Goal: Transaction & Acquisition: Purchase product/service

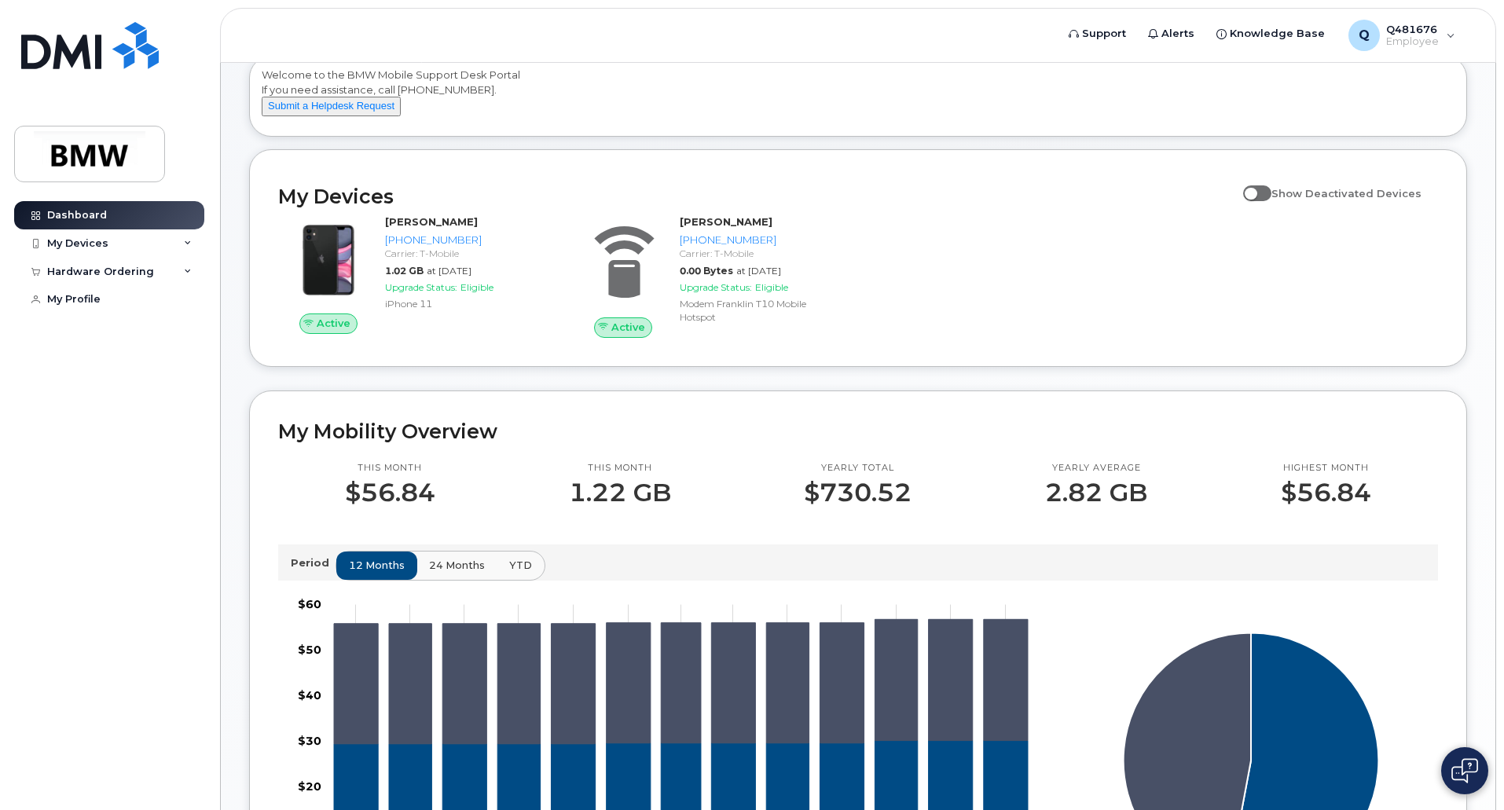
scroll to position [93, 0]
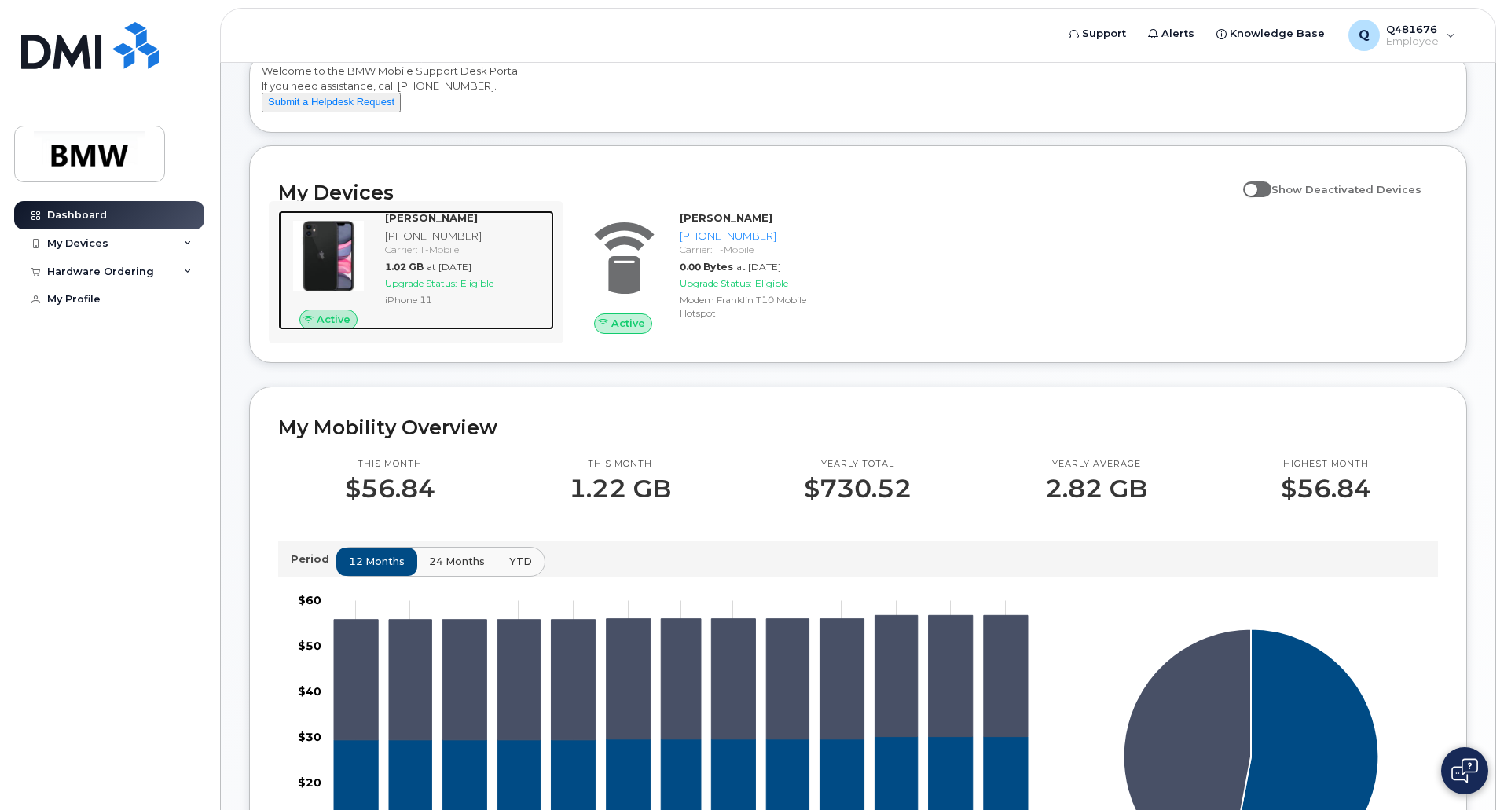
click at [439, 289] on span "Upgrade Status:" at bounding box center [421, 283] width 72 height 12
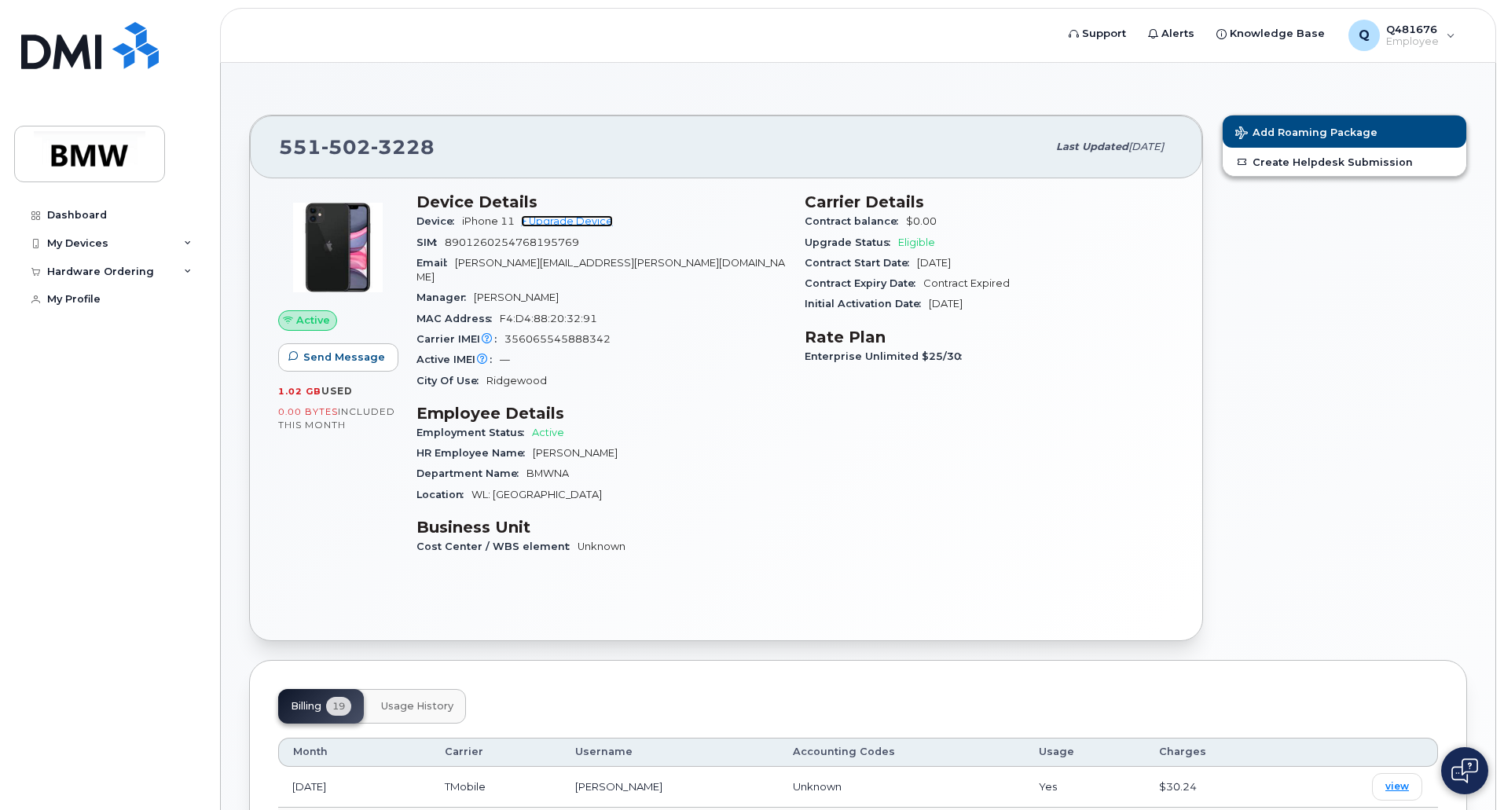
click at [556, 222] on link "+ Upgrade Device" at bounding box center [567, 221] width 92 height 12
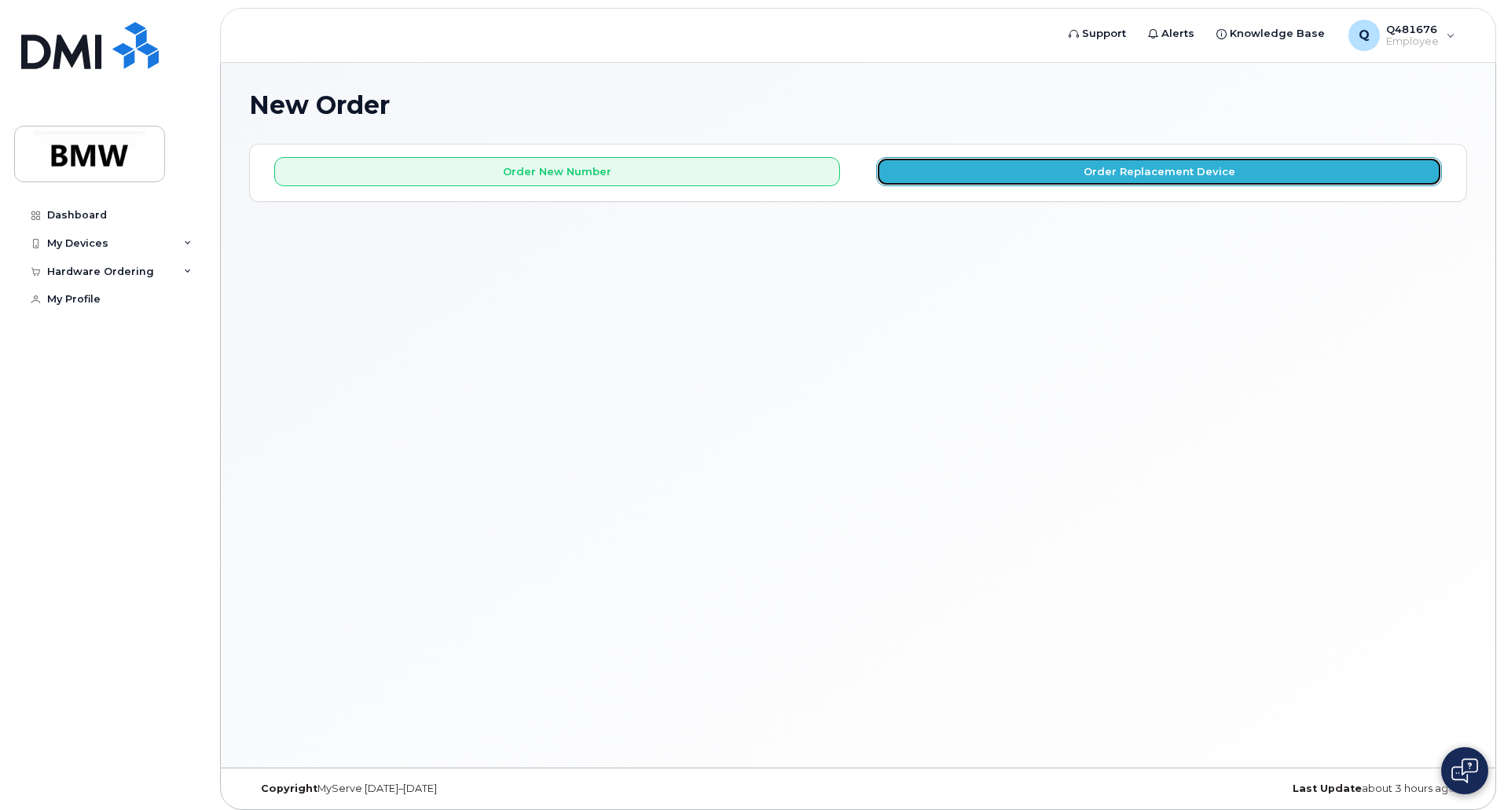
click at [1104, 170] on button "Order Replacement Device" at bounding box center [1159, 171] width 566 height 29
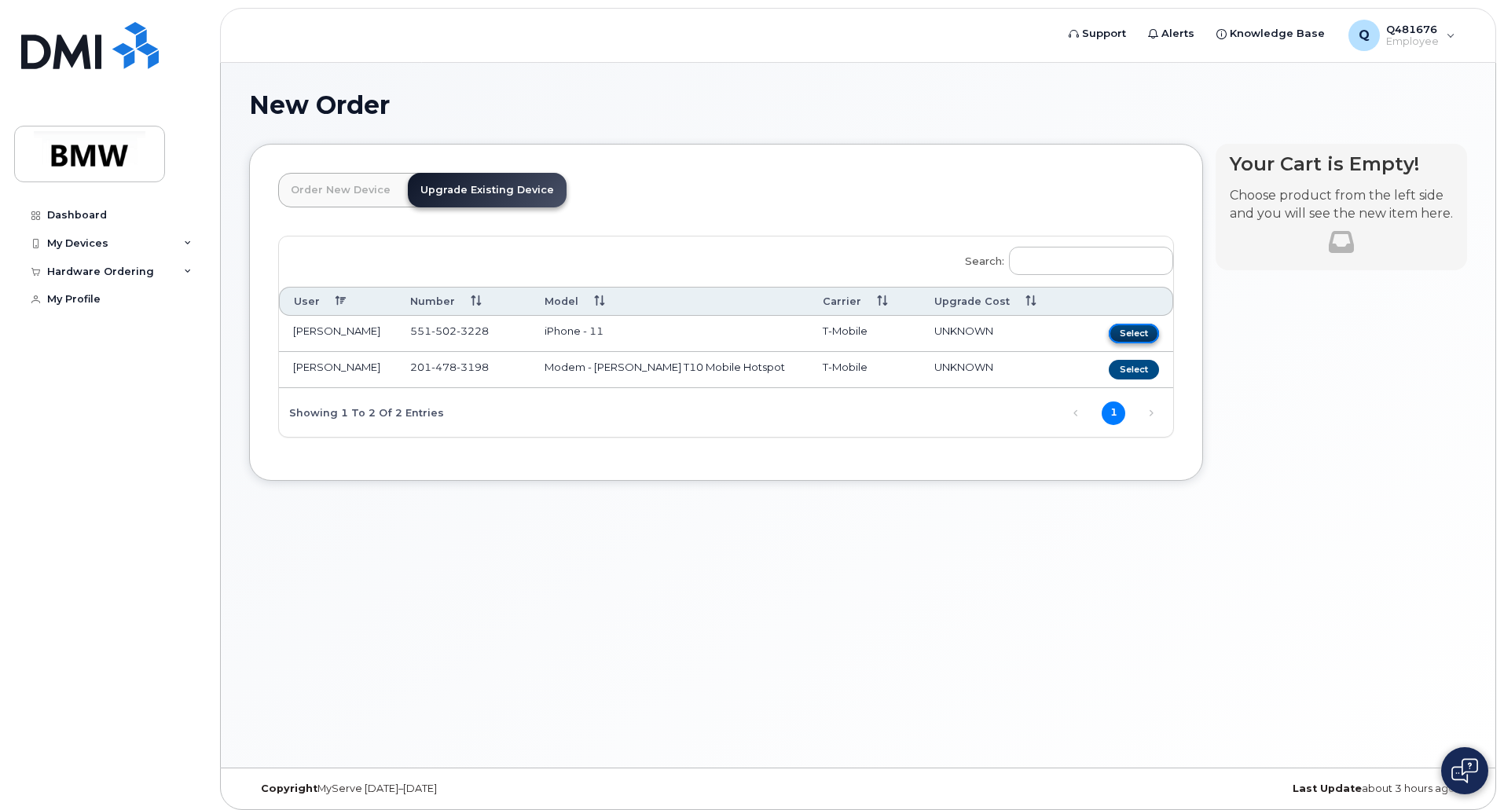
click at [1132, 330] on button "Select" at bounding box center [1134, 334] width 50 height 20
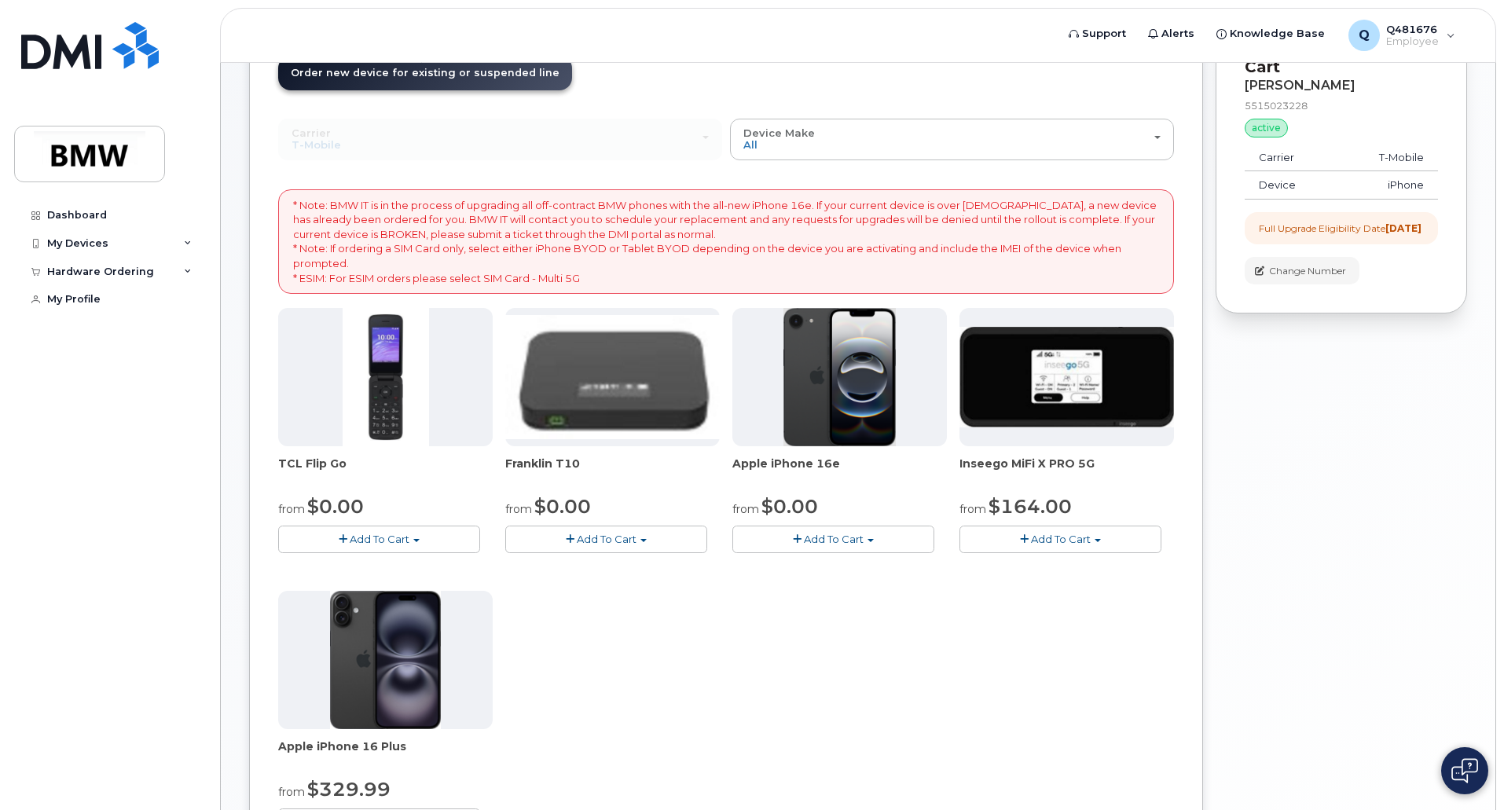
scroll to position [105, 0]
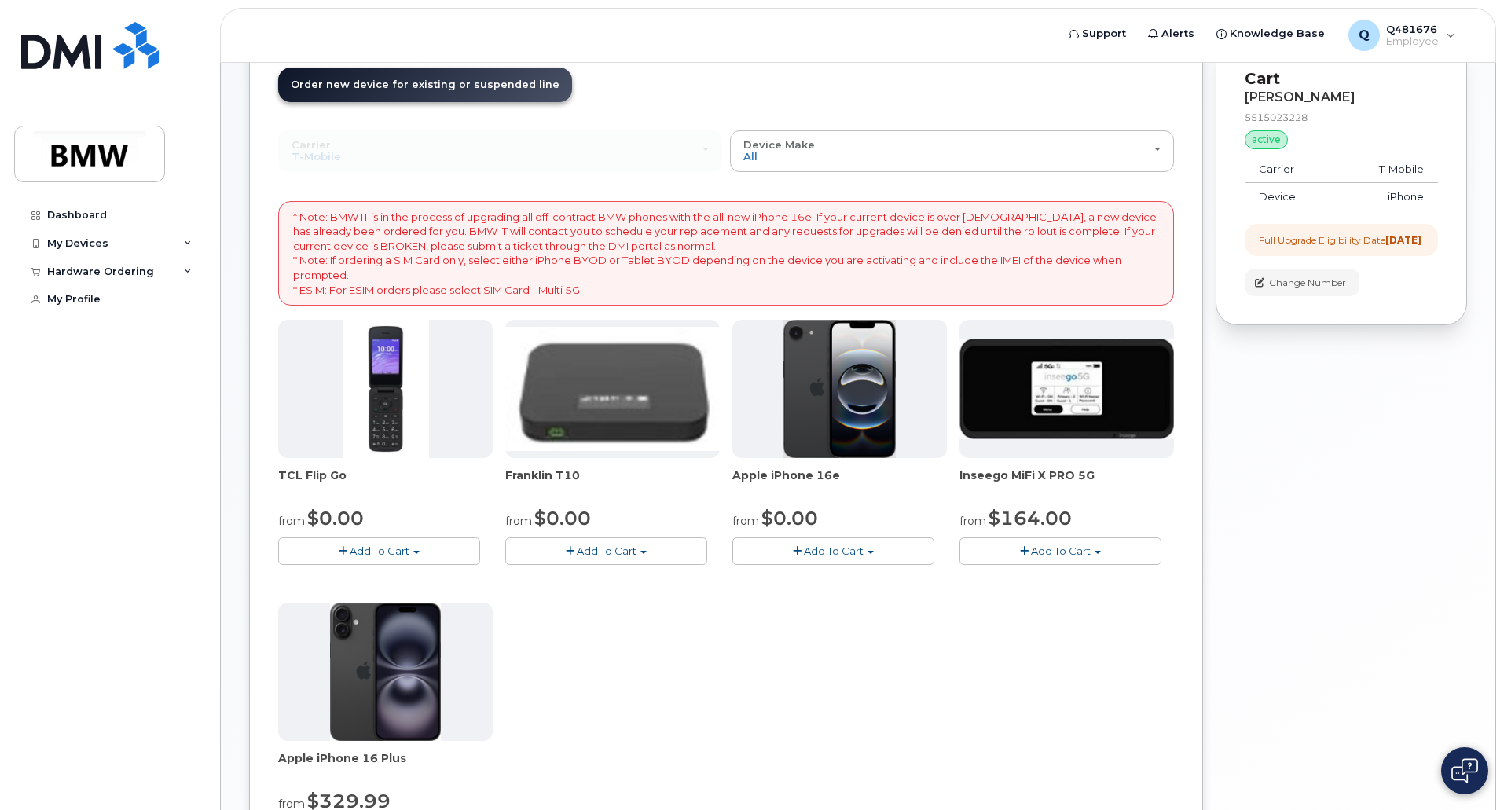
click at [803, 402] on img at bounding box center [840, 389] width 113 height 138
click at [847, 553] on span "Add To Cart" at bounding box center [834, 551] width 60 height 13
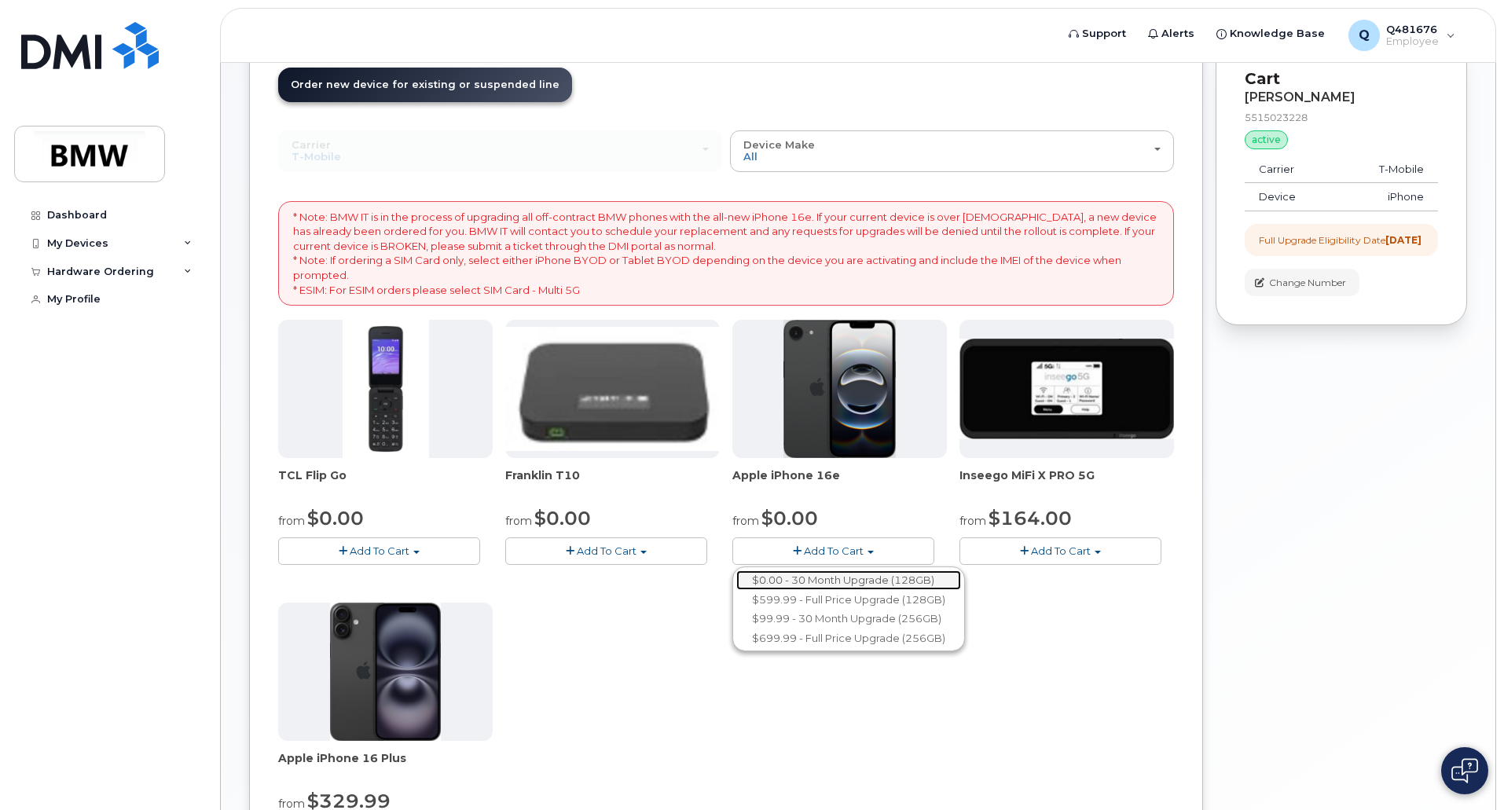
click at [847, 580] on link "$0.00 - 30 Month Upgrade (128GB)" at bounding box center [849, 581] width 225 height 20
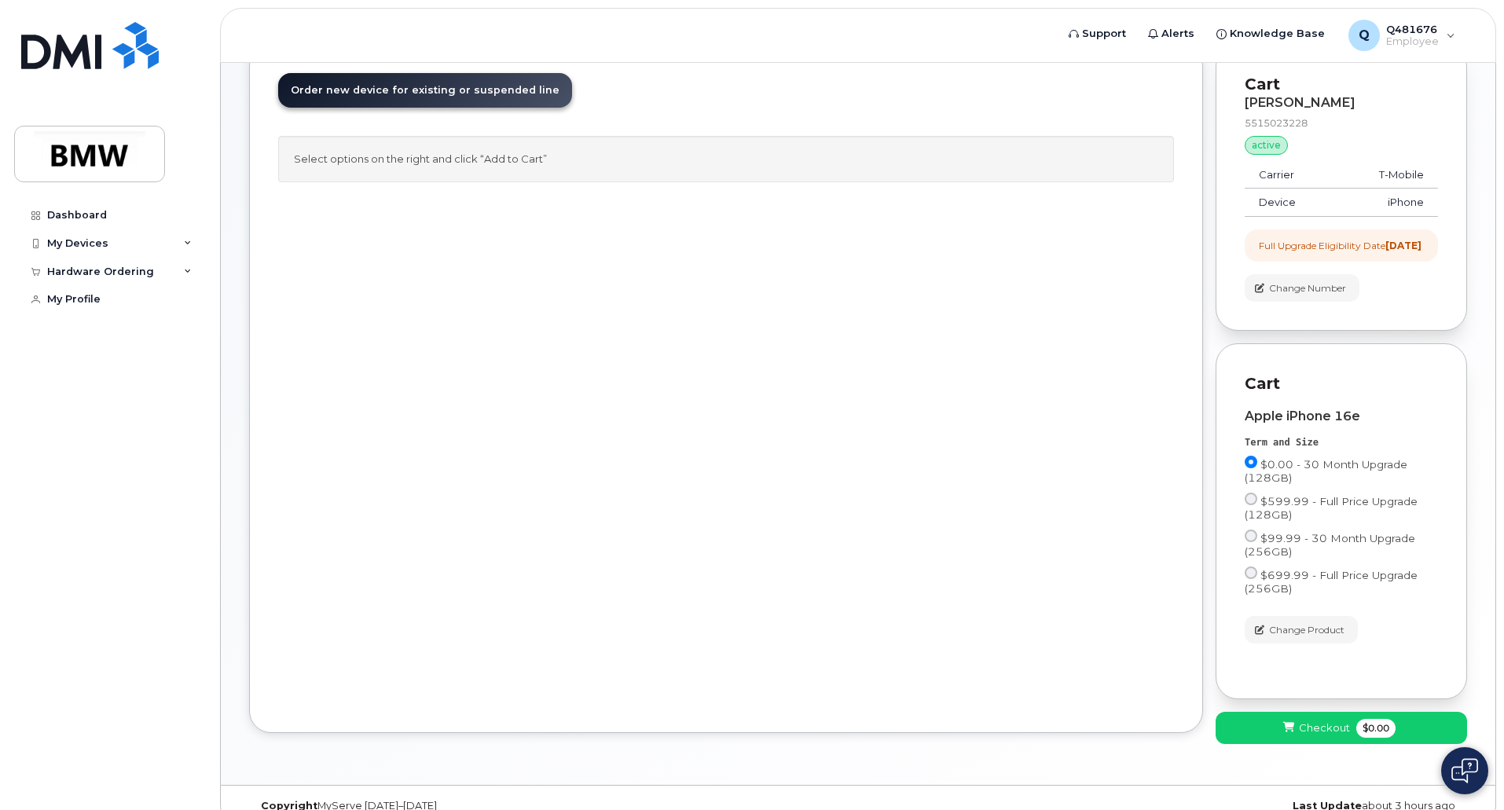
scroll to position [138, 0]
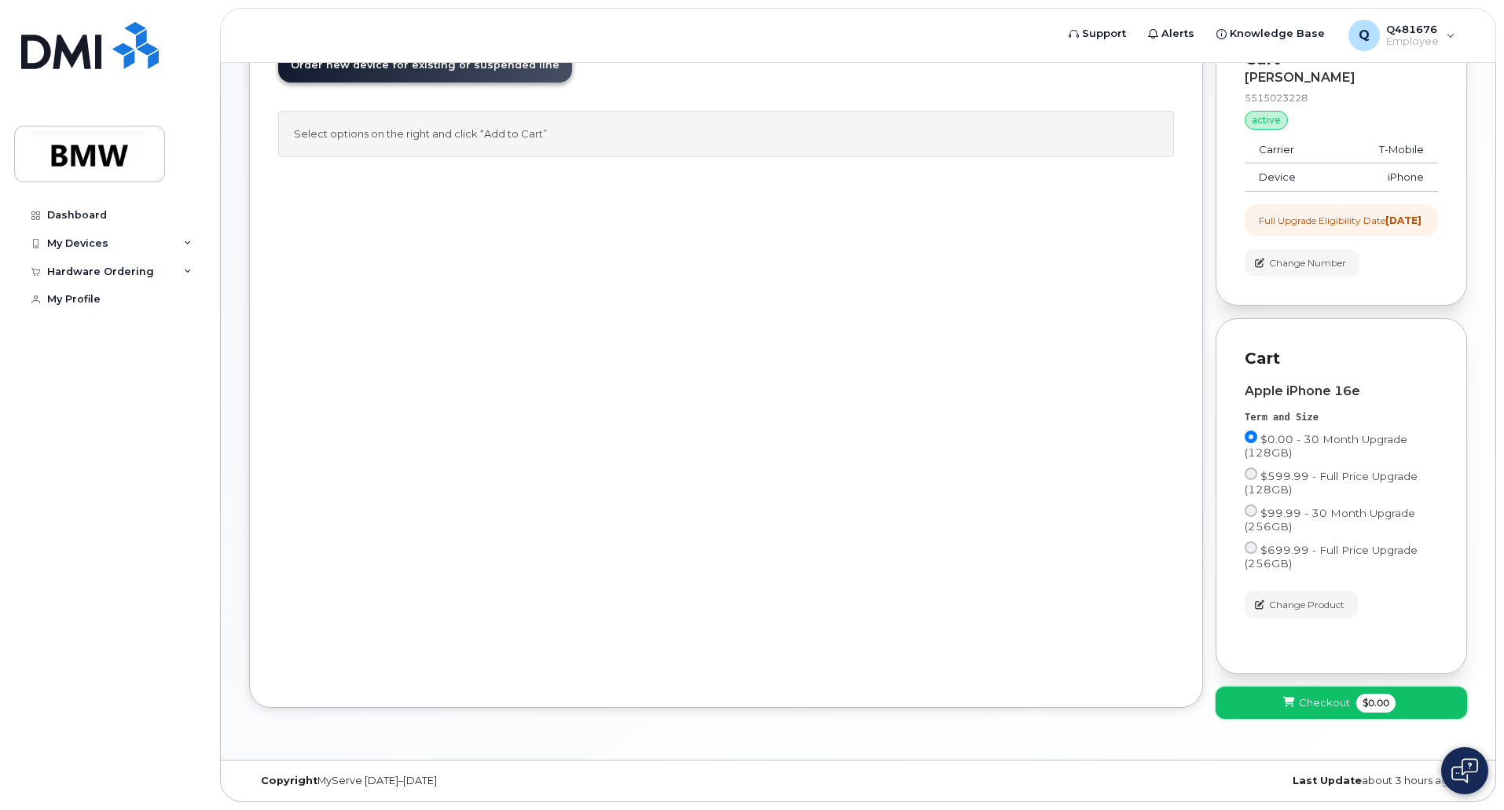
click at [1321, 707] on span "Checkout" at bounding box center [1324, 703] width 51 height 15
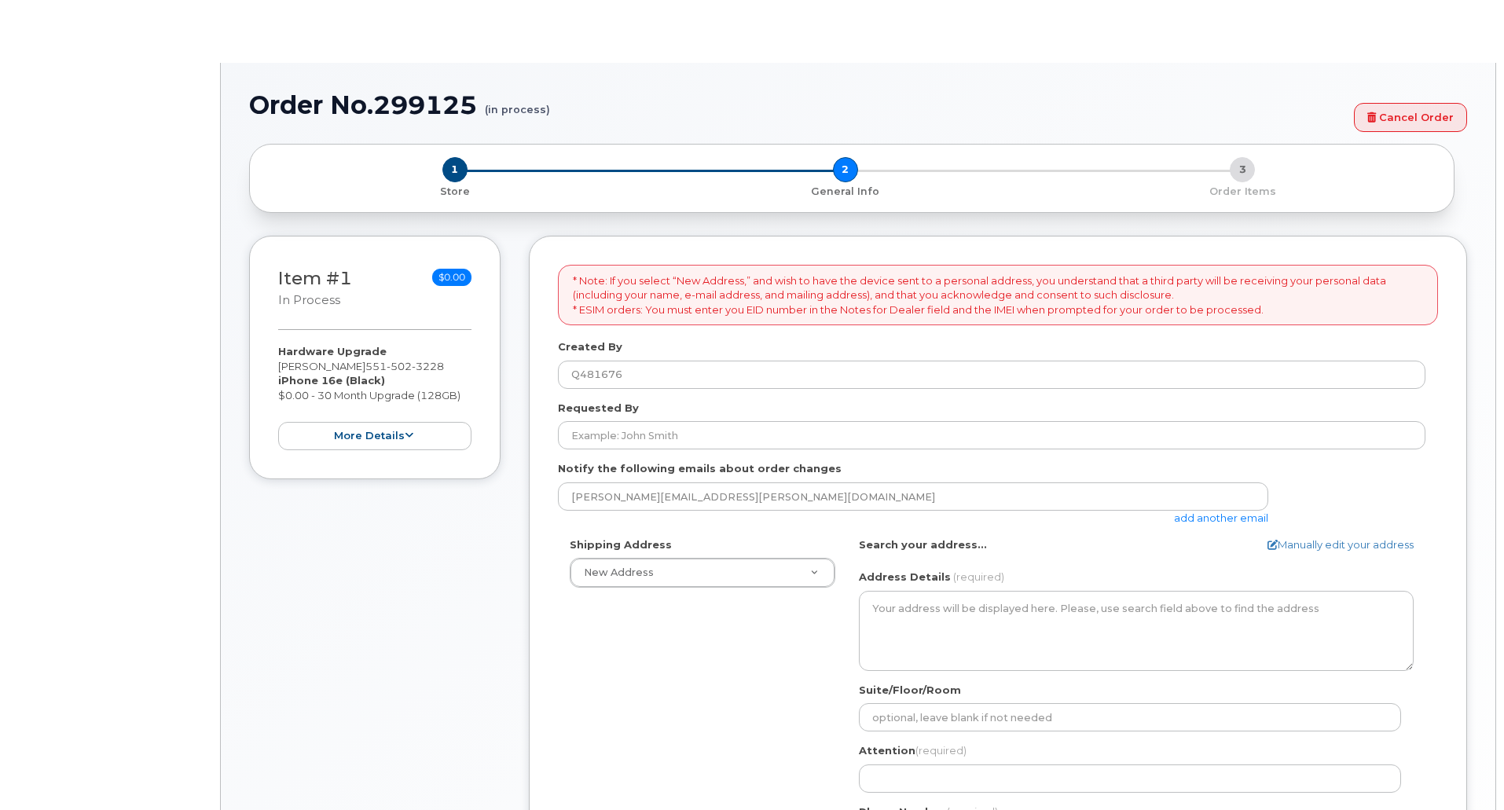
select select
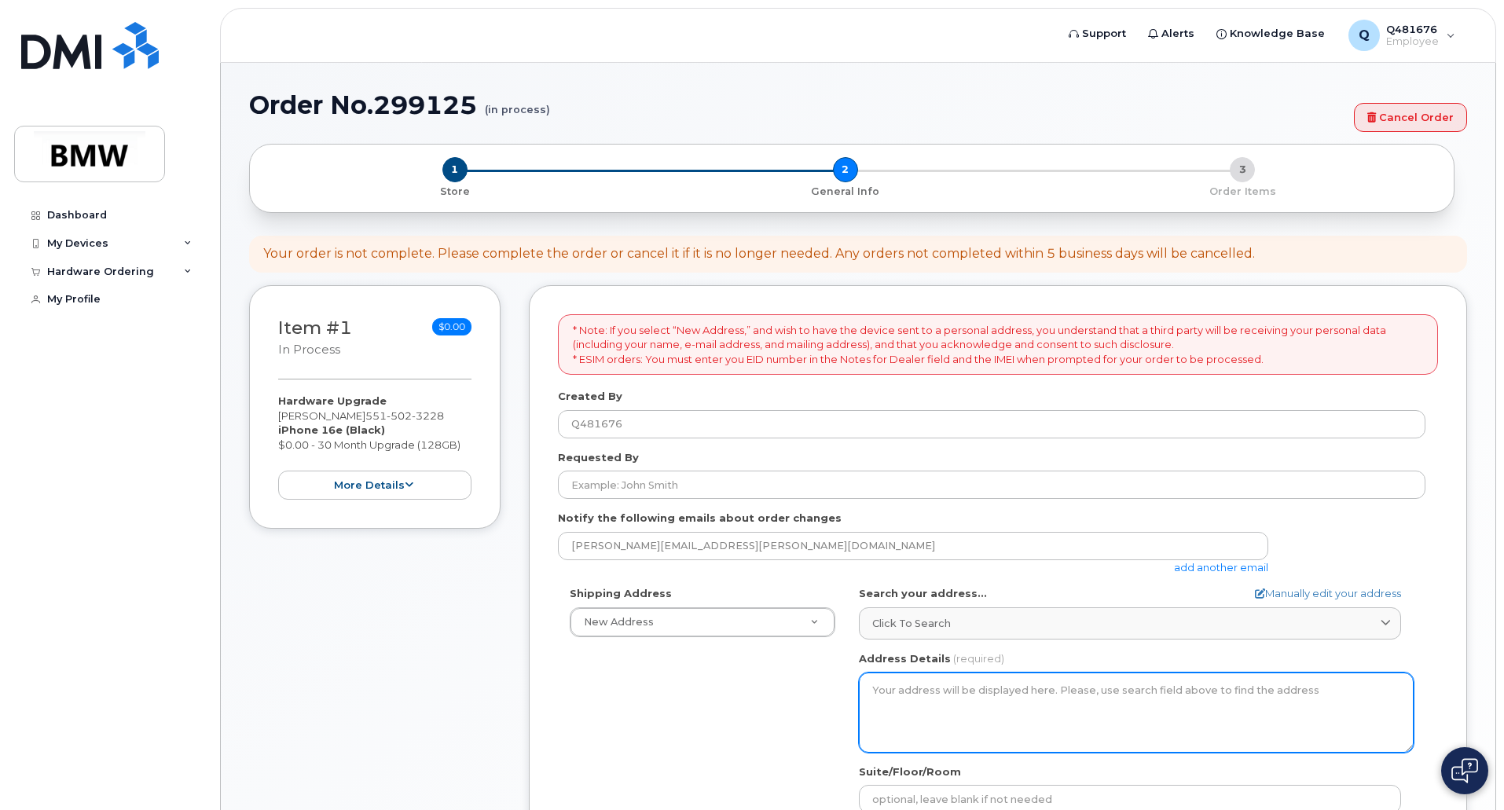
drag, startPoint x: 0, startPoint y: 0, endPoint x: 764, endPoint y: 681, distance: 1023.8
click at [764, 681] on div "Shipping Address New Address New Address BMW MC Plant BMW North America Financi…" at bounding box center [992, 766] width 868 height 361
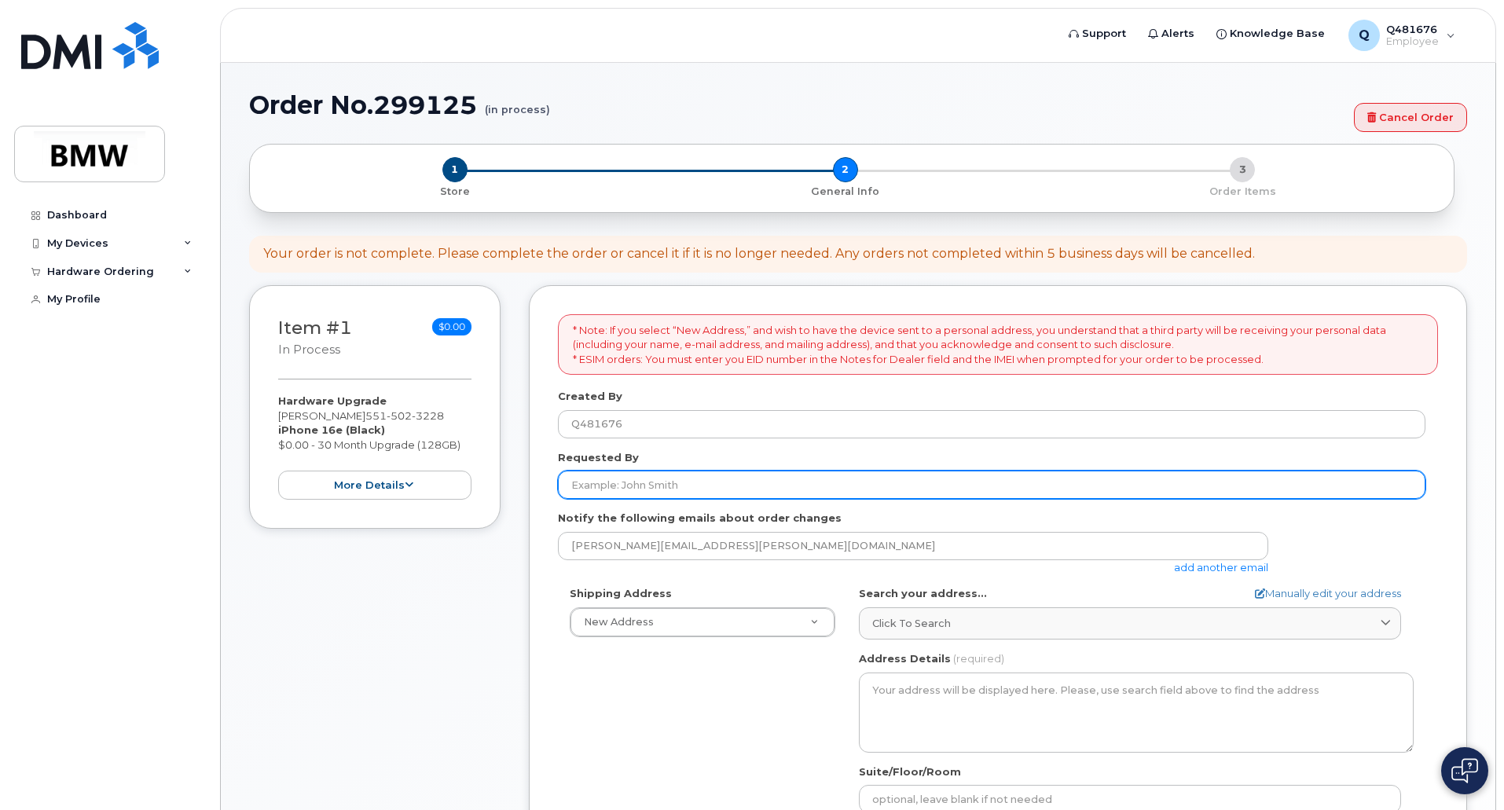
click at [685, 484] on input "Requested By" at bounding box center [992, 485] width 868 height 28
type input "[PERSON_NAME]"
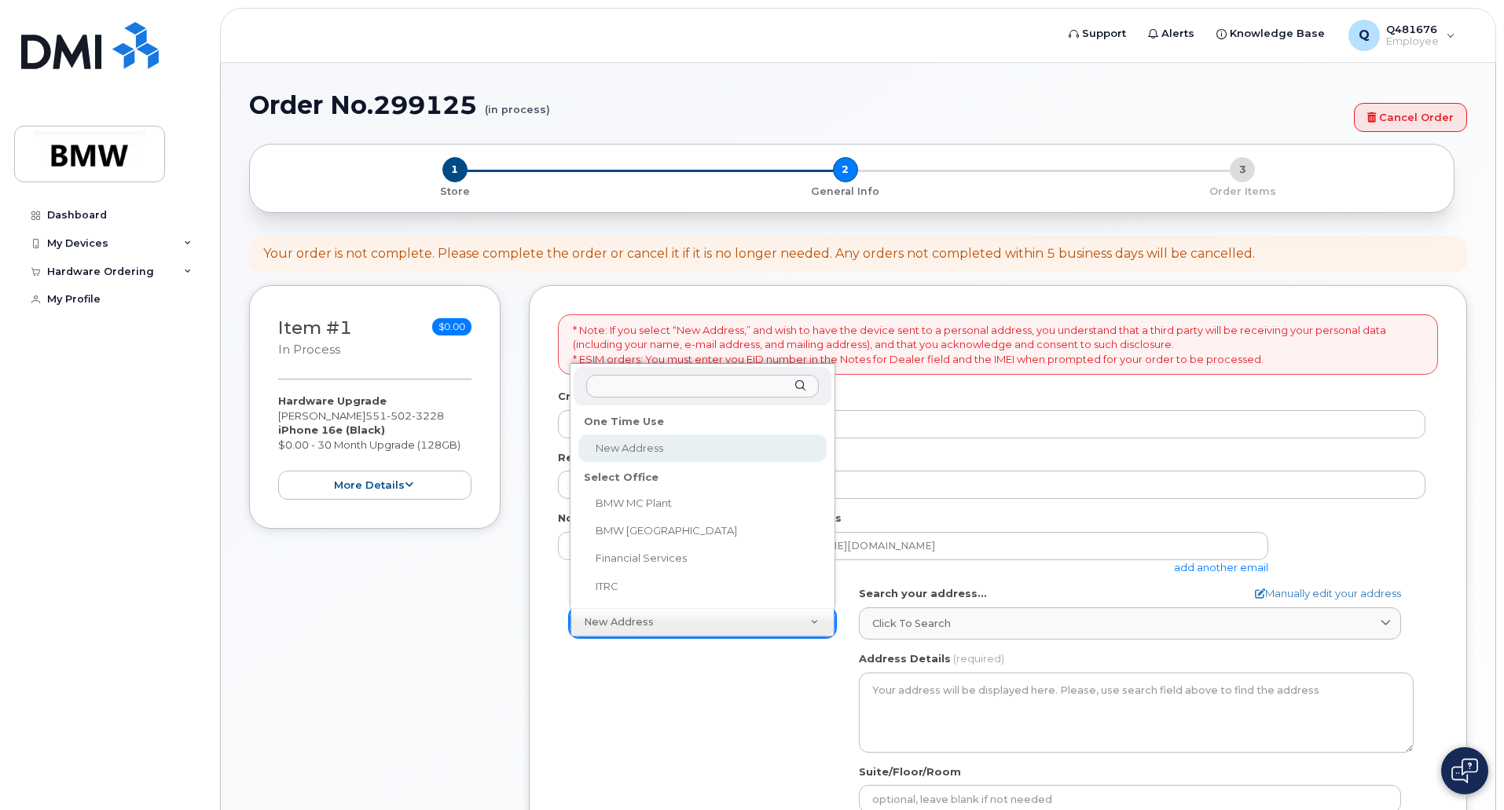
select select
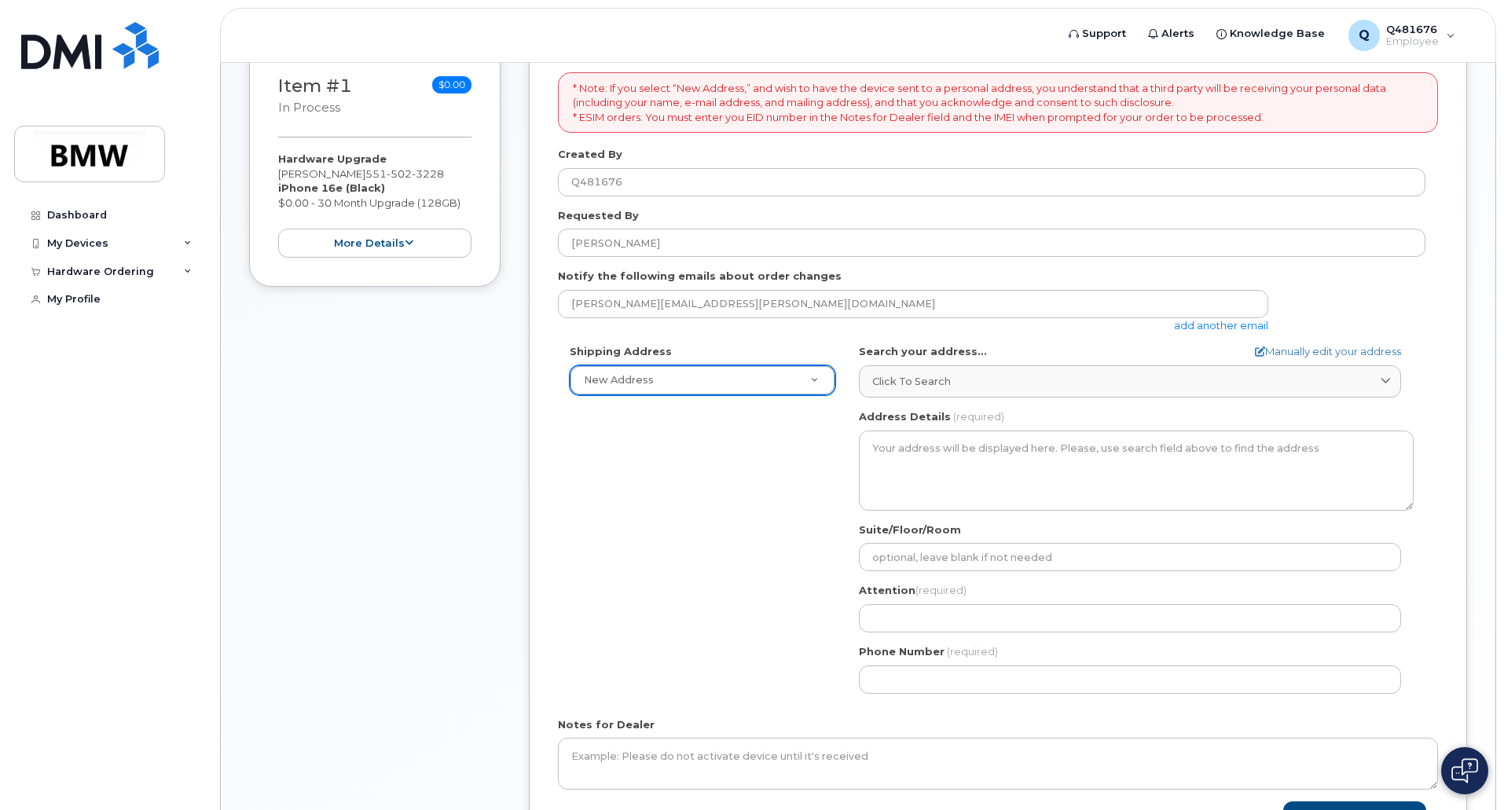
scroll to position [244, 0]
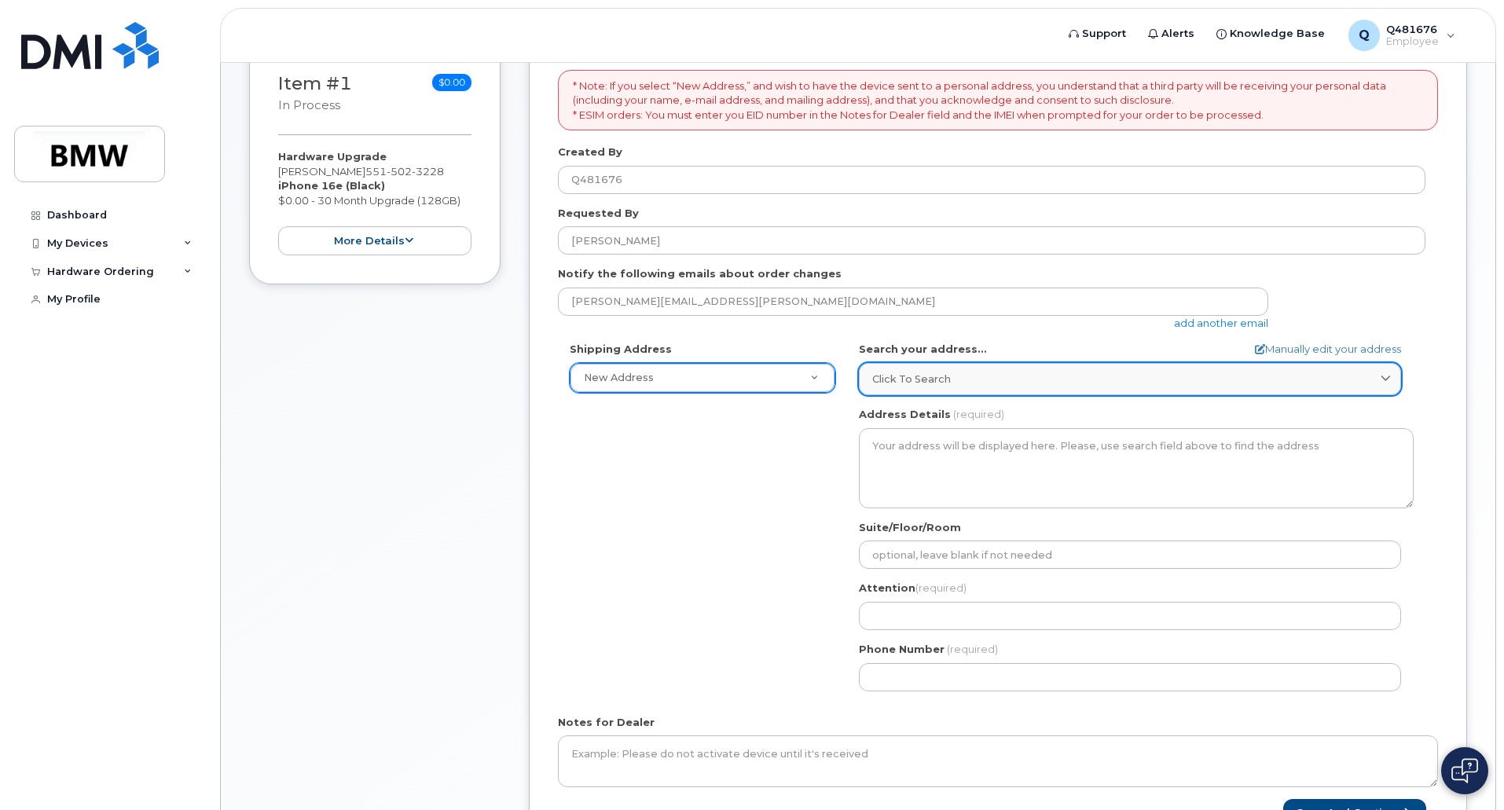
click at [1022, 374] on div "Click to search" at bounding box center [1131, 379] width 516 height 15
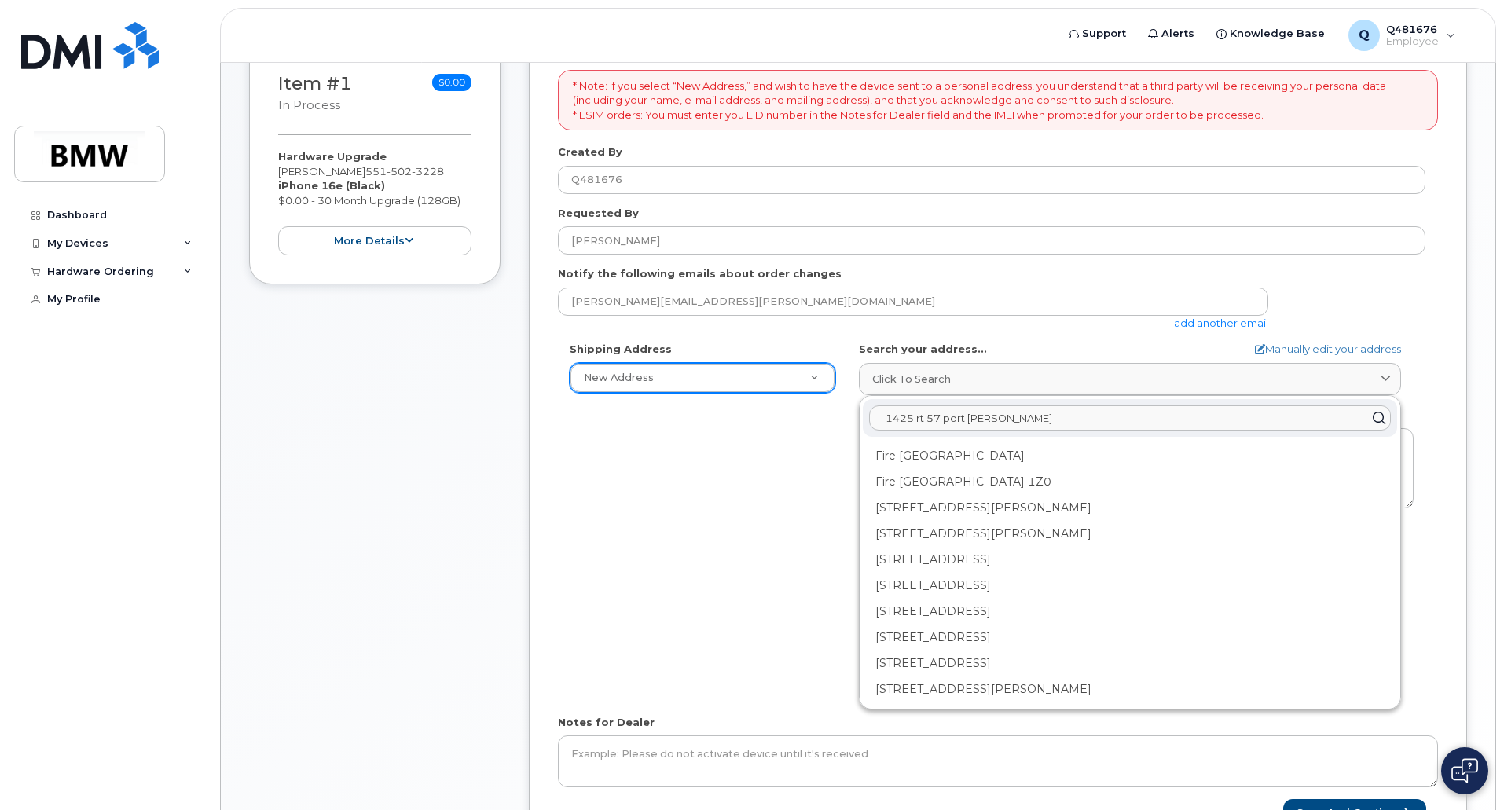
click at [914, 419] on input "1425 rt 57 port murray" at bounding box center [1130, 418] width 522 height 25
click at [947, 421] on input "1425 state rt 57 port murray" at bounding box center [1130, 418] width 522 height 25
click at [1074, 421] on input "1425 state rt 57 port murray" at bounding box center [1130, 418] width 522 height 25
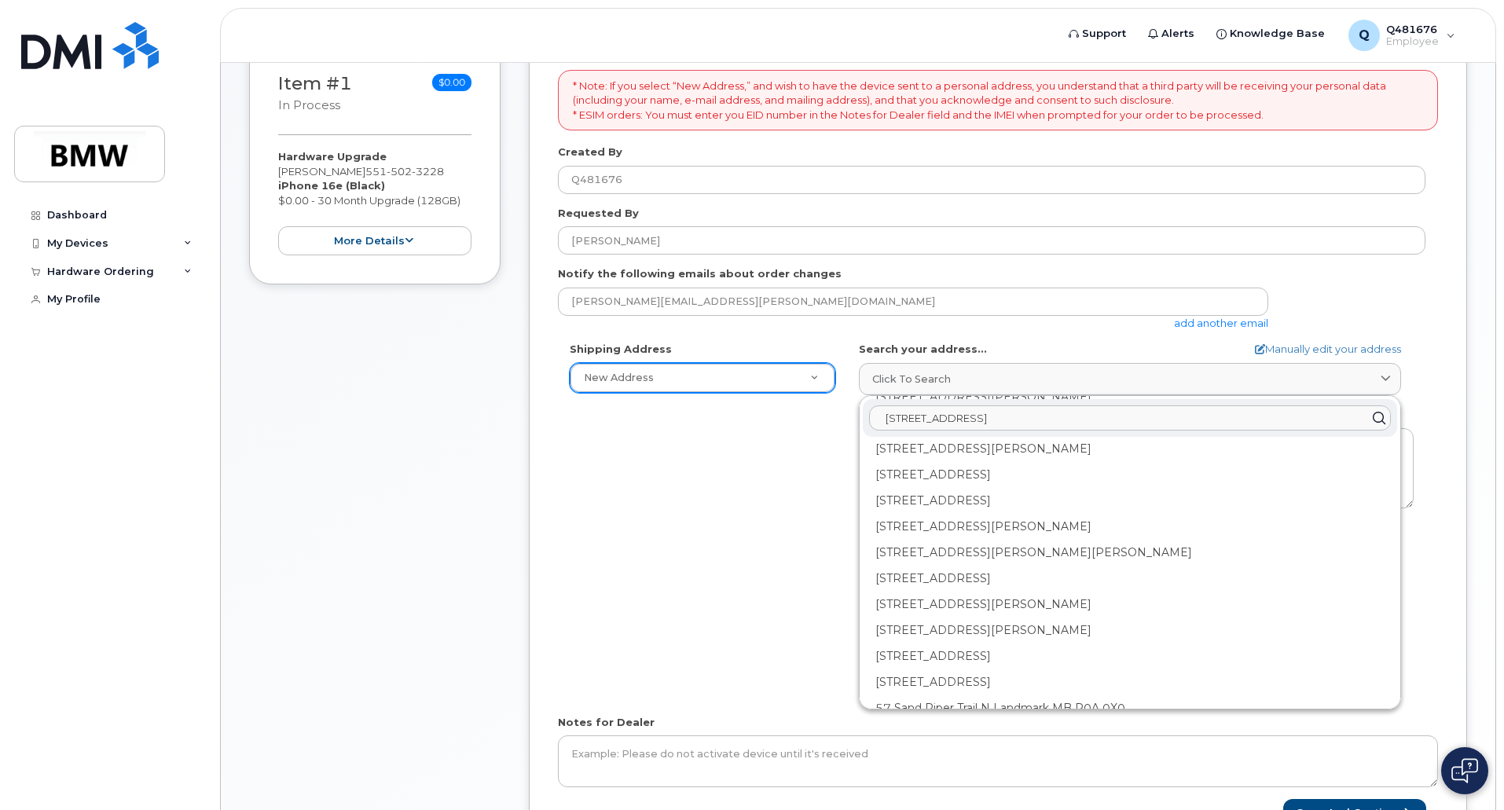
scroll to position [1788, 0]
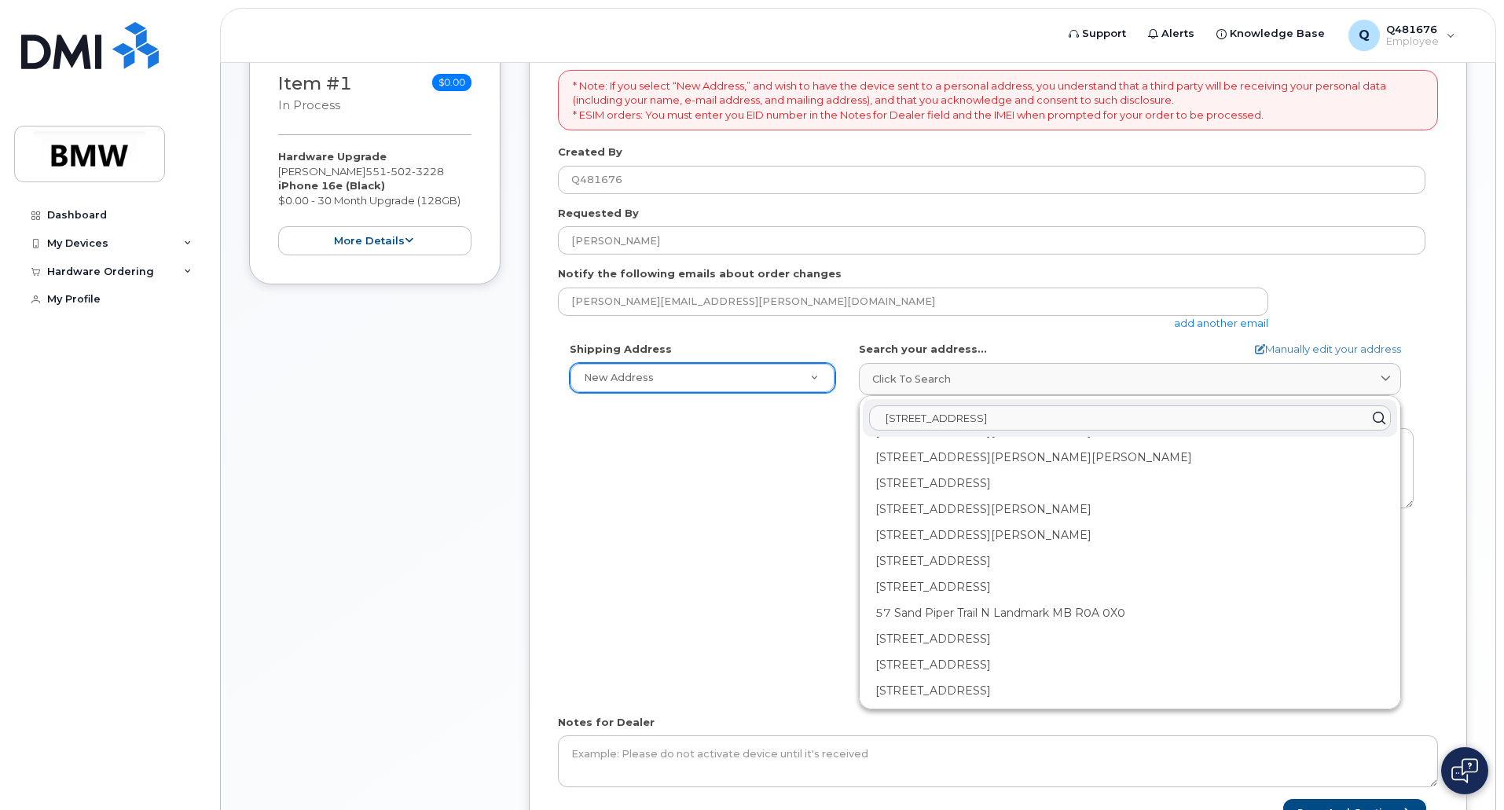
type input "1425 state rt 57 port nj"
click at [704, 678] on div "Shipping Address New Address New Address BMW MC Plant BMW North America Financi…" at bounding box center [992, 522] width 868 height 361
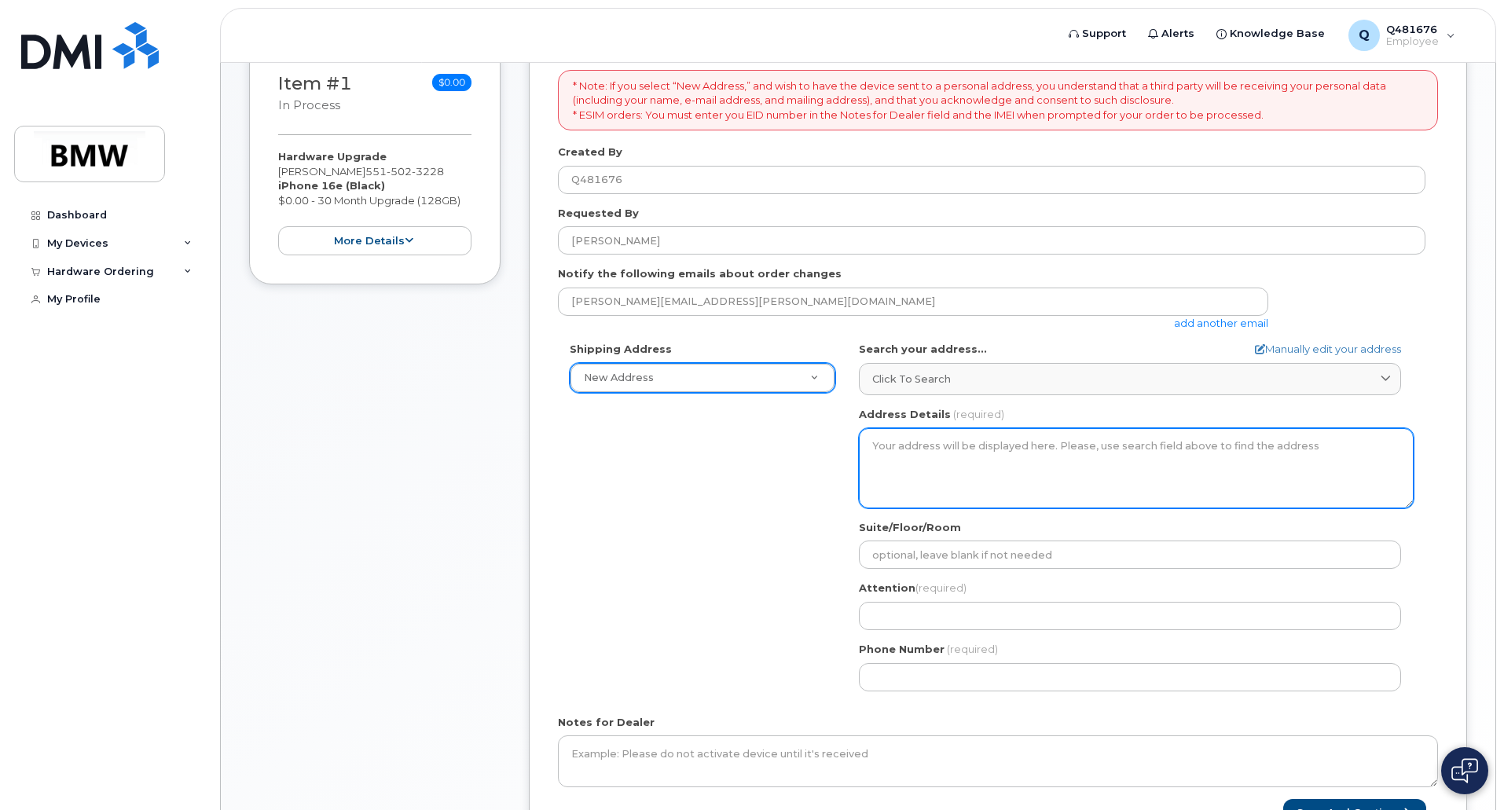
click at [975, 458] on textarea "Address Details" at bounding box center [1136, 468] width 555 height 80
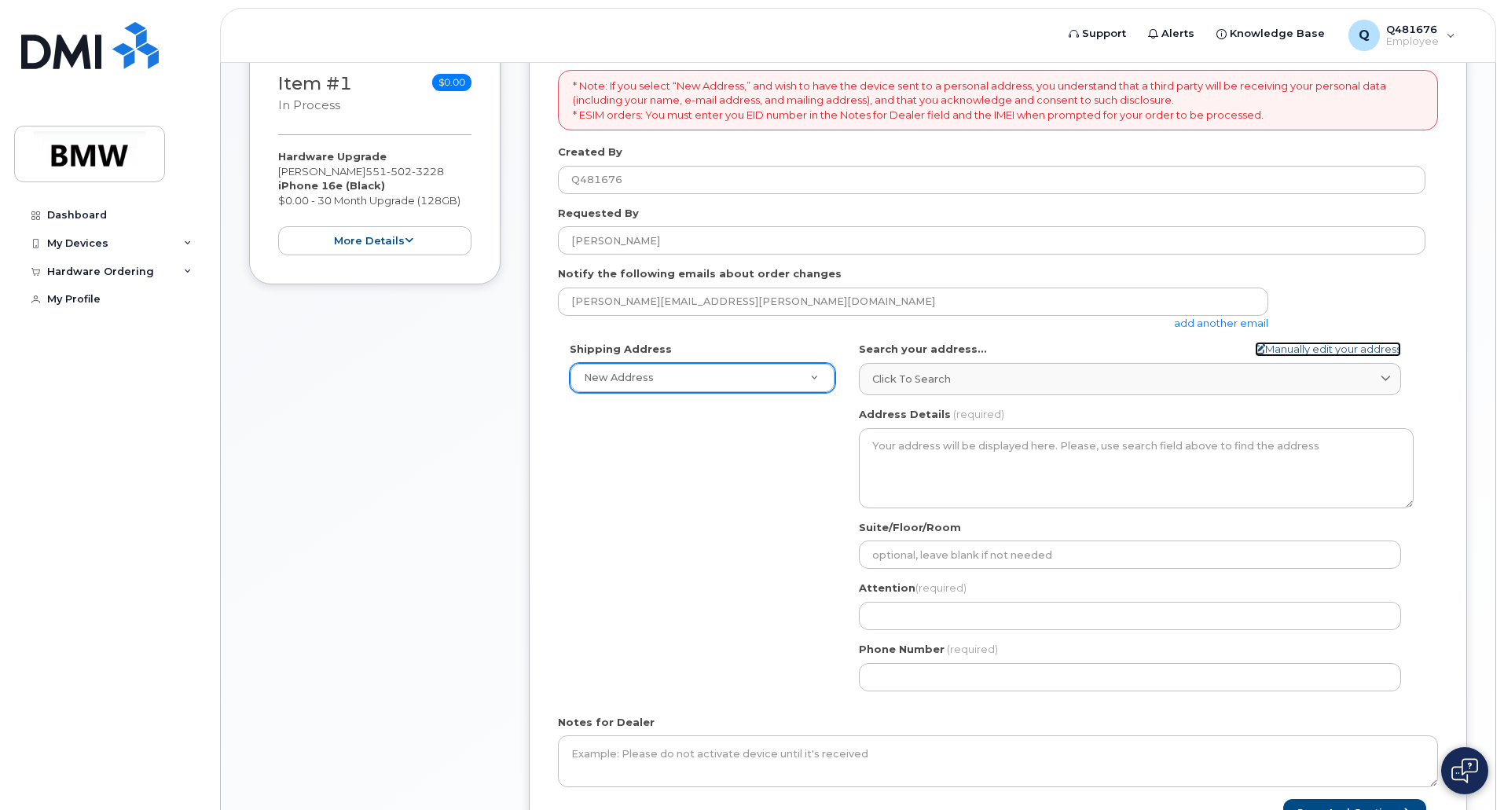
click at [1257, 351] on icon at bounding box center [1260, 349] width 10 height 10
select select
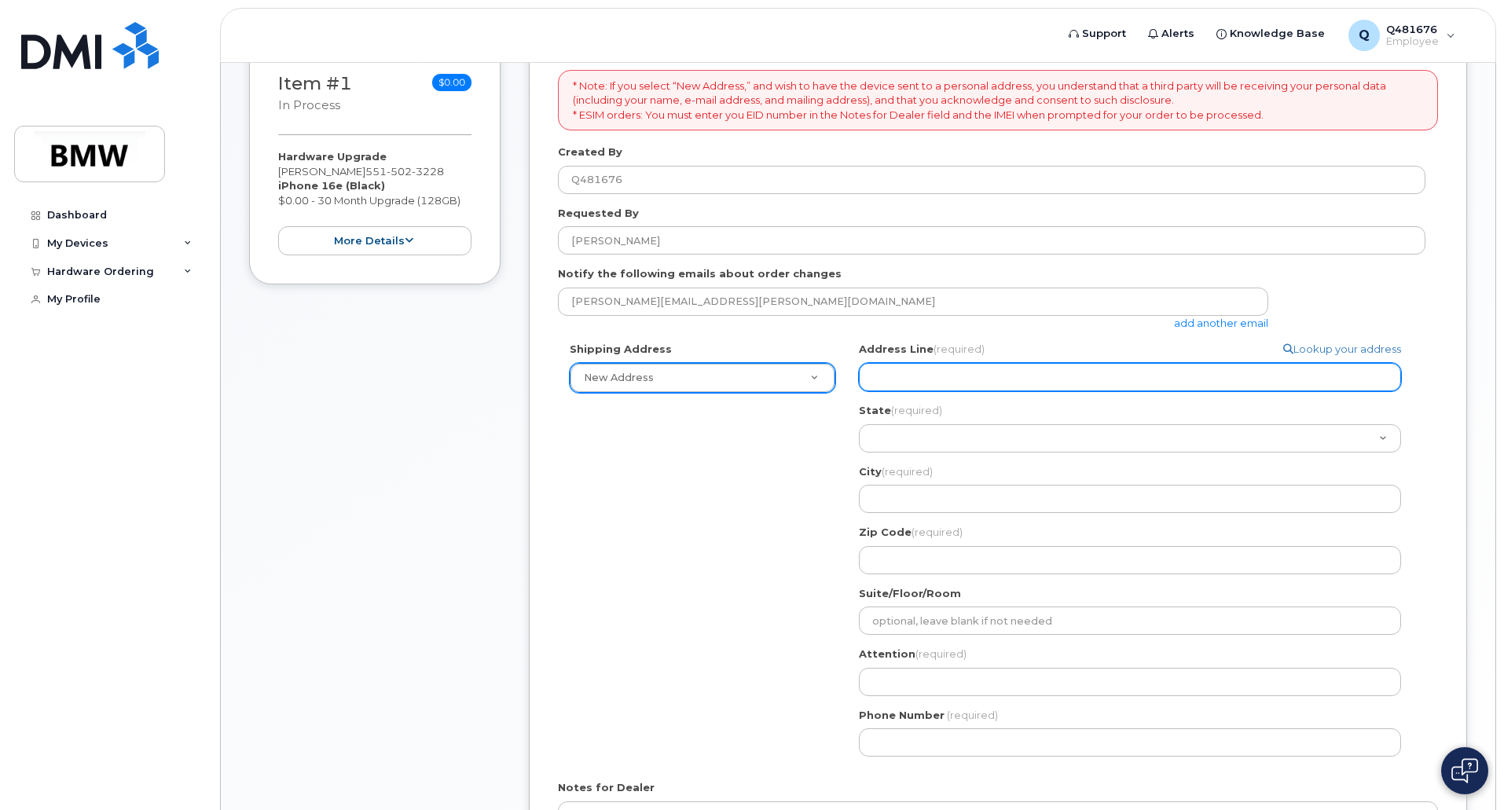
click at [1050, 384] on input "Address Line (required)" at bounding box center [1130, 377] width 542 height 28
select select
type input "1"
select select
type input "14"
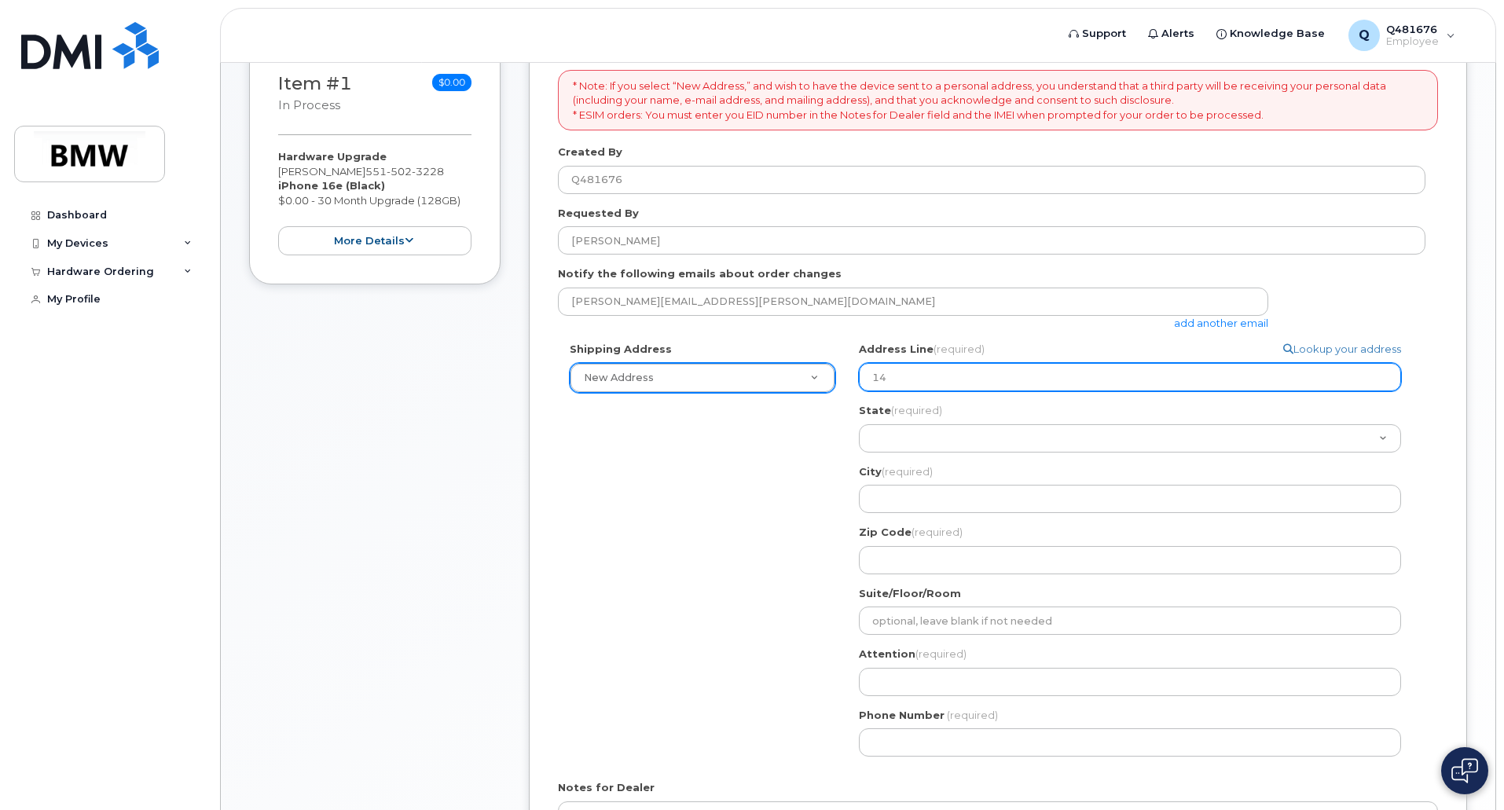
select select
type input "142"
select select
type input "1425"
select select
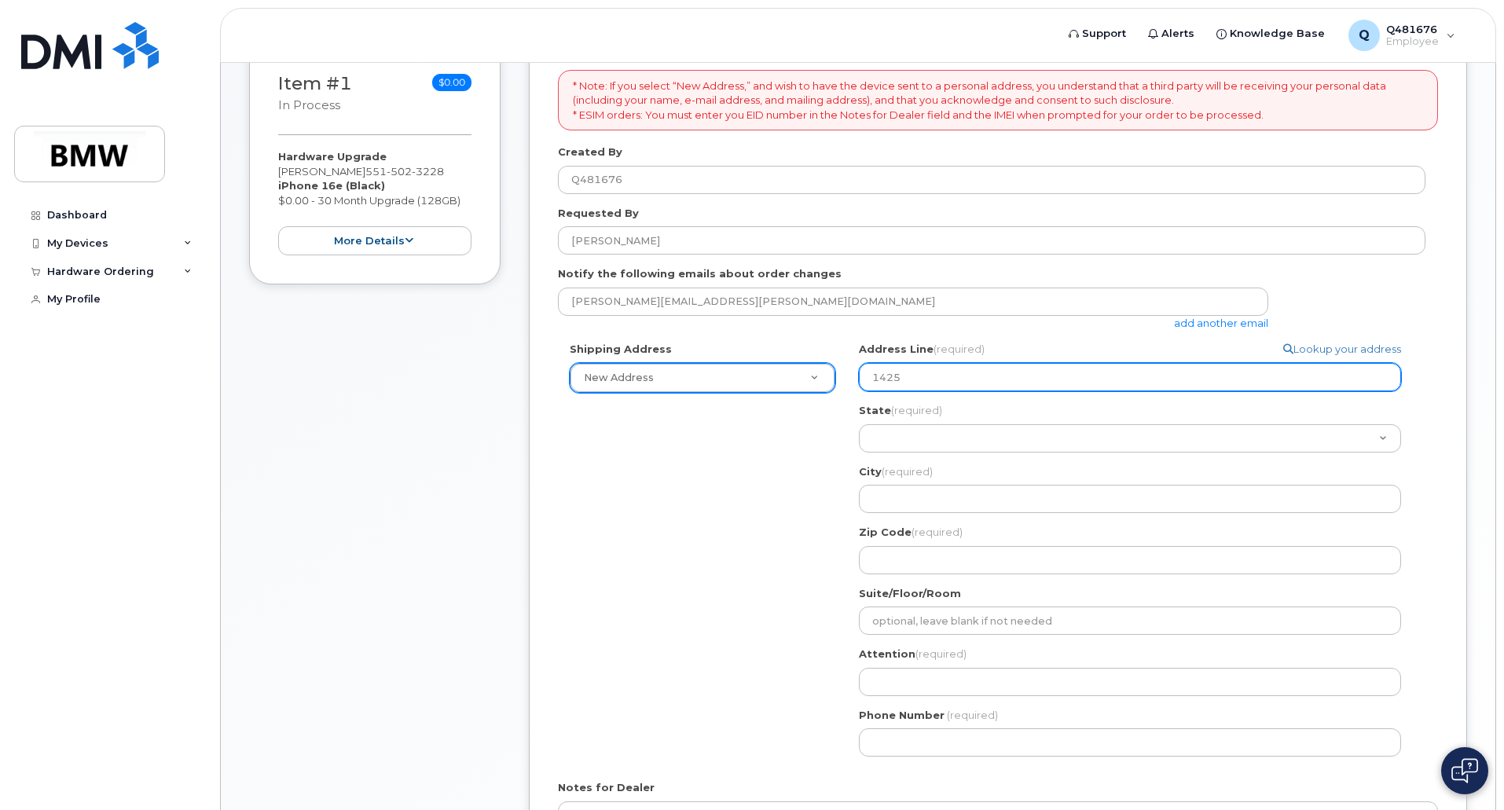
type input "1425 S"
select select
type input "1425 St"
select select
type input "1425 Sta"
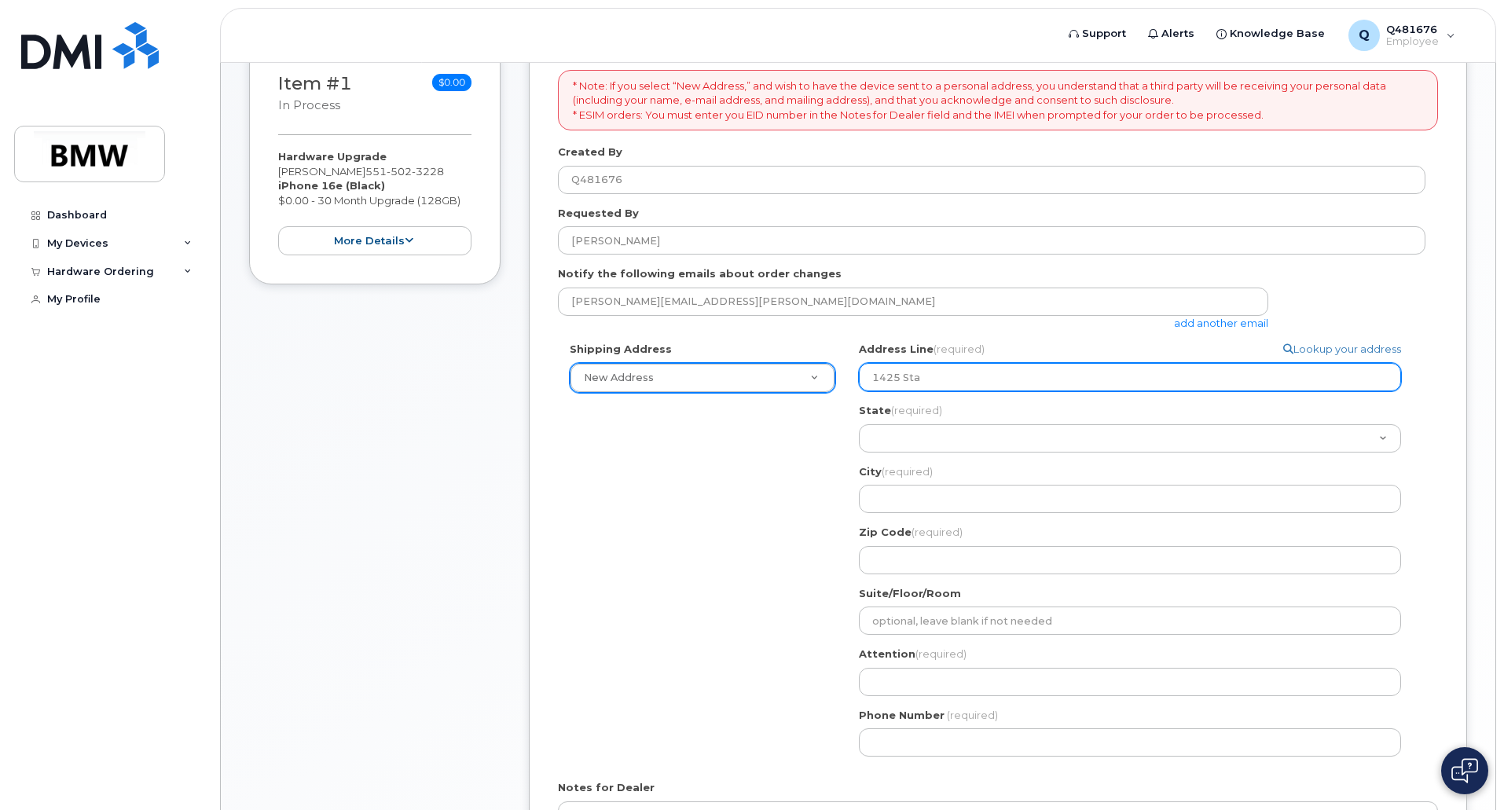
select select
type input "1425 Stat"
select select
type input "1425 State"
select select
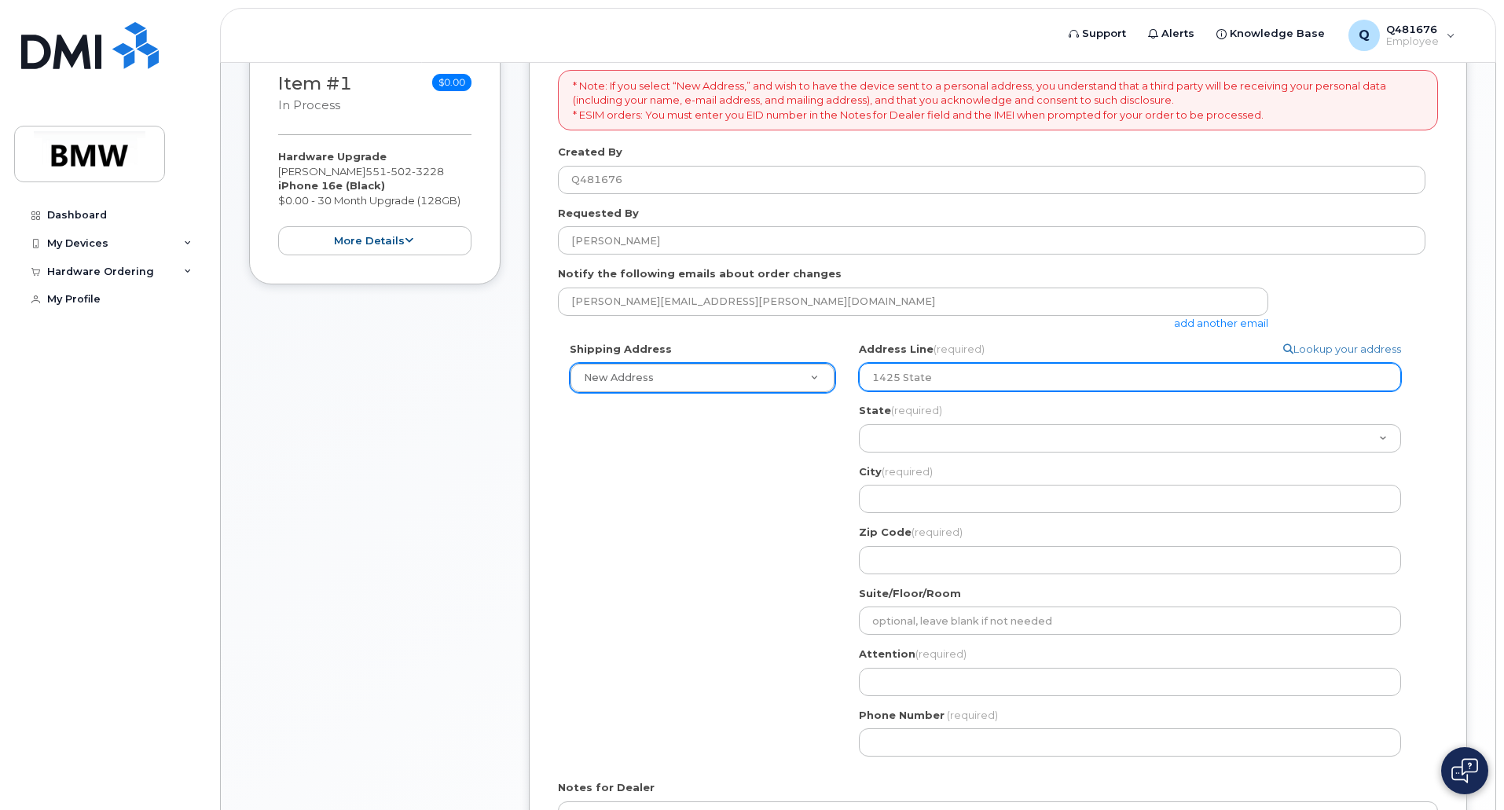
type input "1425 State R"
select select
type input "1425 State Ro"
select select
type input "1425 State Rou"
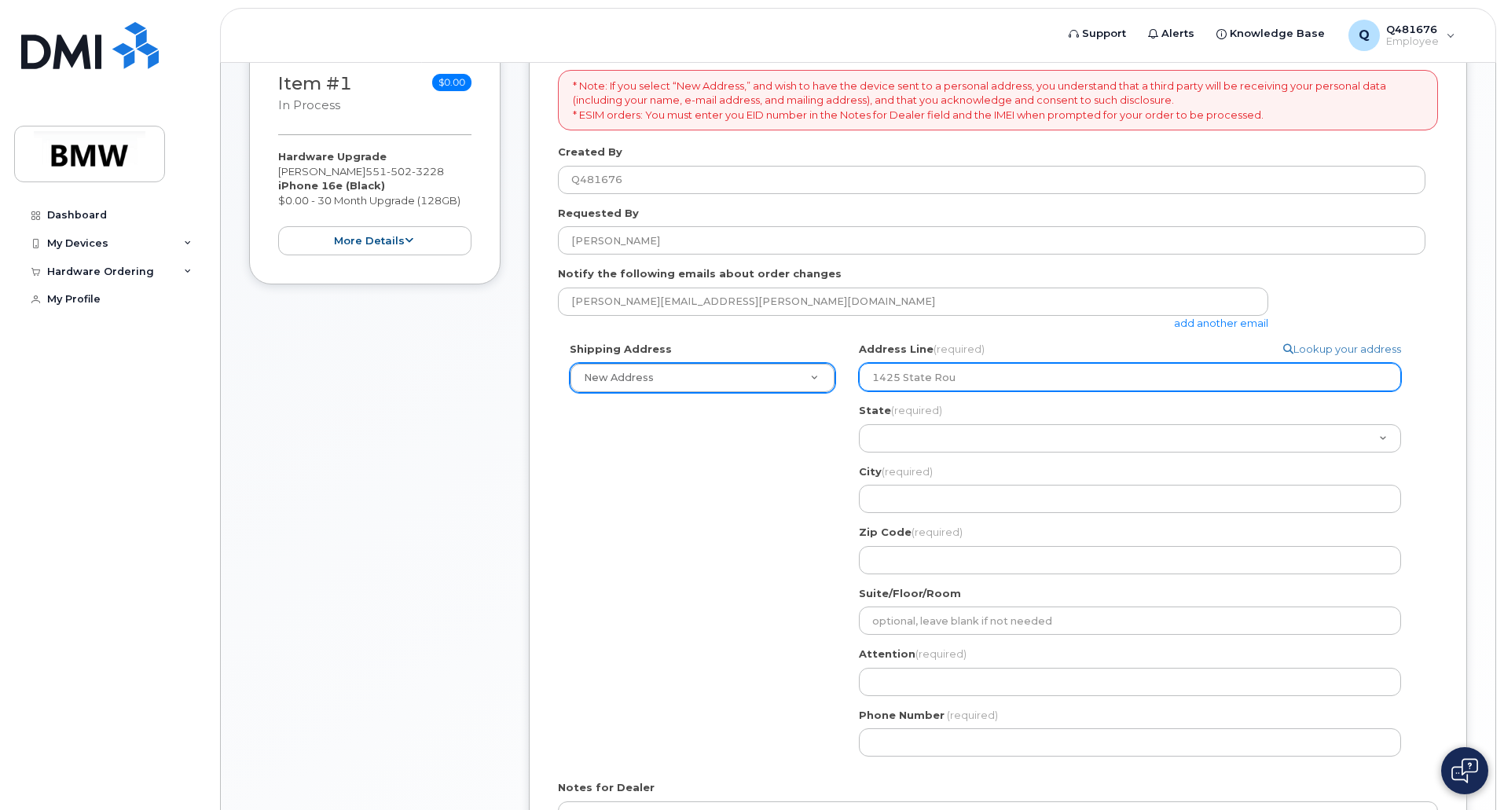
select select
type input "1425 State Rout"
select select
type input "1425 State Route"
select select
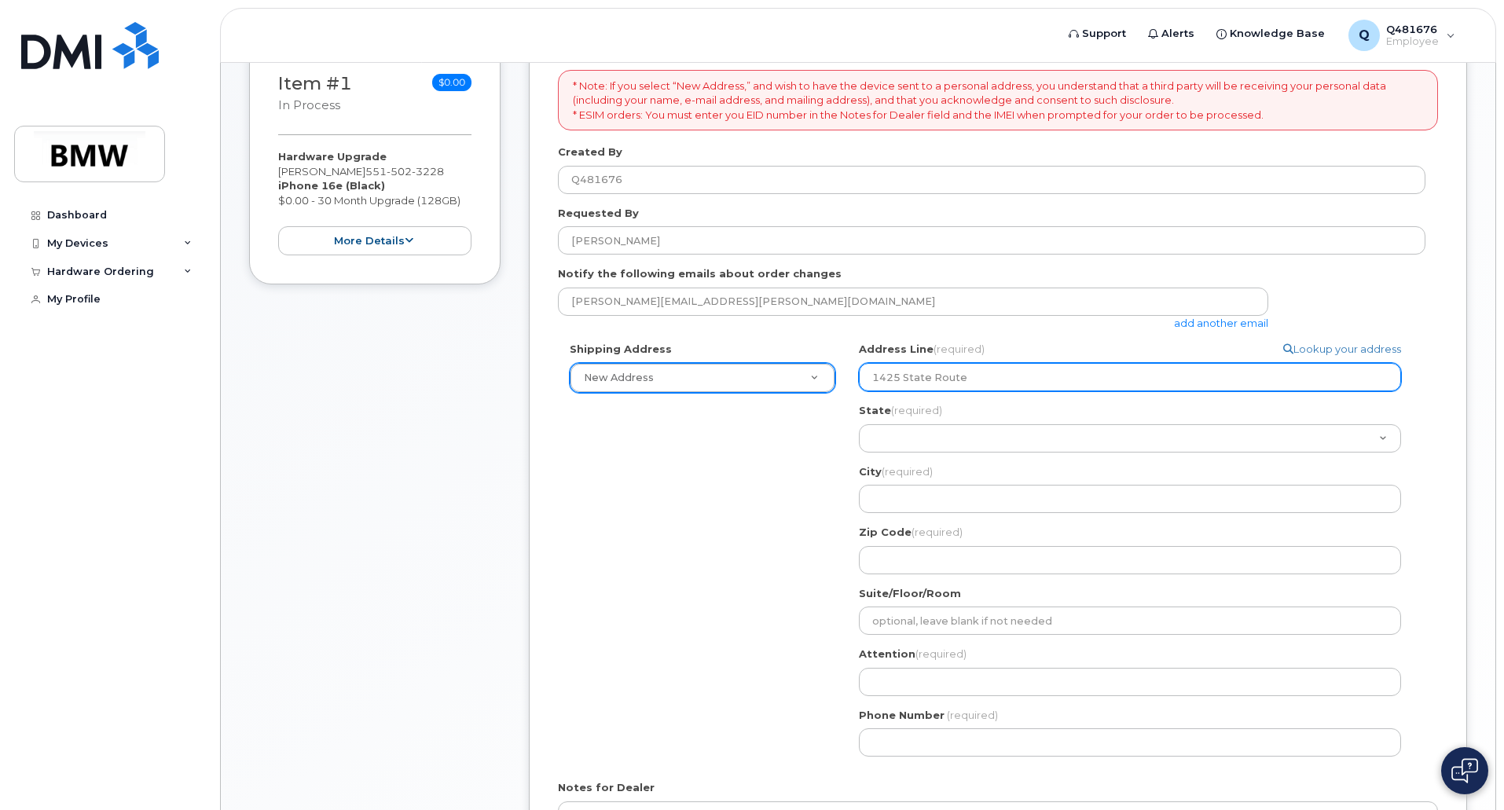
type input "1425 State Route 5"
select select
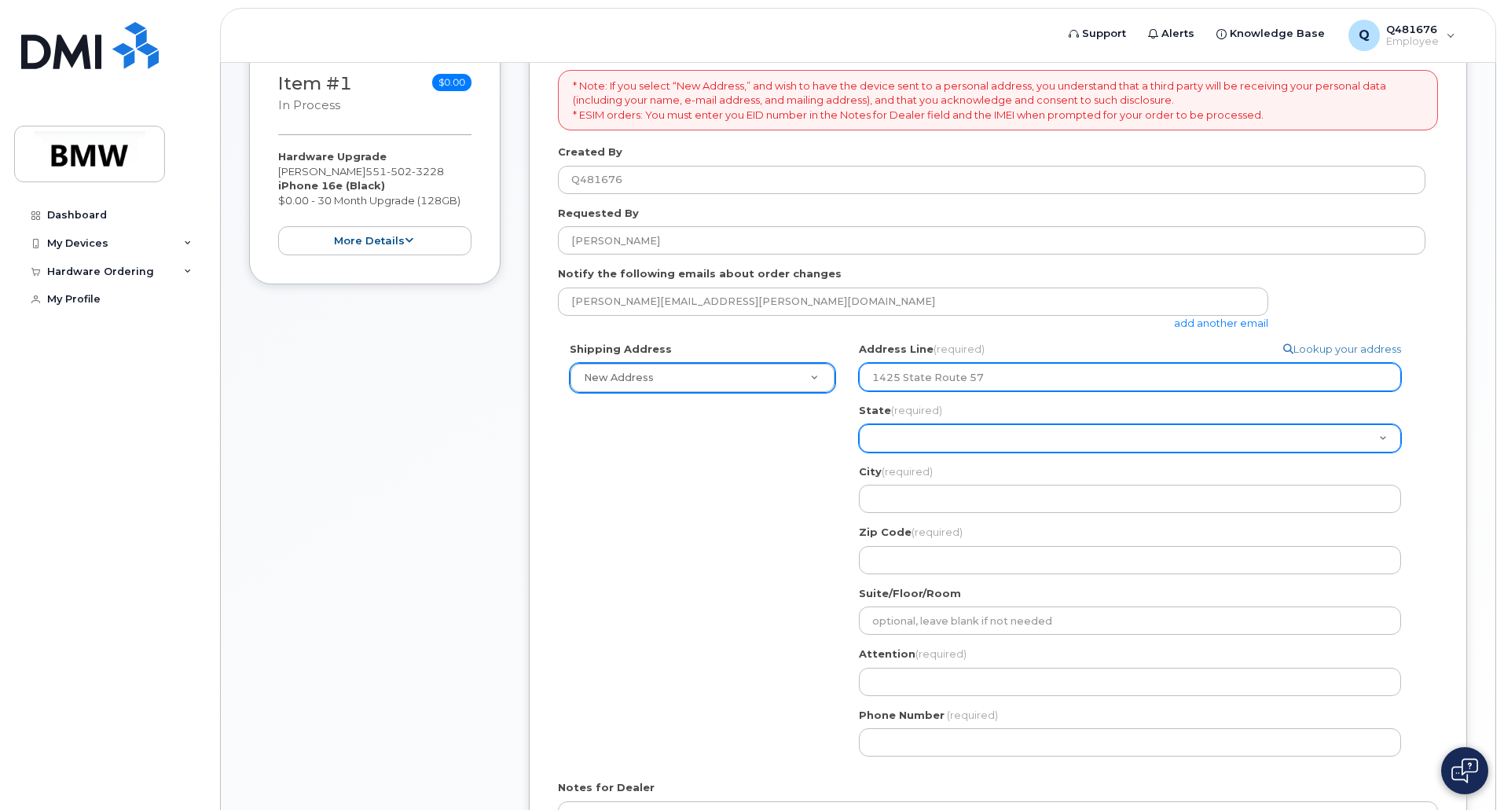
type input "1425 State Route 57"
click at [978, 440] on select "Alabama Alaska American Samoa Arizona Arkansas California Colorado Connecticut …" at bounding box center [1130, 438] width 542 height 28
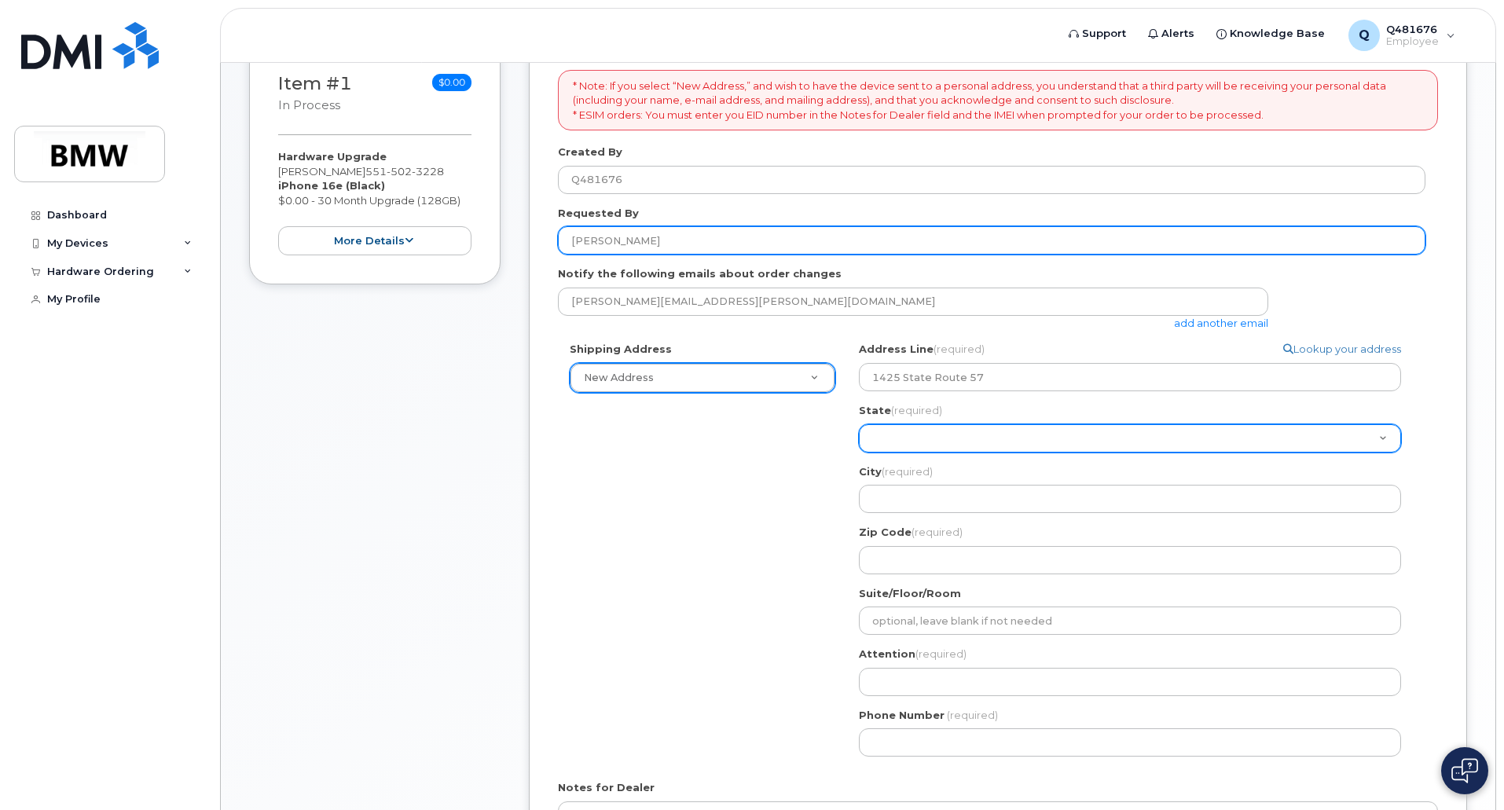
select select "NJ"
click at [859, 424] on select "Alabama Alaska American Samoa Arizona Arkansas California Colorado Connecticut …" at bounding box center [1130, 438] width 542 height 28
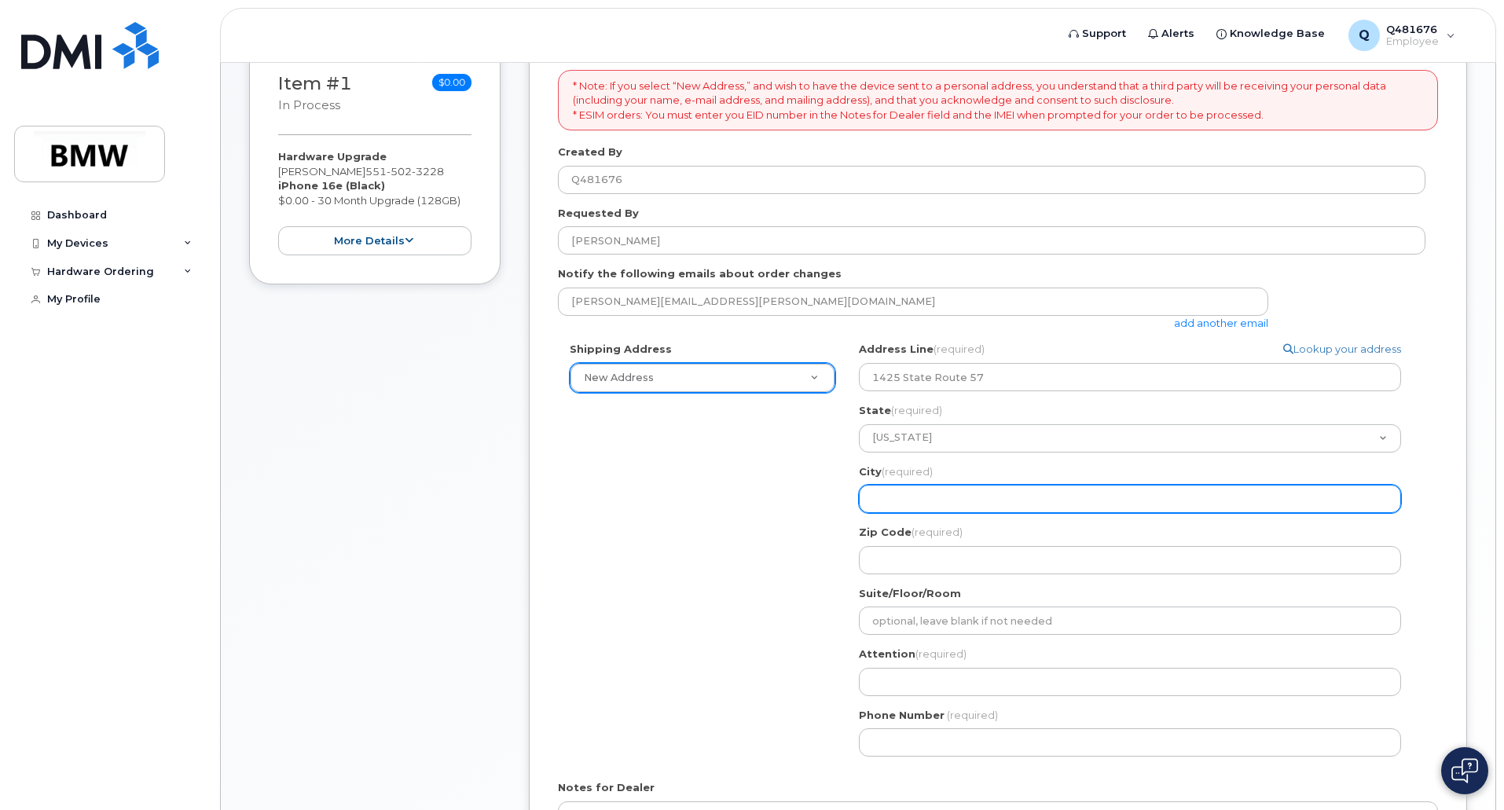
click at [904, 500] on input "City (required)" at bounding box center [1130, 499] width 542 height 28
select select
type input "P"
select select
type input "Po"
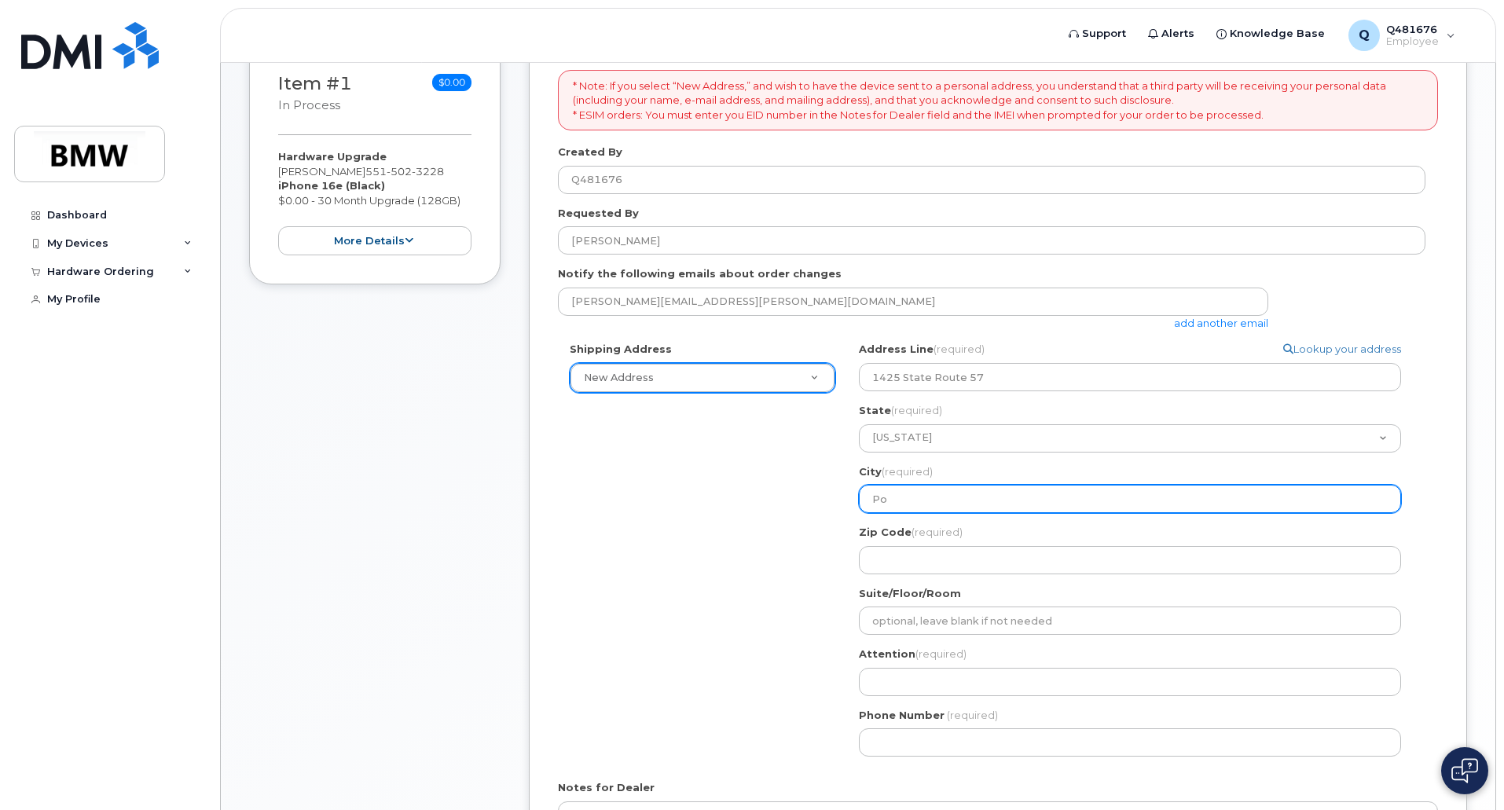
select select
type input "Por"
select select
type input "Port"
select select
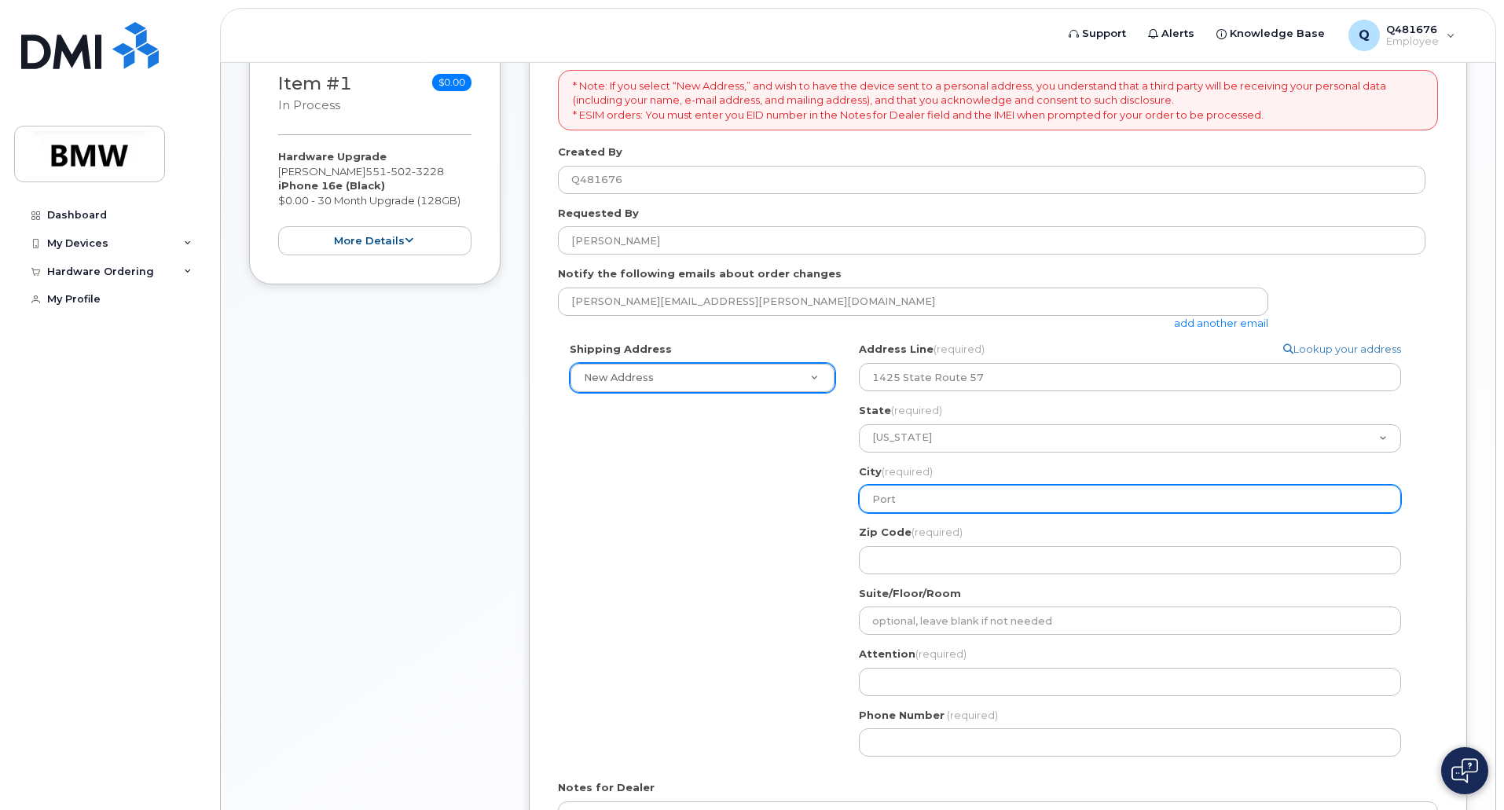
type input "Port M"
select select
type input "Port Mu"
select select
type input "Port Mur"
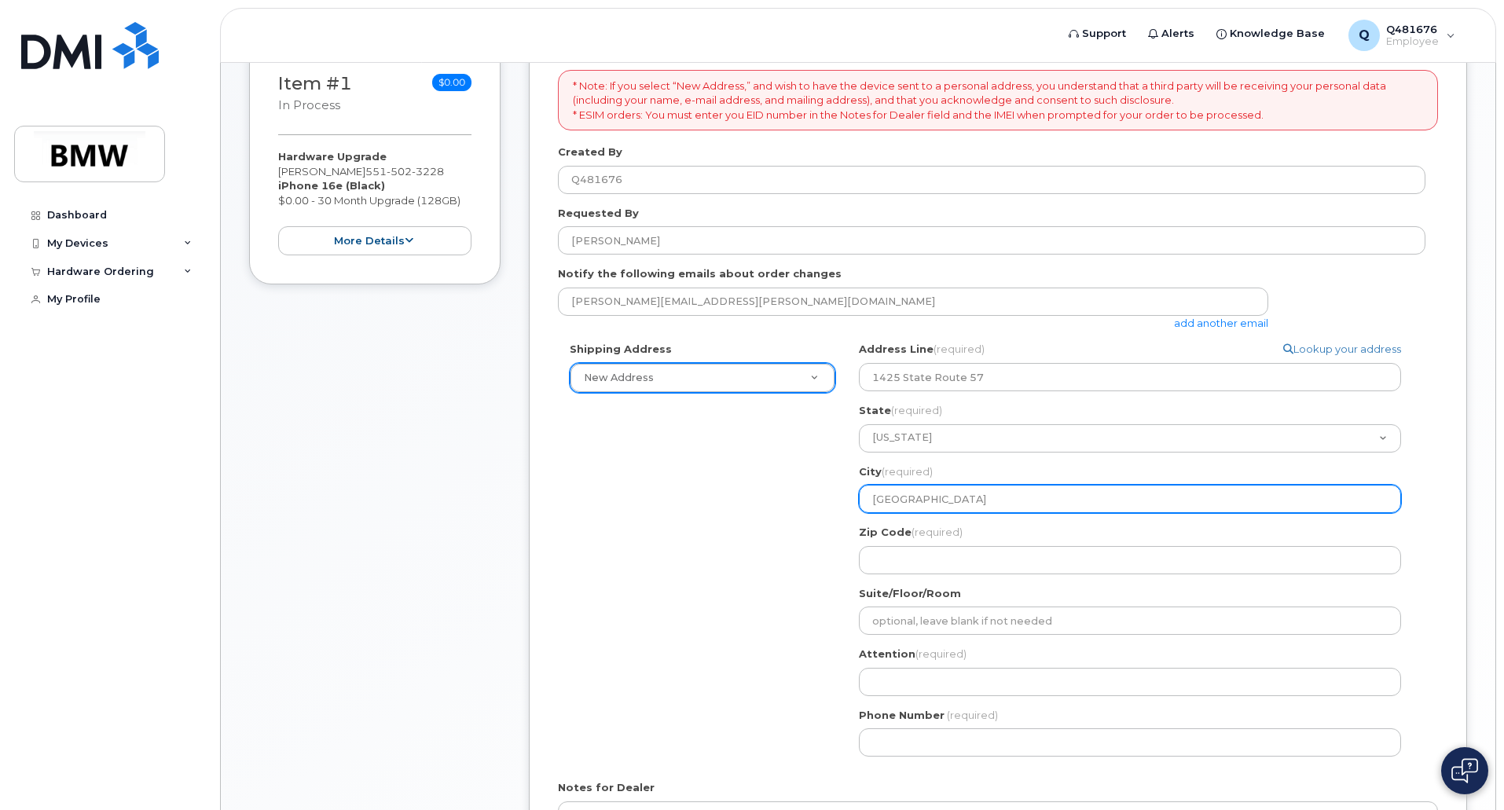
select select
type input "Port Murr"
select select
type input "Port Murra"
select select
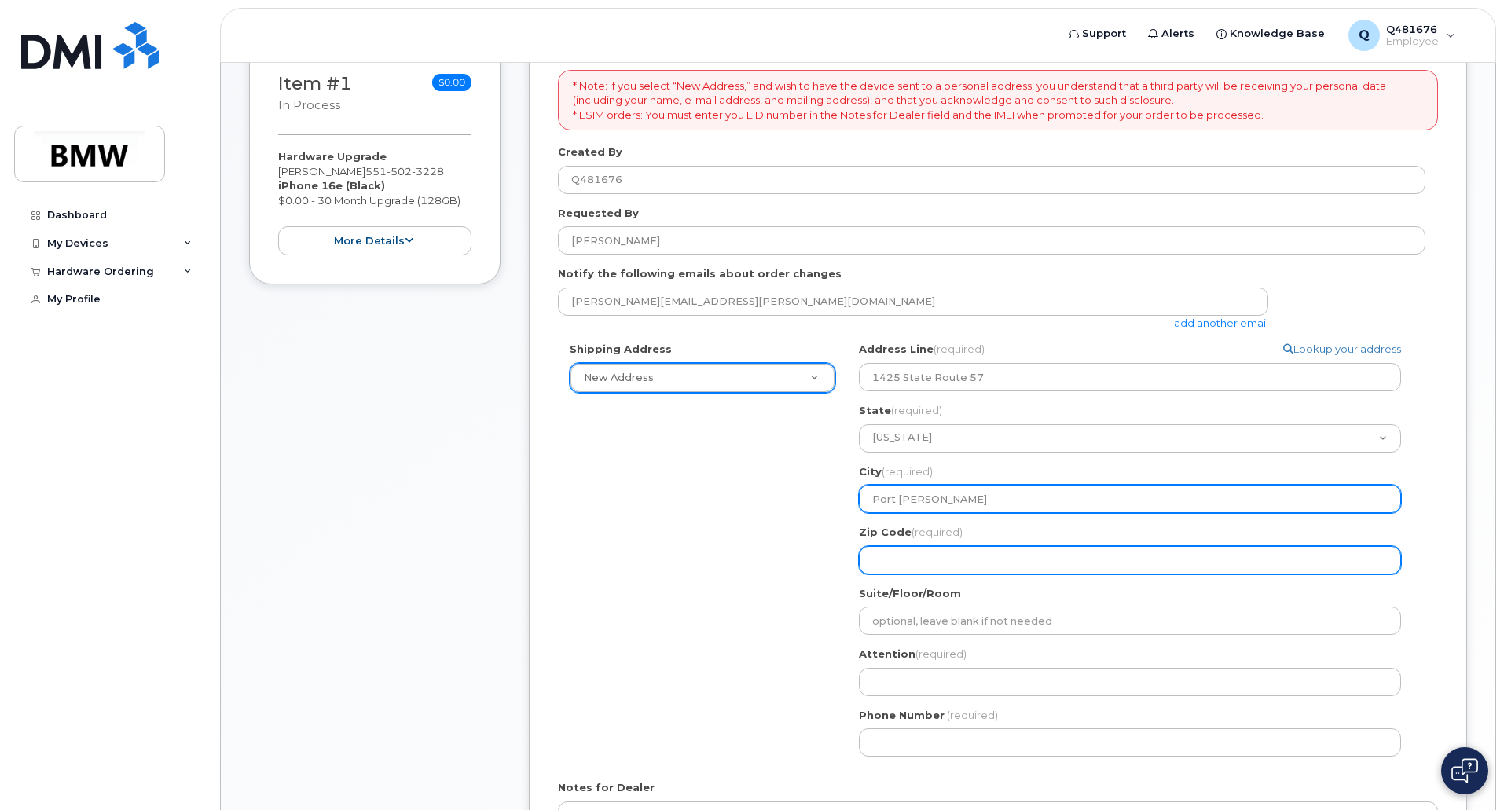
type input "Port Murray"
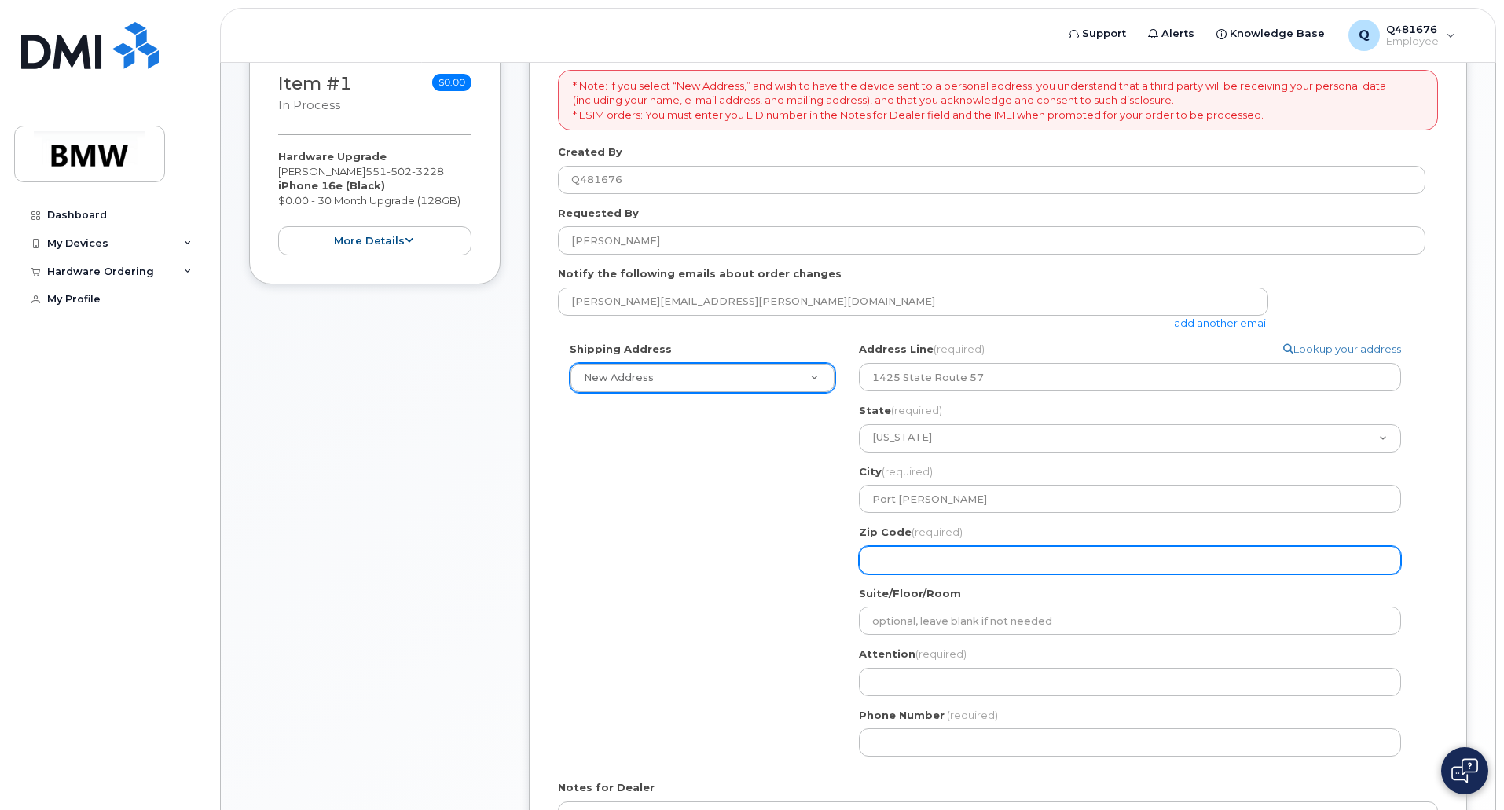
click at [888, 547] on input "Zip Code (required)" at bounding box center [1130, 560] width 542 height 28
select select
type input "0"
select select
type input "07"
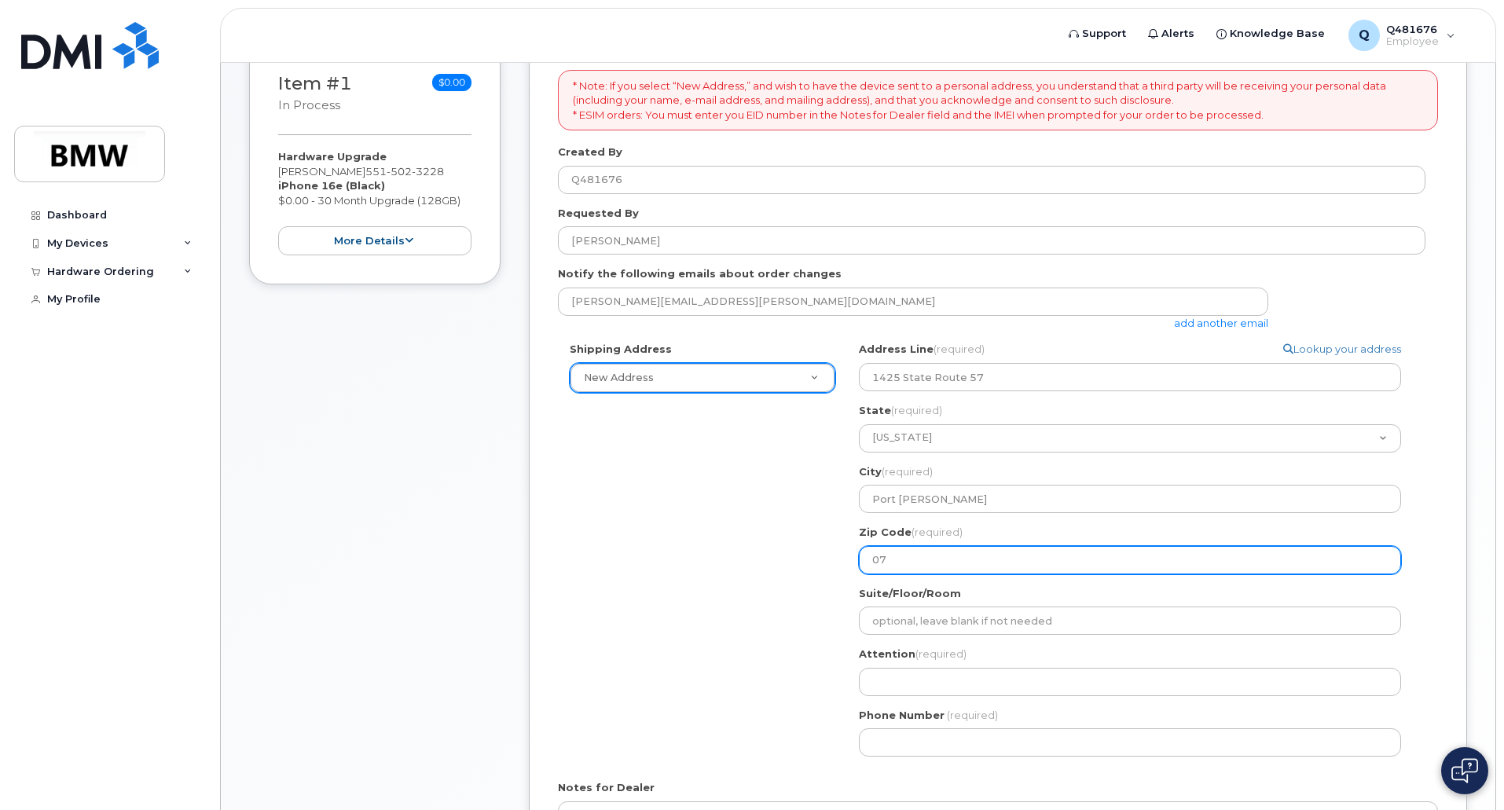
select select
type input "078"
select select
type input "0786"
select select
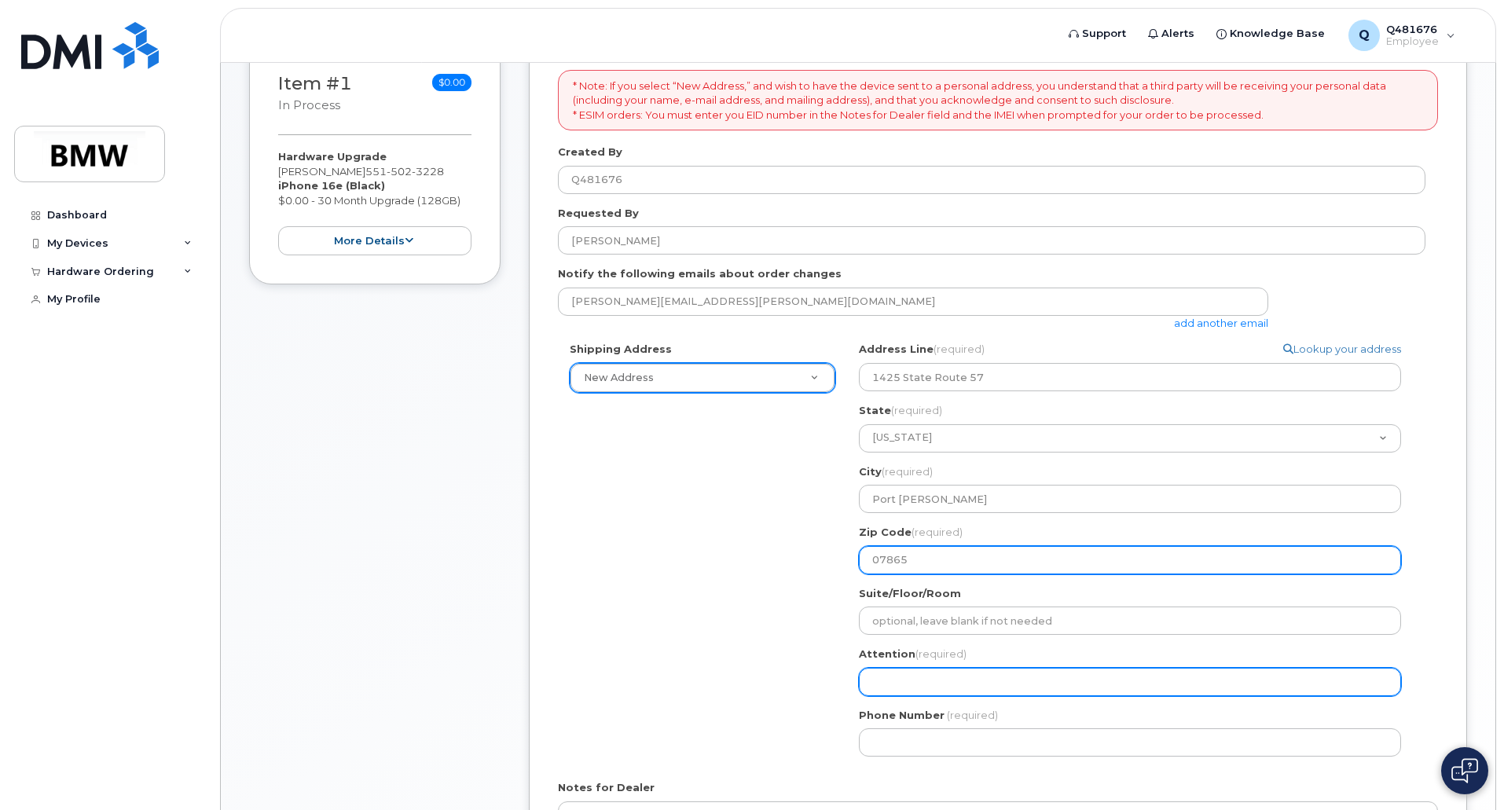
type input "07865"
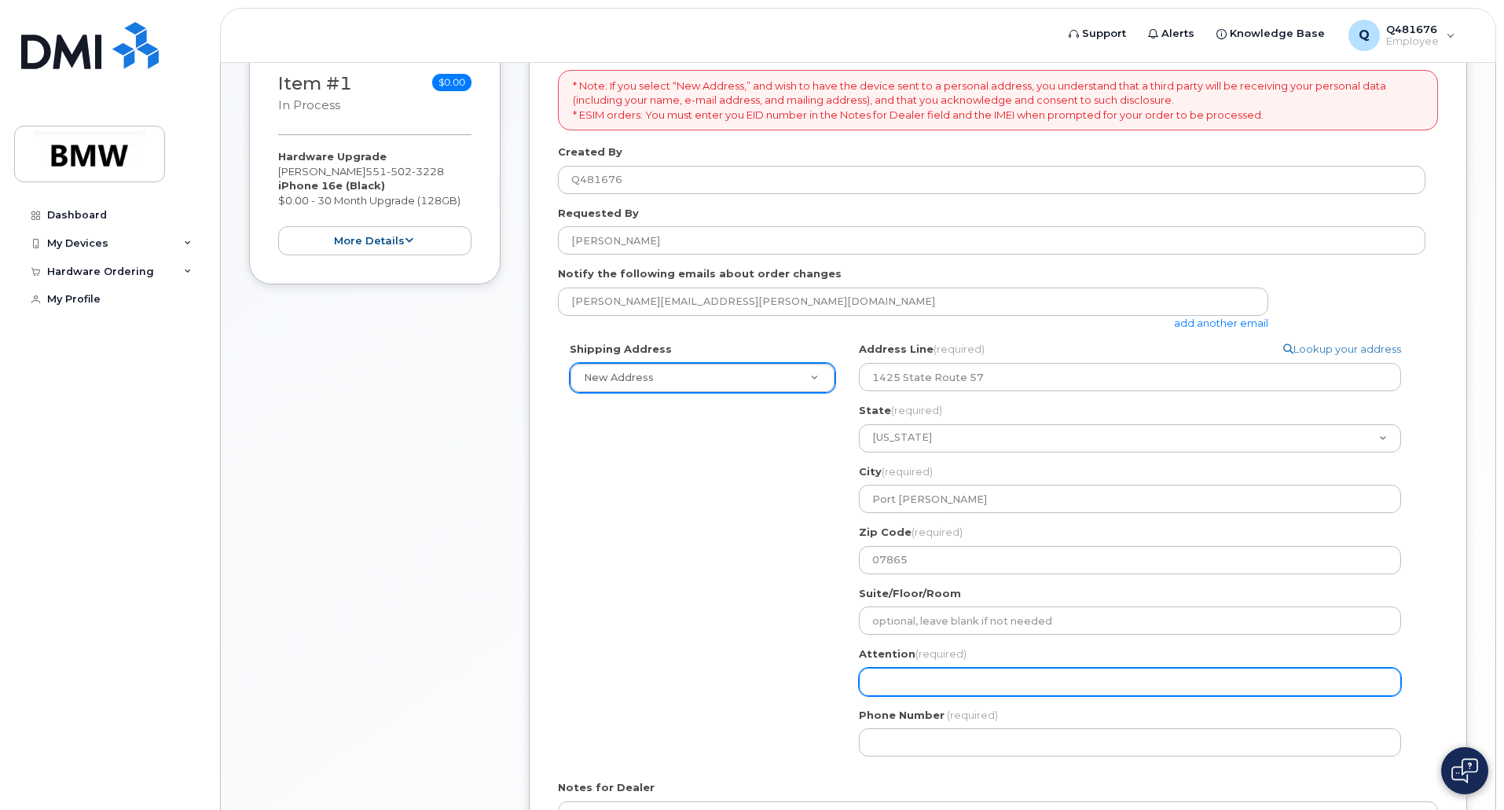
click at [1017, 672] on input "Attention (required)" at bounding box center [1130, 682] width 542 height 28
select select
type input "J"
select select
type input "Ja"
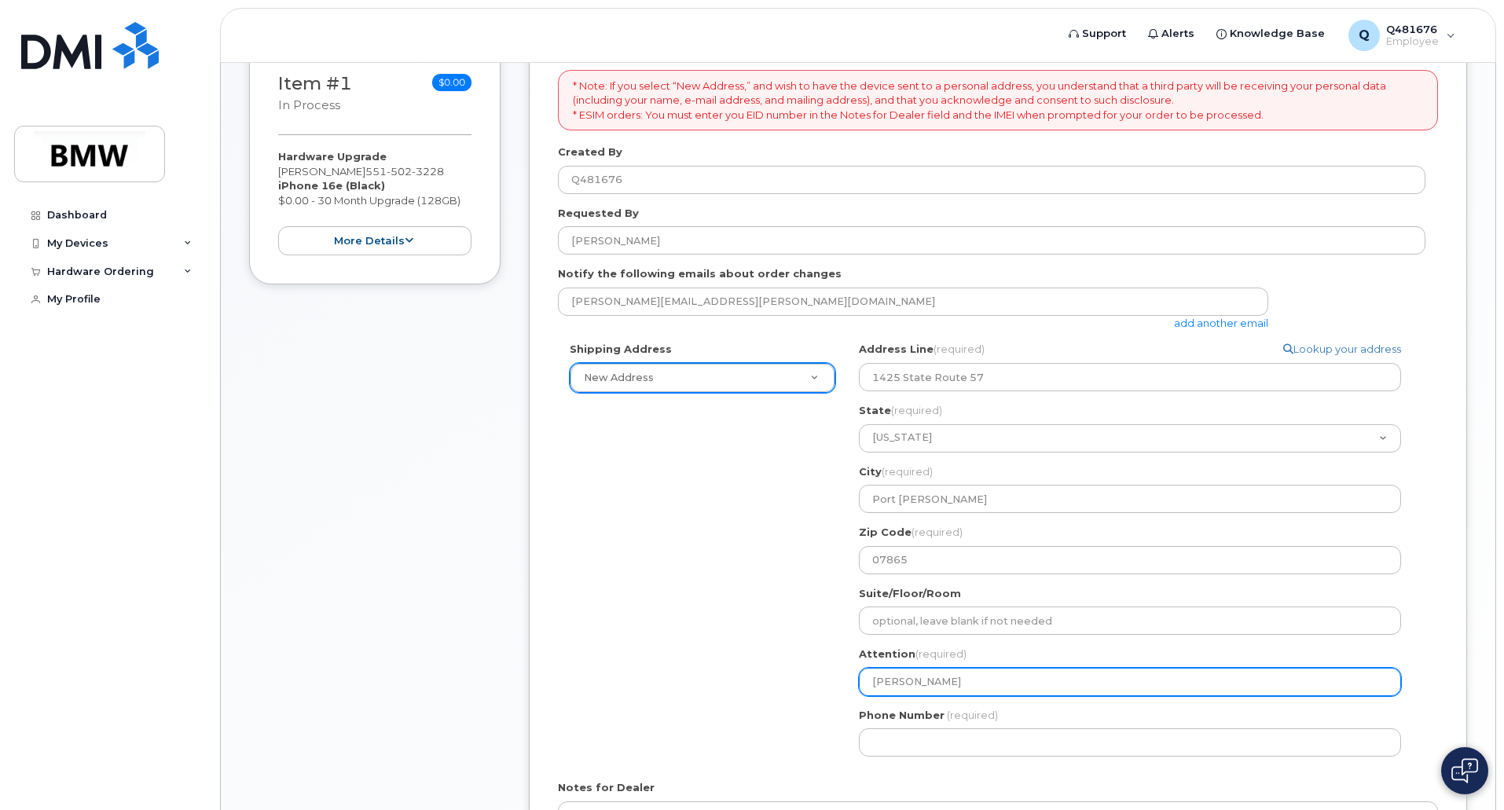
select select
type input "Jas"
select select
type input "Jaso"
select select
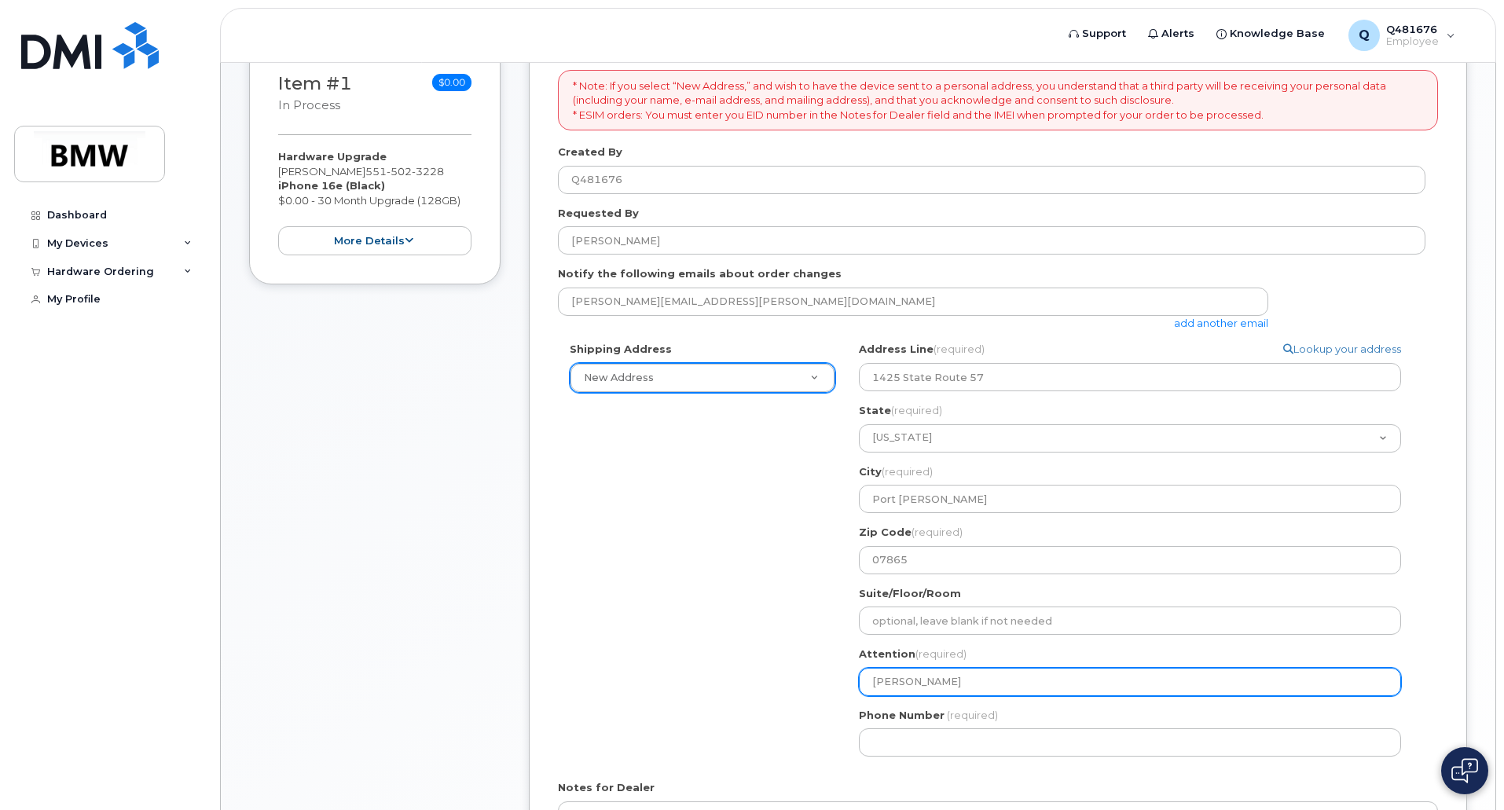
type input "Jason"
select select
type input "Jason P"
select select
type input "Jason Pa"
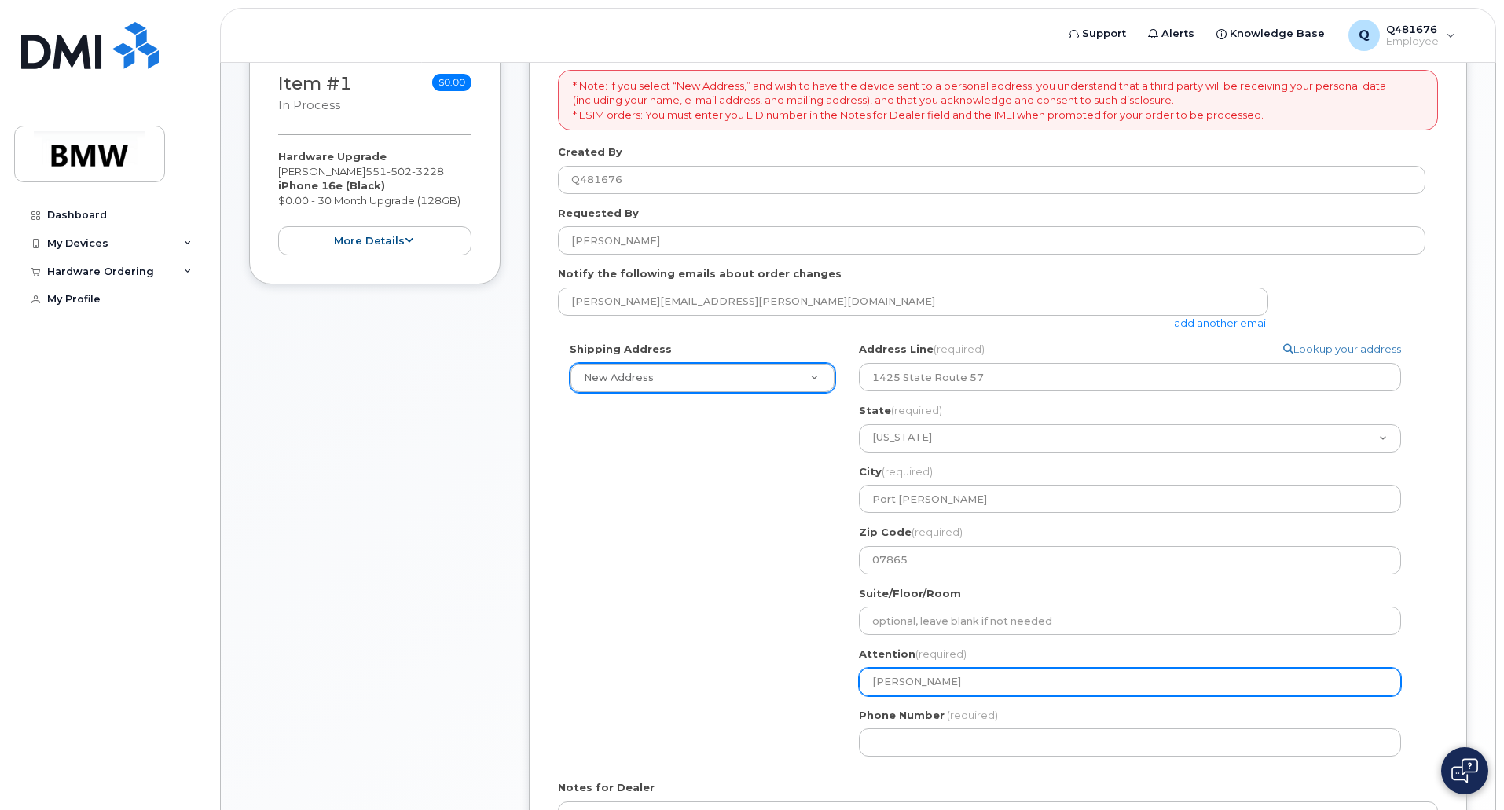
select select
type input "Jason Pag"
select select
type input "Jason Paga"
select select
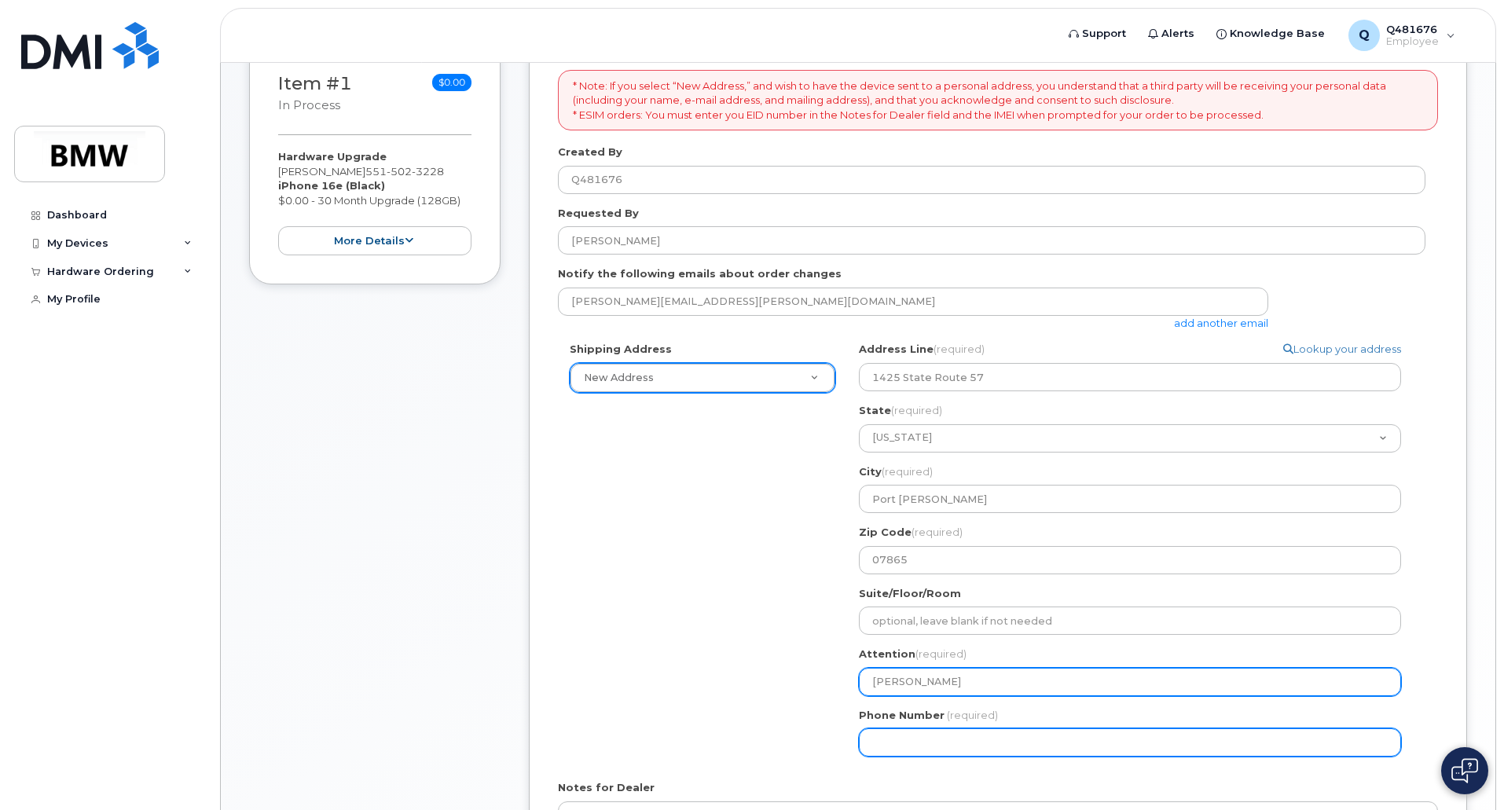
type input "[PERSON_NAME]"
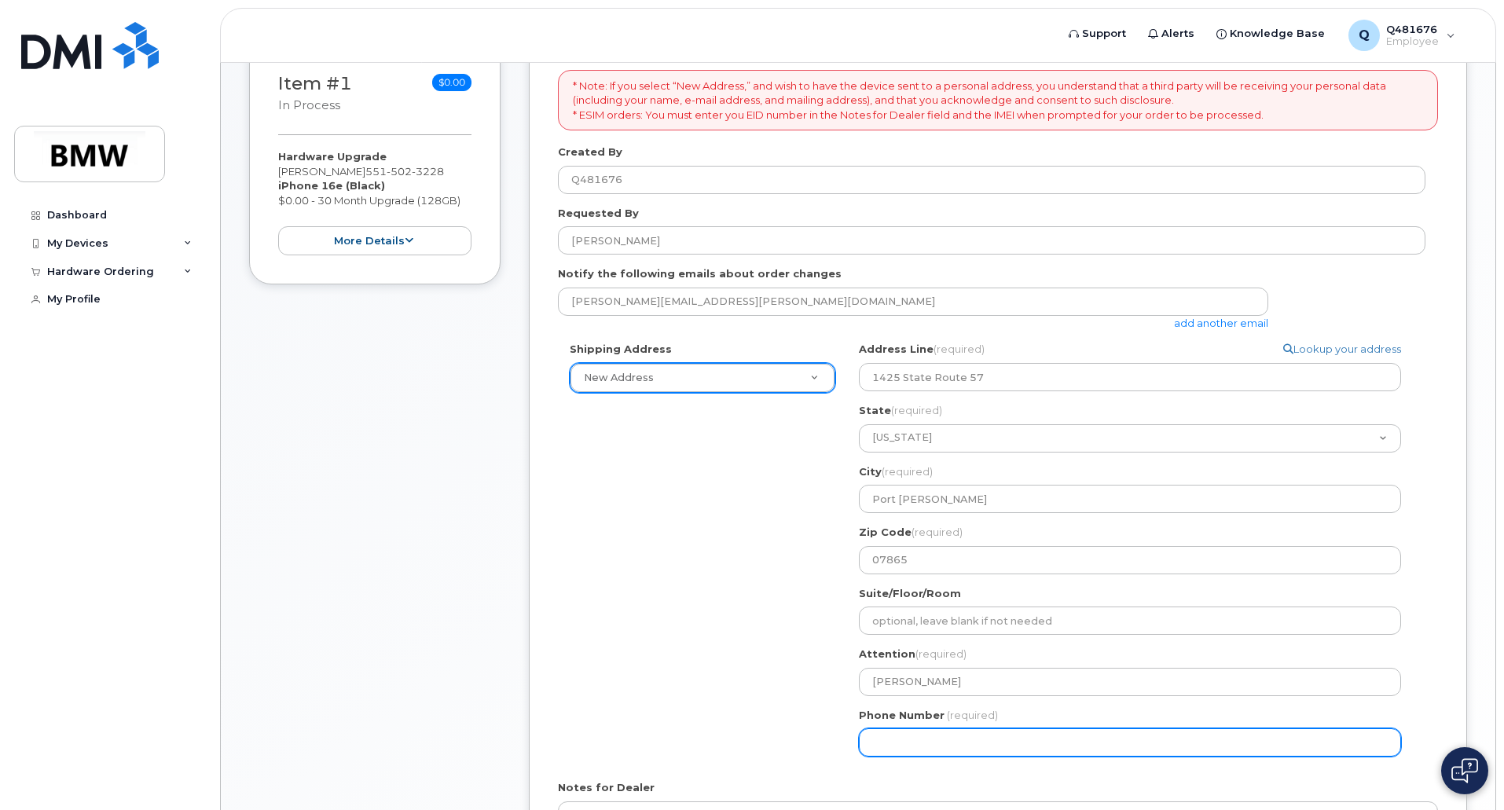
click at [935, 734] on input "Phone Number" at bounding box center [1130, 743] width 542 height 28
type input "551502"
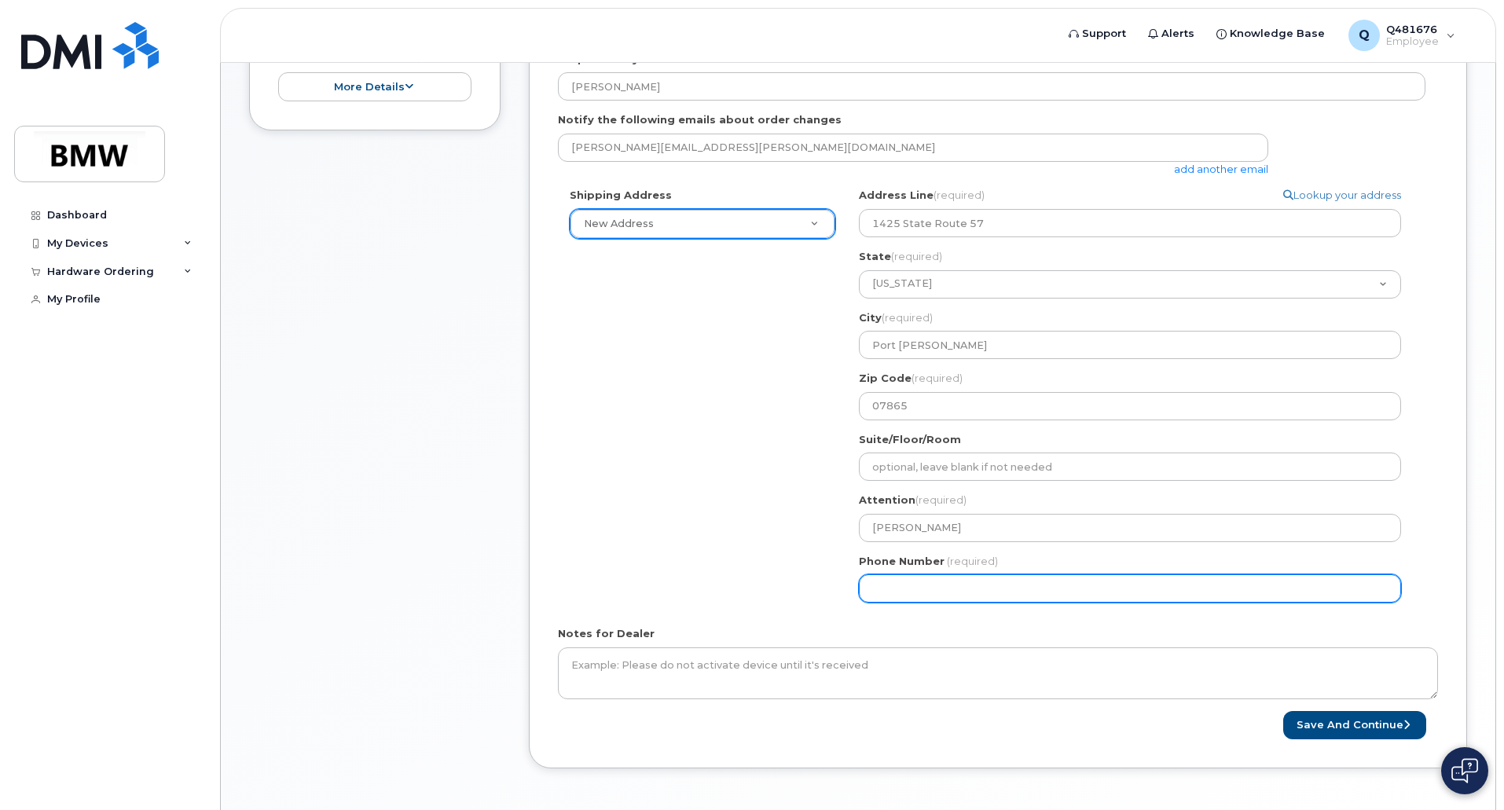
scroll to position [401, 0]
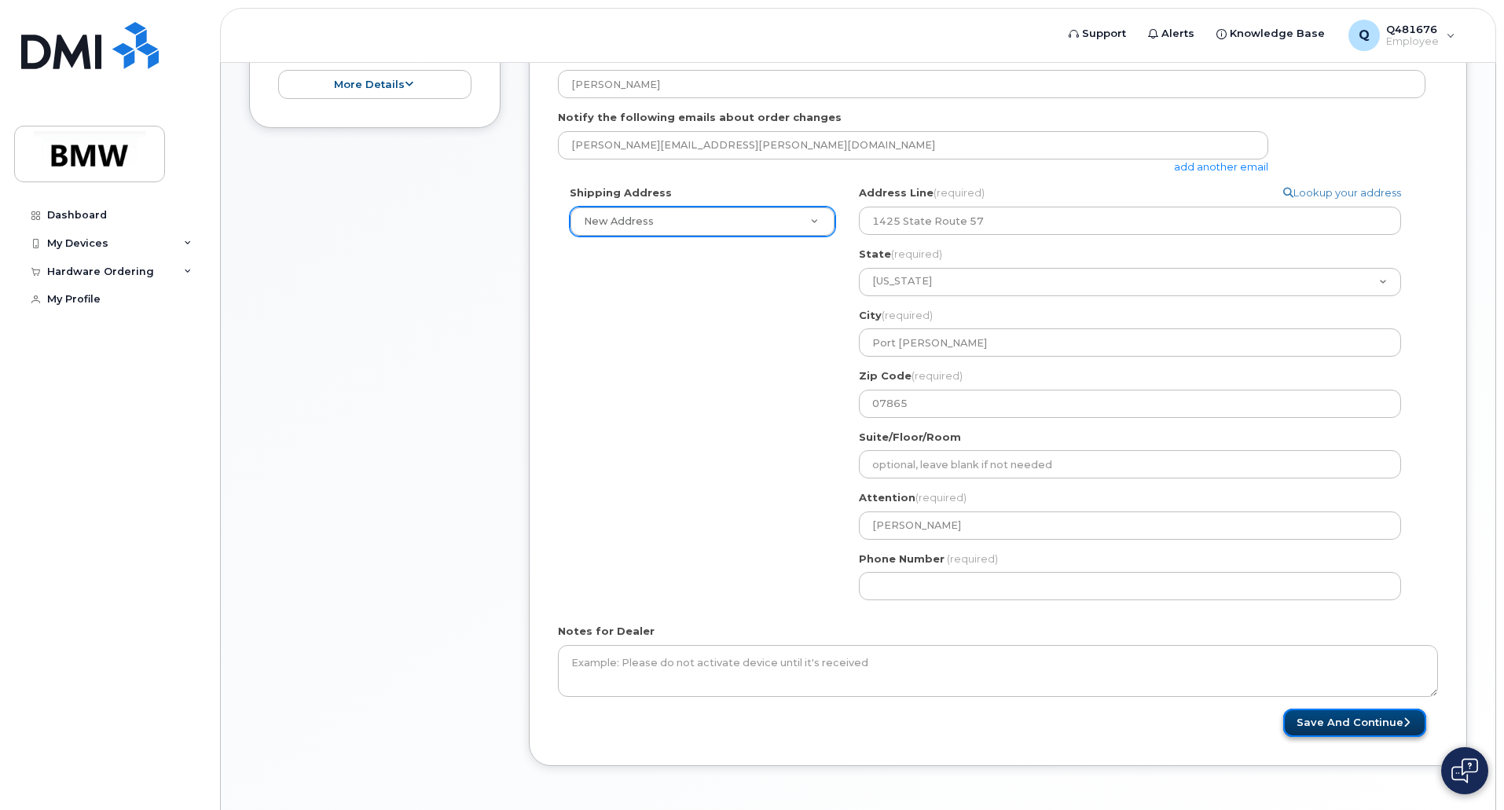
click at [1361, 729] on button "Save and Continue" at bounding box center [1355, 723] width 143 height 29
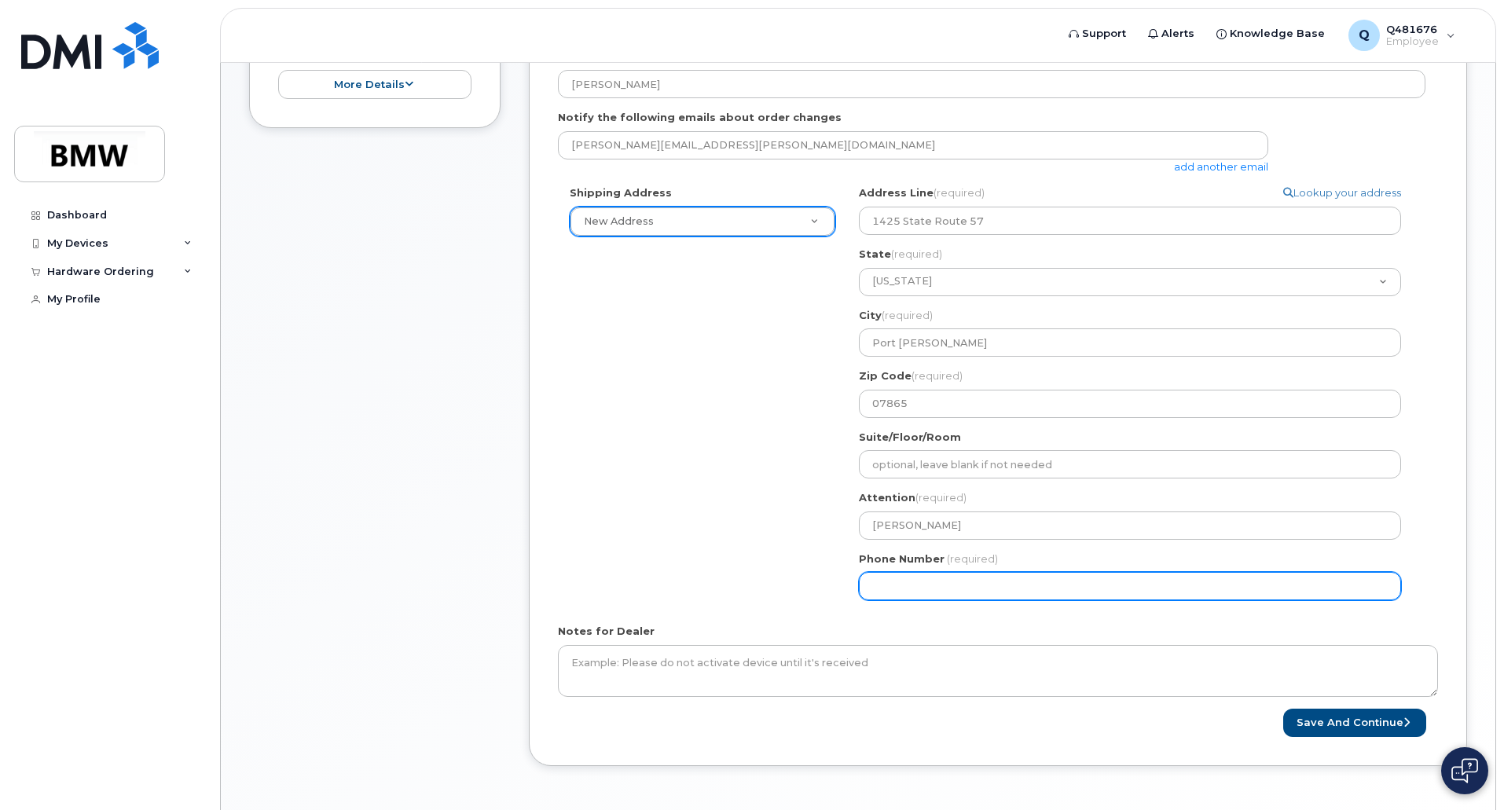
click at [896, 589] on input "Phone Number" at bounding box center [1130, 586] width 542 height 28
click at [919, 590] on input "Phone Number" at bounding box center [1130, 586] width 542 height 28
select select
type input "5515023228"
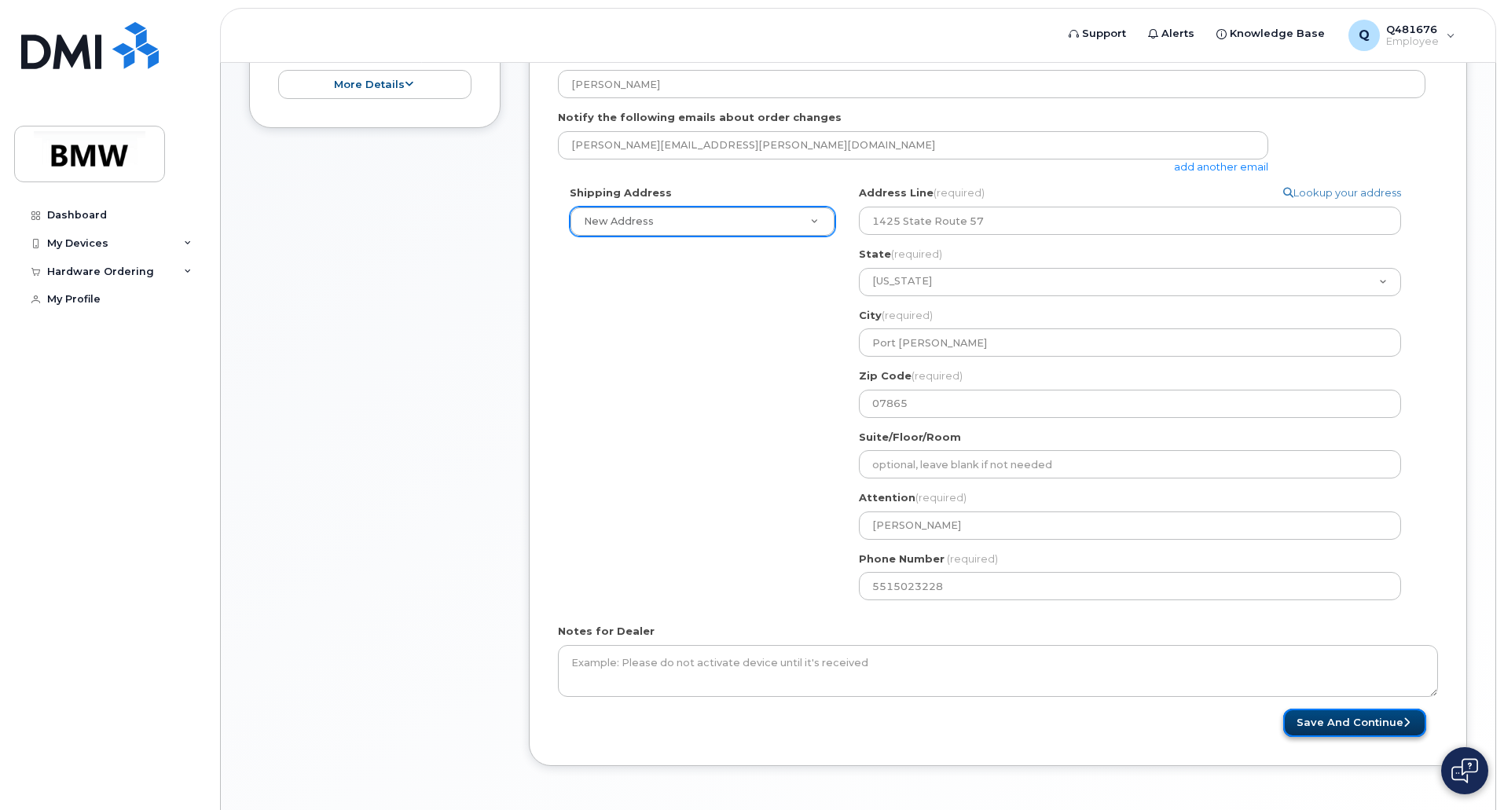
click at [1343, 716] on button "Save and Continue" at bounding box center [1355, 723] width 143 height 29
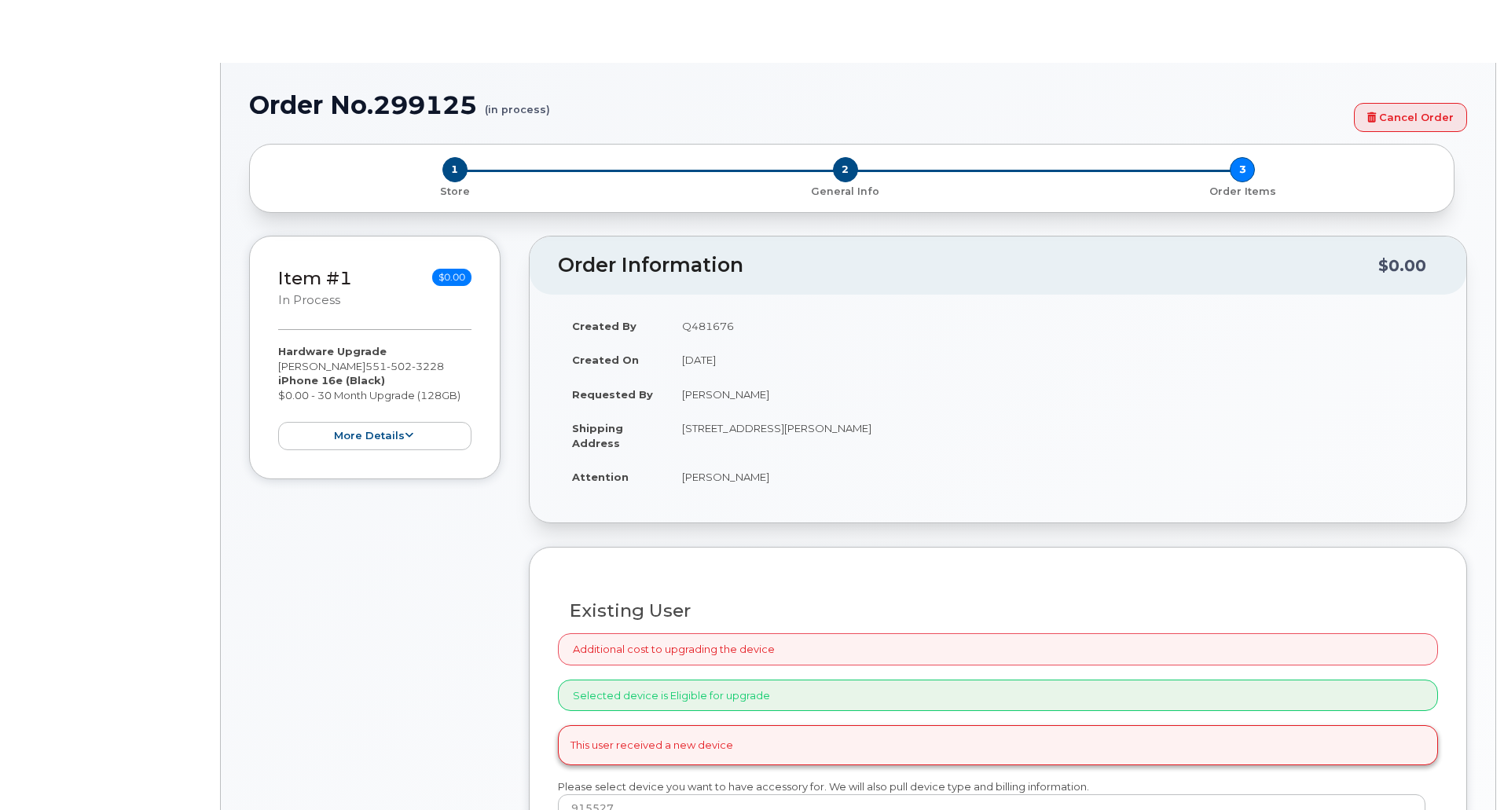
select select "2965364"
type input "1896146"
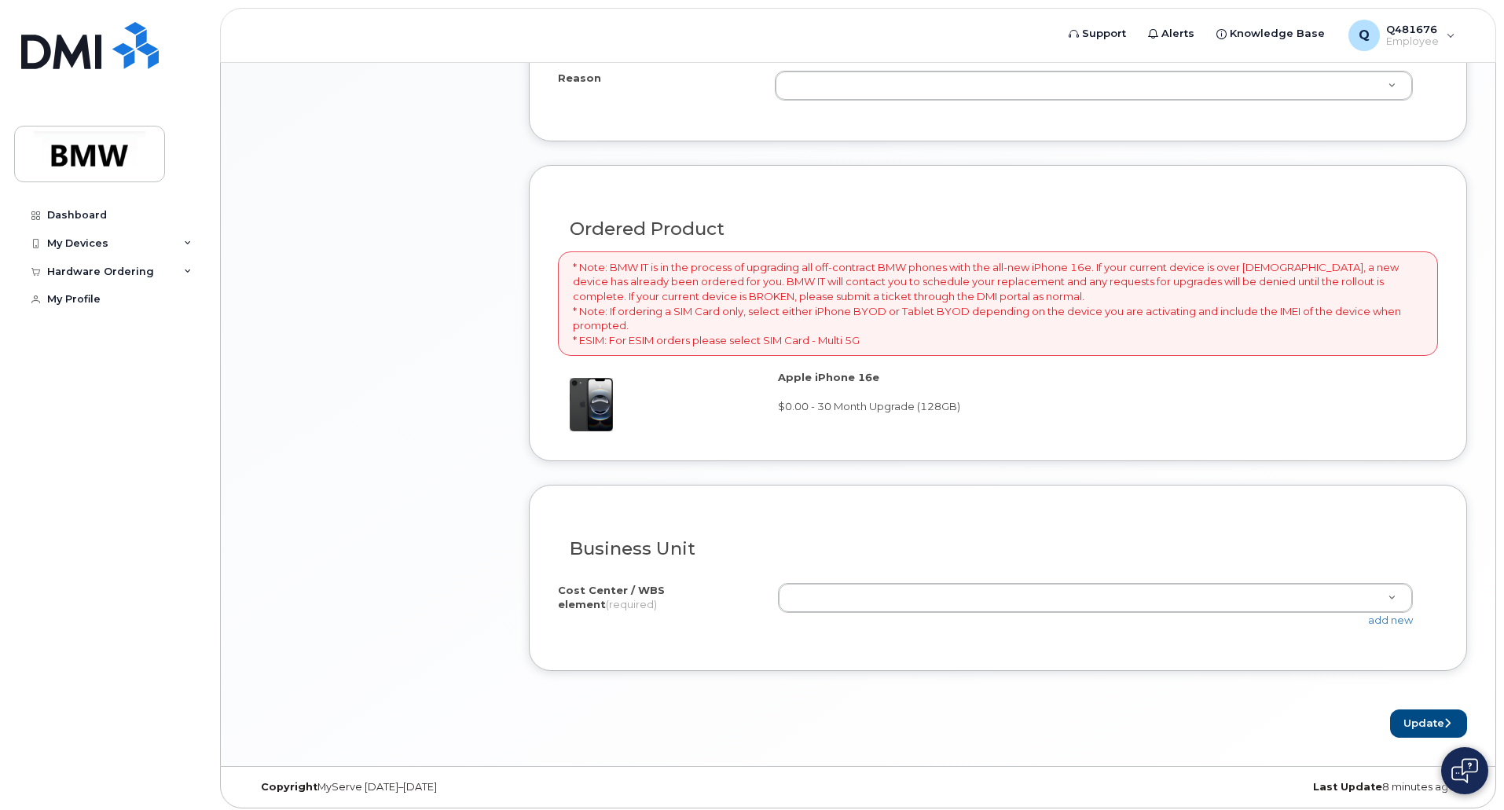
scroll to position [973, 0]
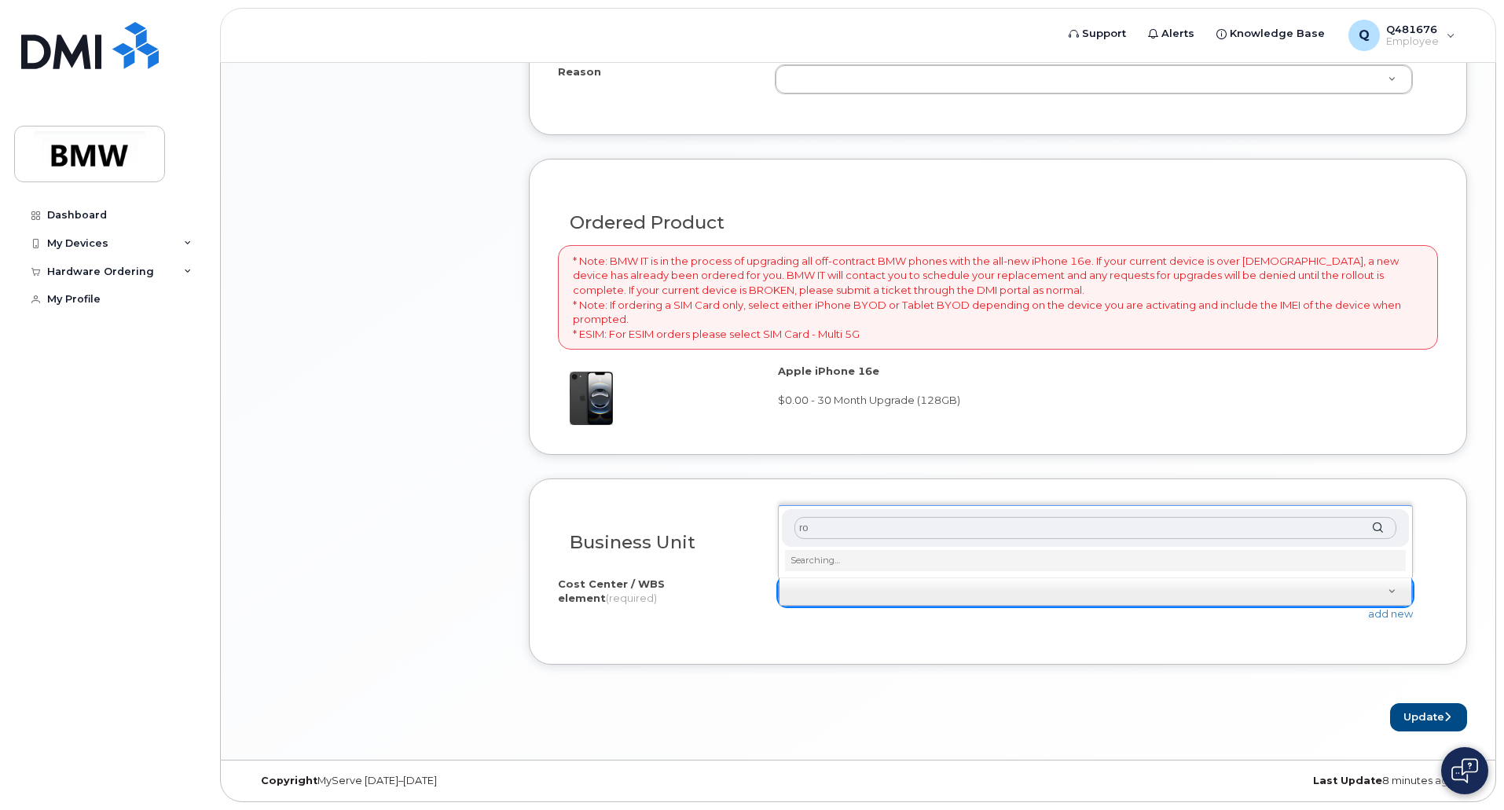
type input "r"
type input "R"
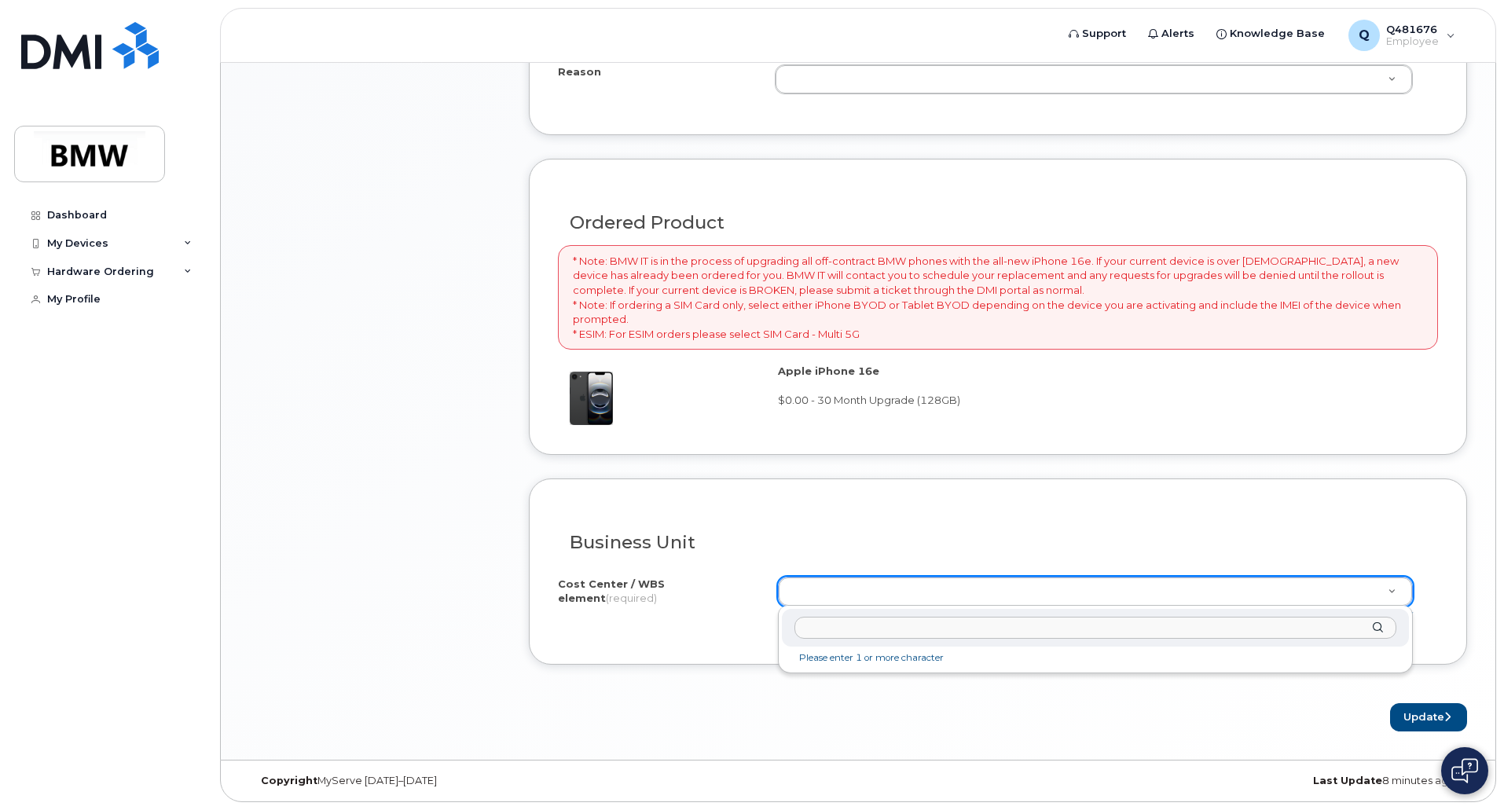
type input "r"
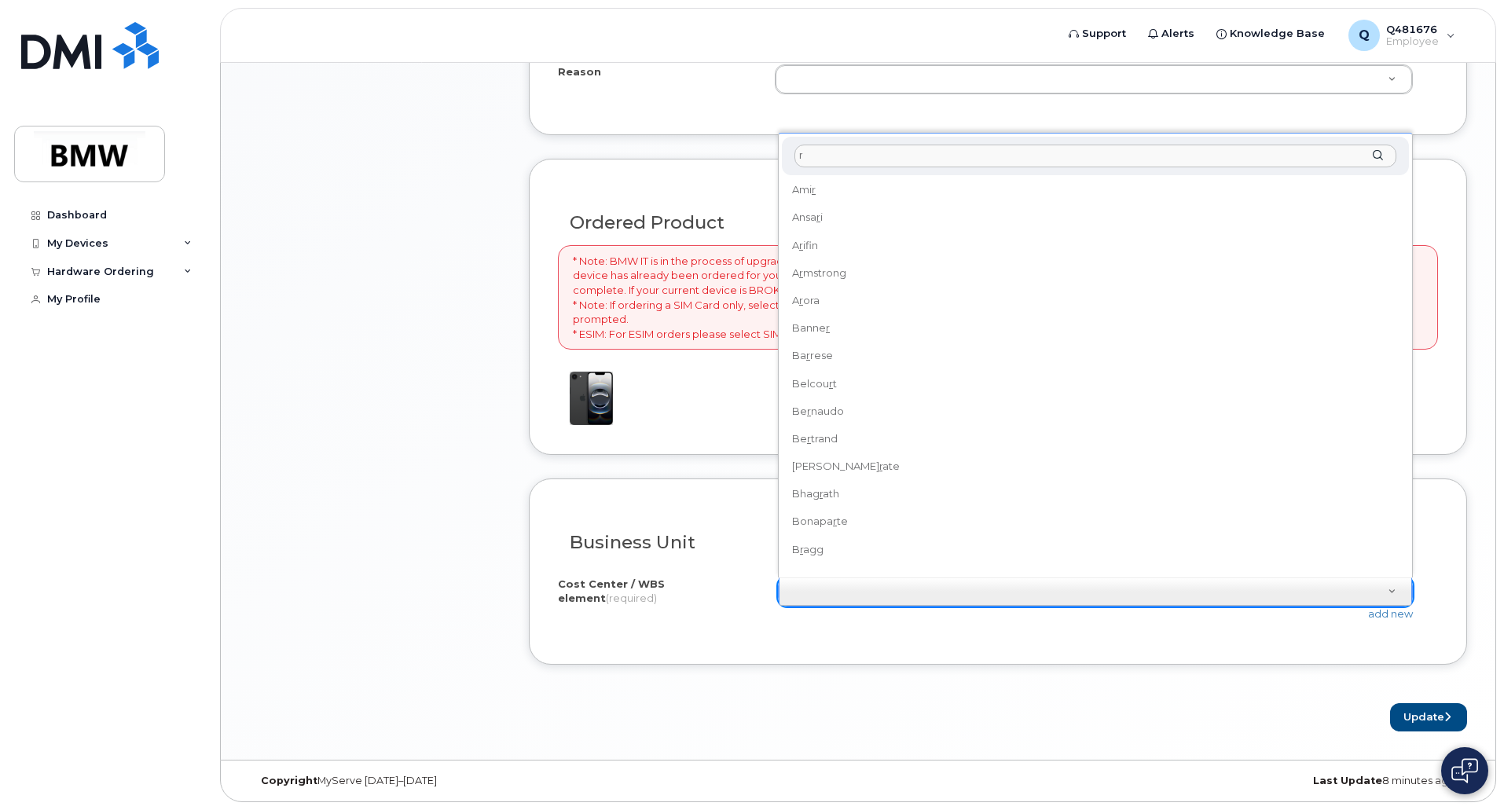
scroll to position [0, 0]
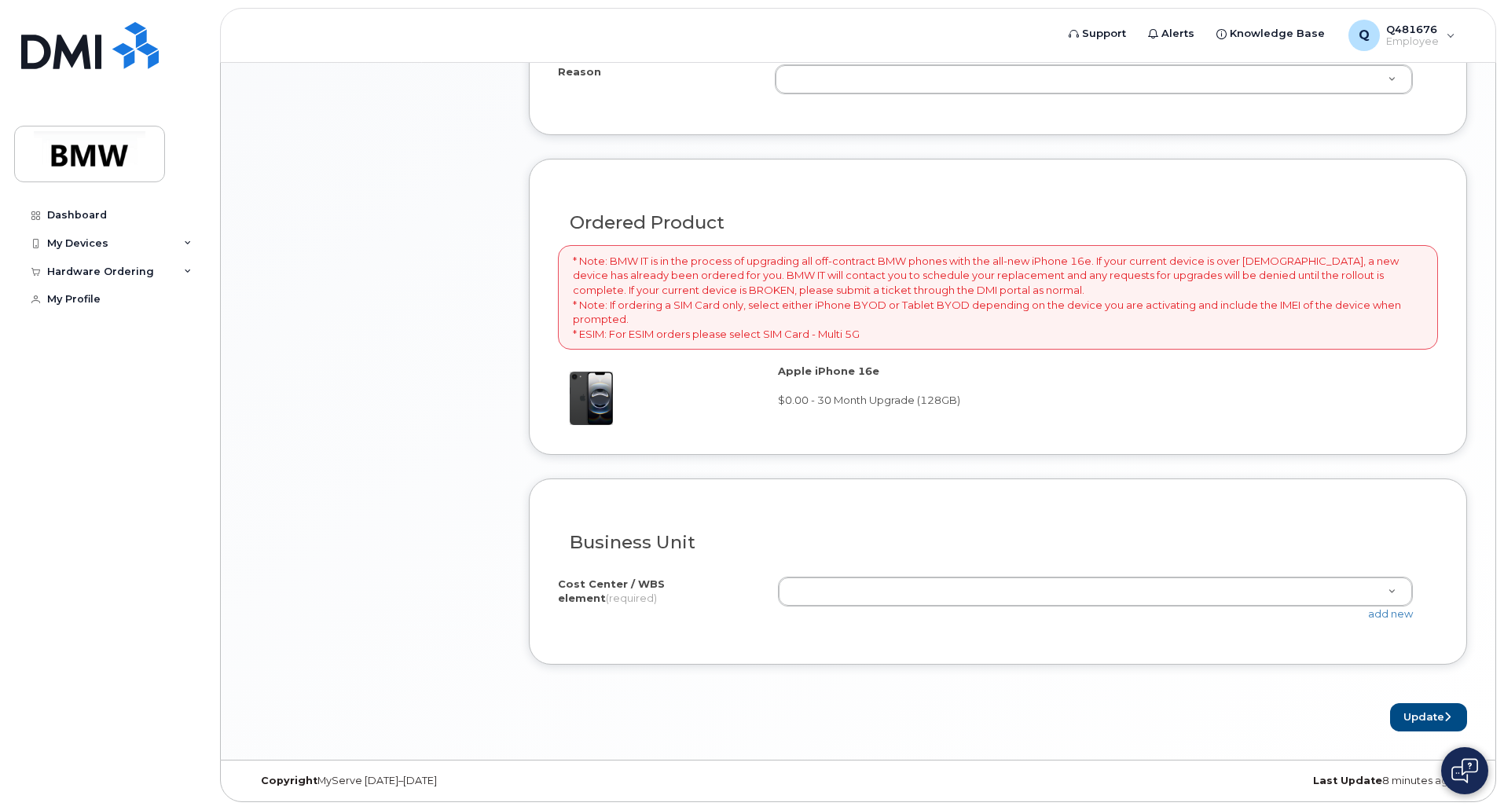
click at [829, 722] on div "Update" at bounding box center [998, 718] width 939 height 29
click at [1394, 619] on link "add new" at bounding box center [1391, 614] width 45 height 13
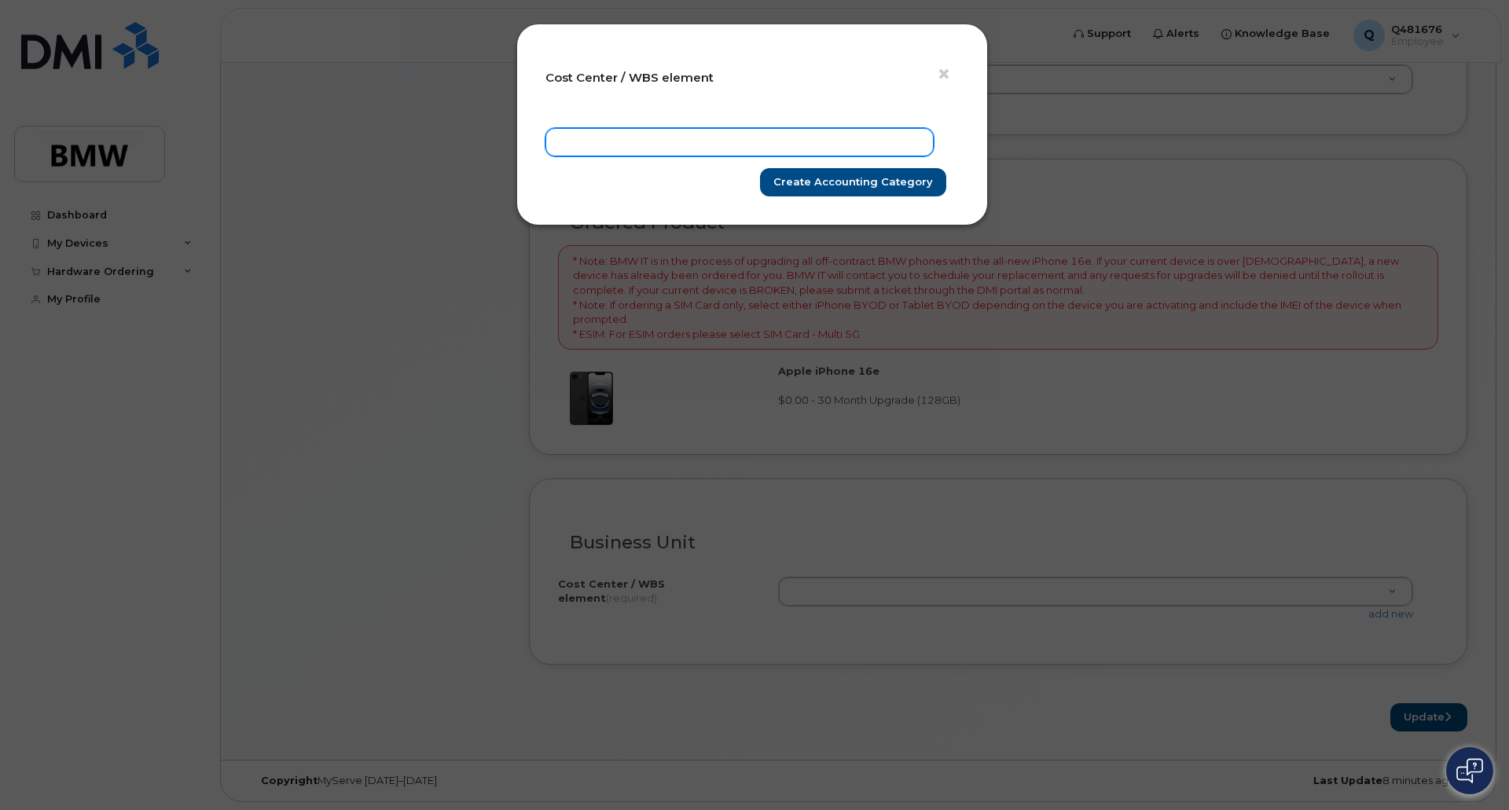
click at [618, 139] on input "text" at bounding box center [740, 142] width 388 height 28
paste input "BJ02.600000.05"
type input "BJ02.600000.05"
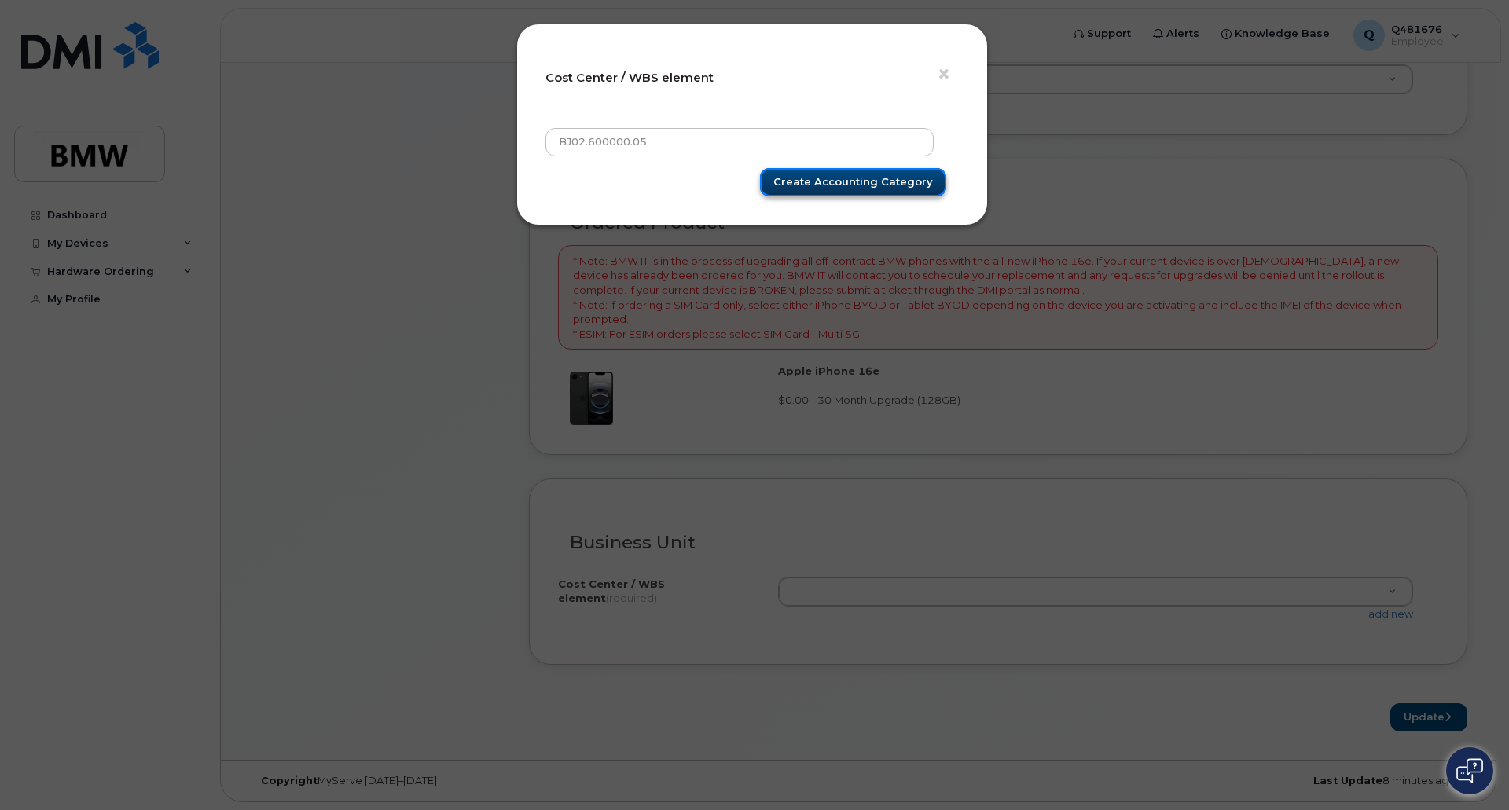
click at [840, 175] on input "Create Accounting category" at bounding box center [853, 182] width 186 height 29
type input "Saving"
type input "BJ02.600000.05"
type input "Create Accounting category"
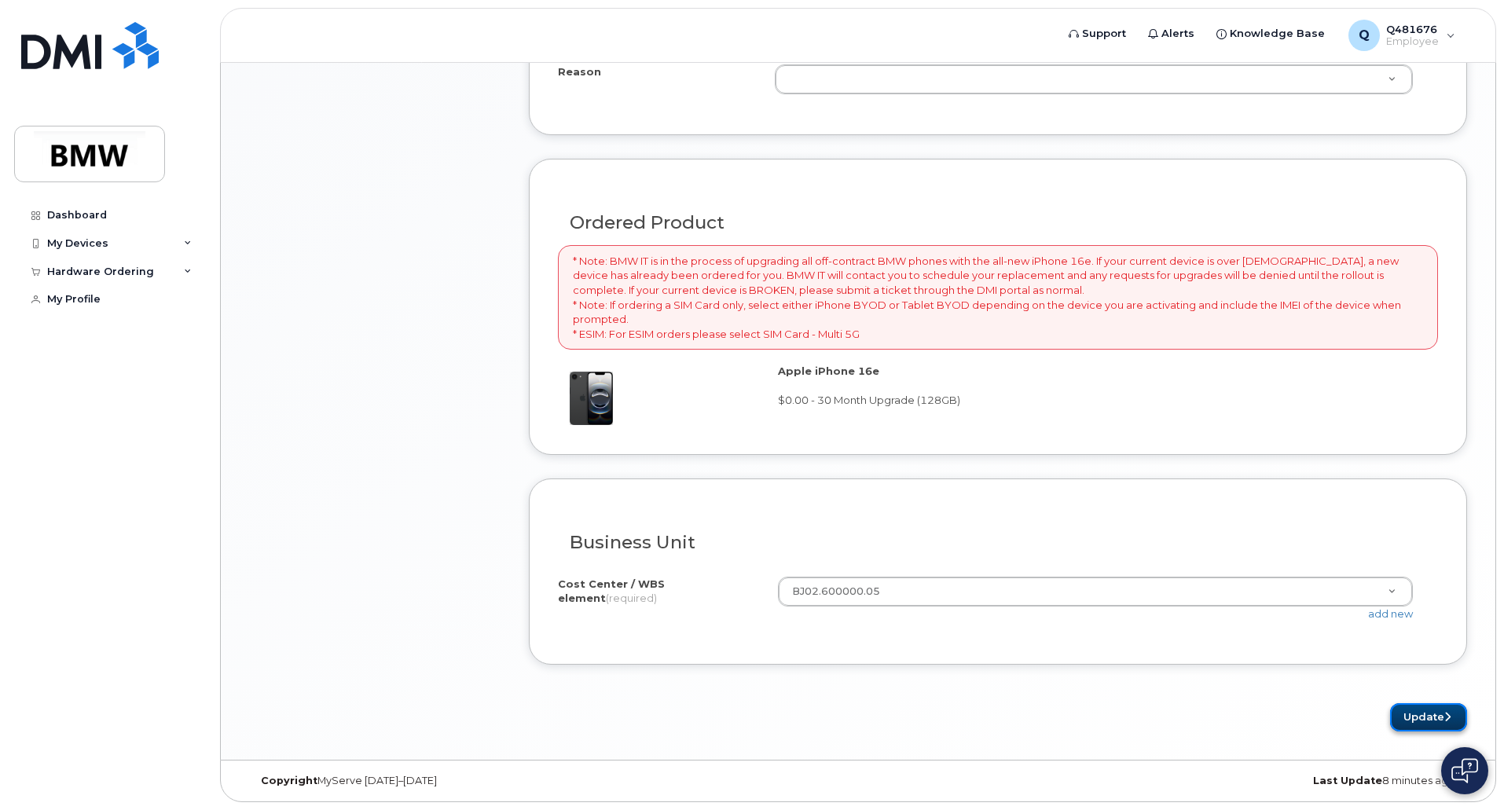
click at [1414, 719] on button "Update" at bounding box center [1429, 718] width 77 height 29
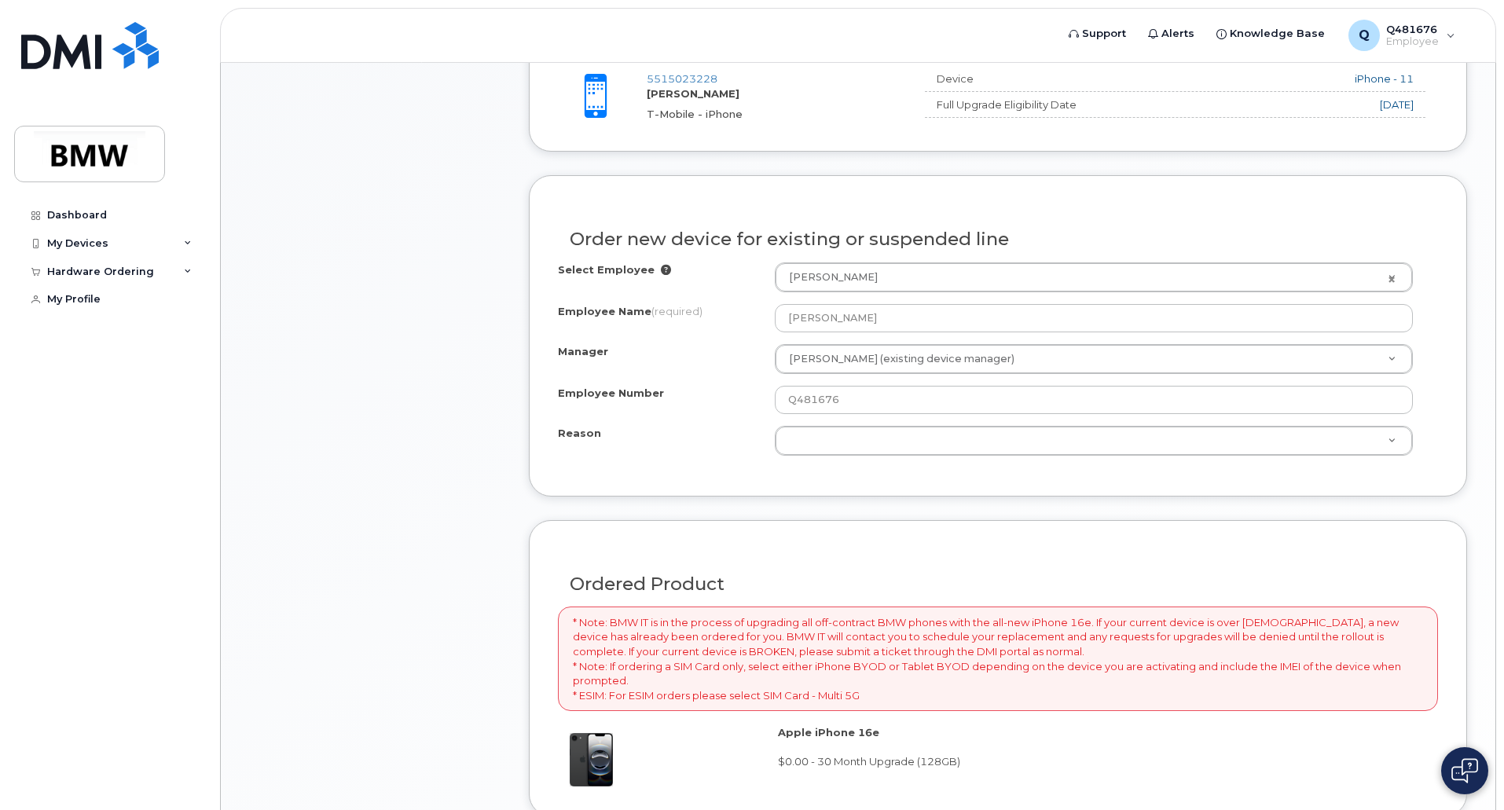
scroll to position [601, 0]
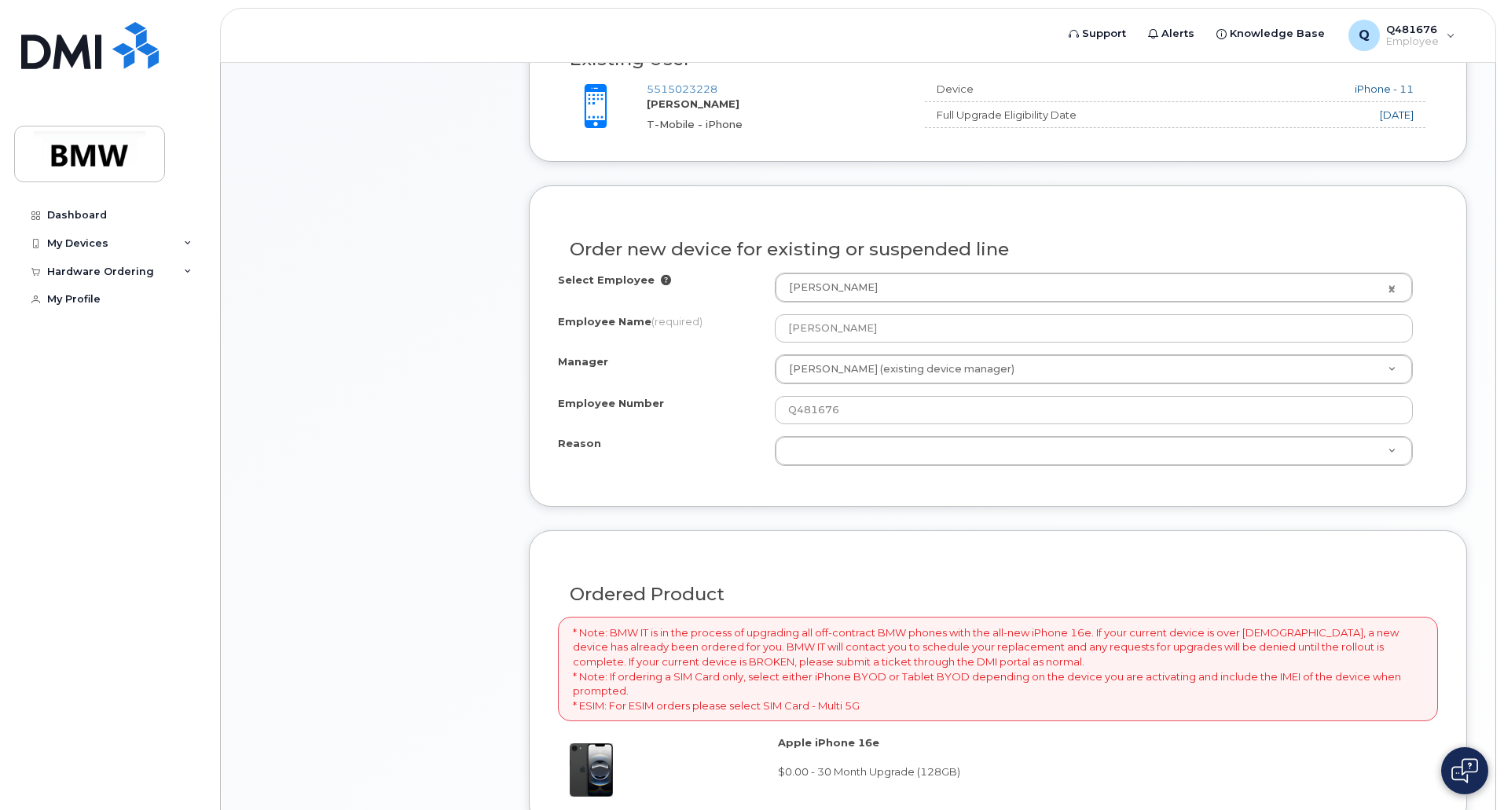
click at [968, 472] on div "Select Employee Jason Pagan 1896146 Employee Name (required) Jason Pagan Manage…" at bounding box center [998, 375] width 880 height 205
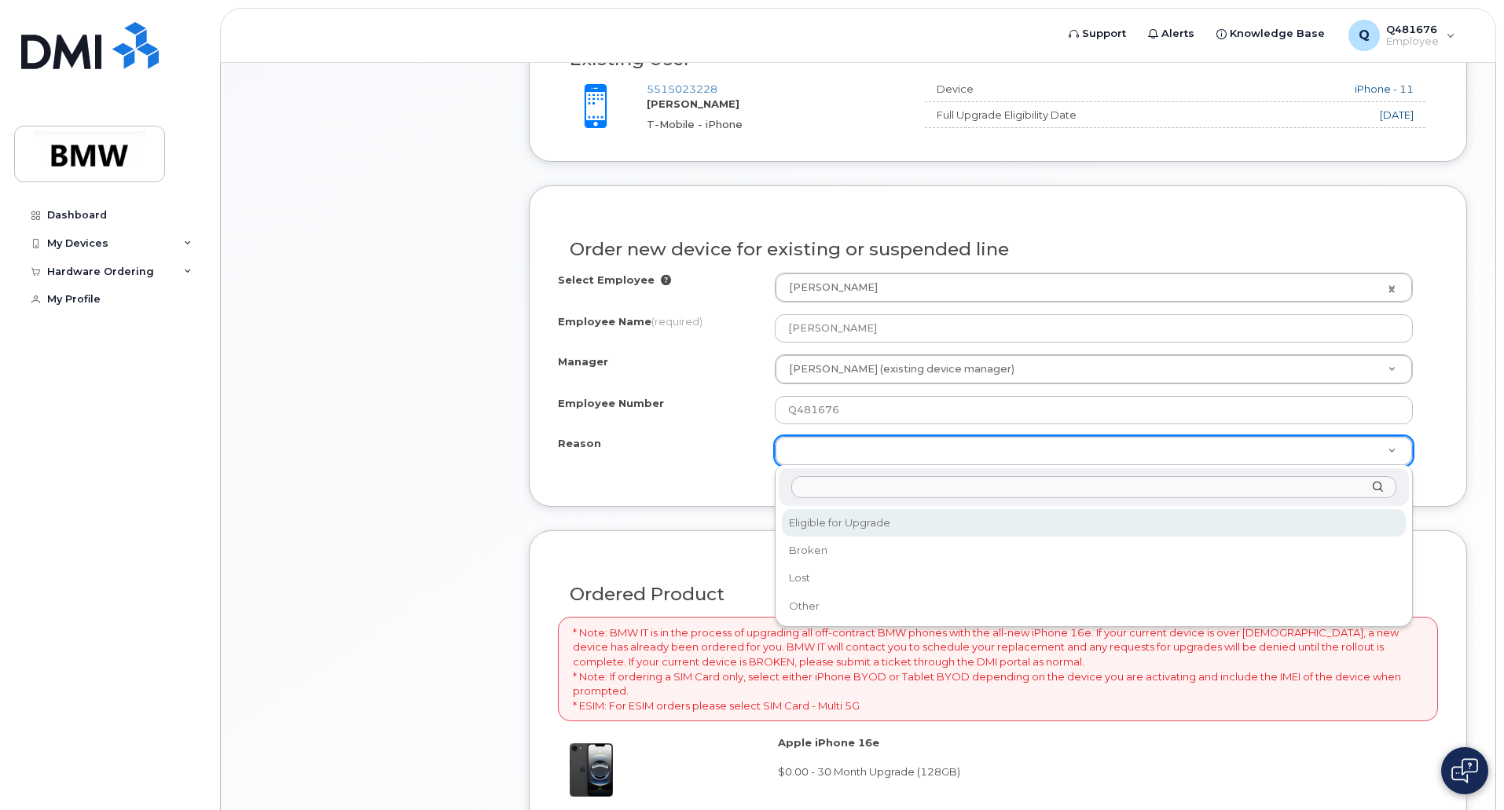
select select "eligible_for_upgrade"
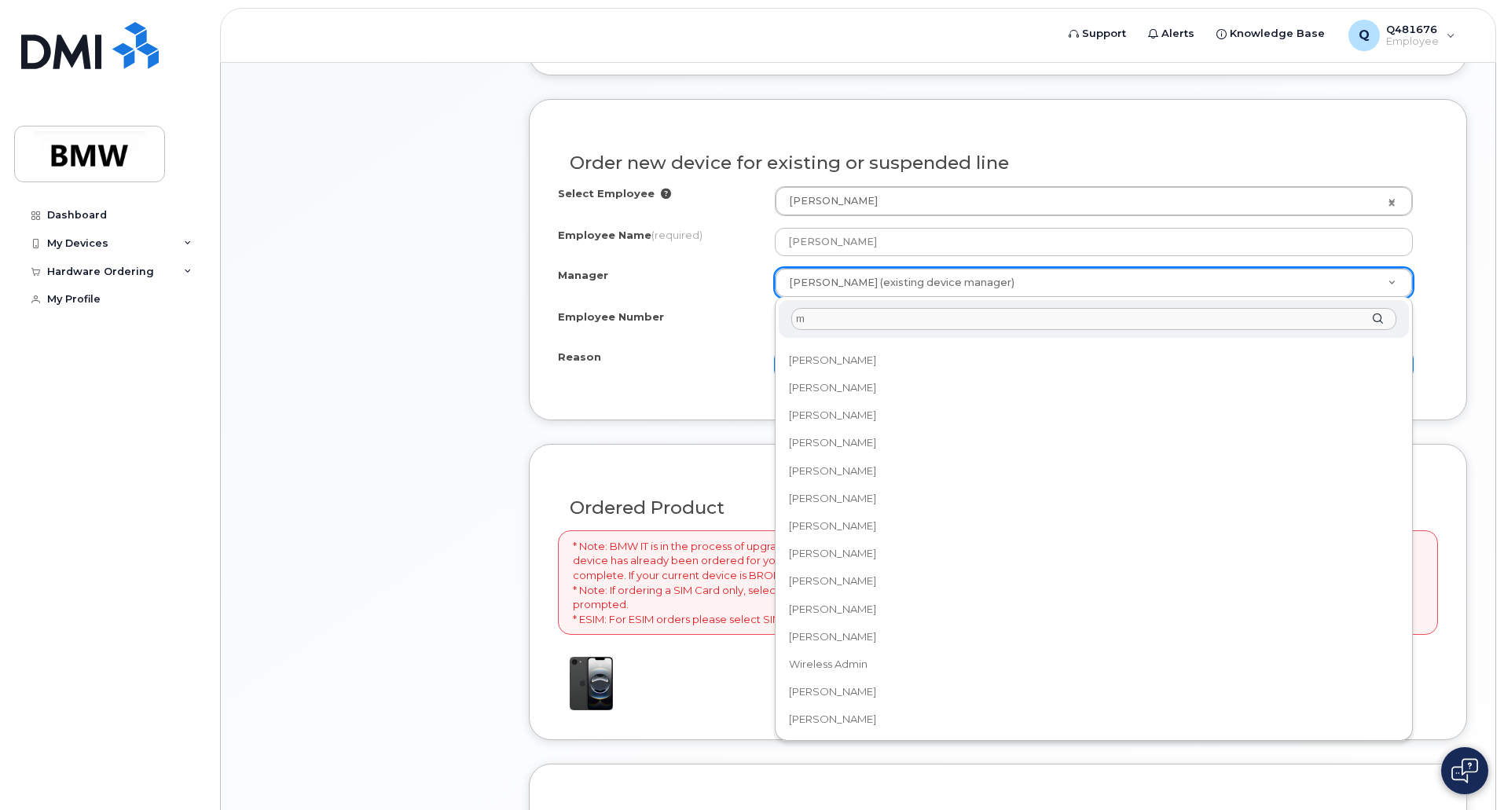
scroll to position [0, 0]
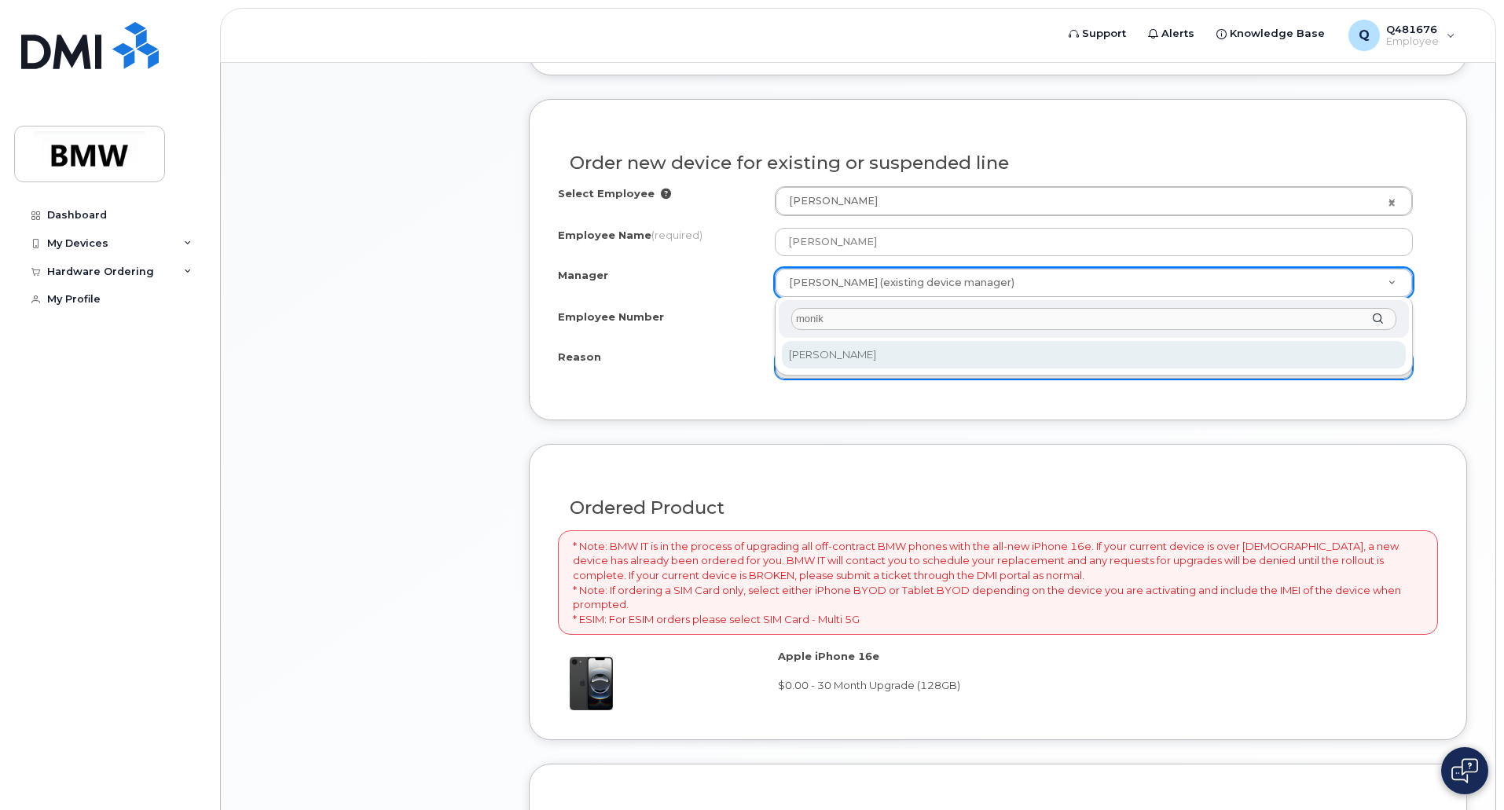
type input "monik"
select select "1895431"
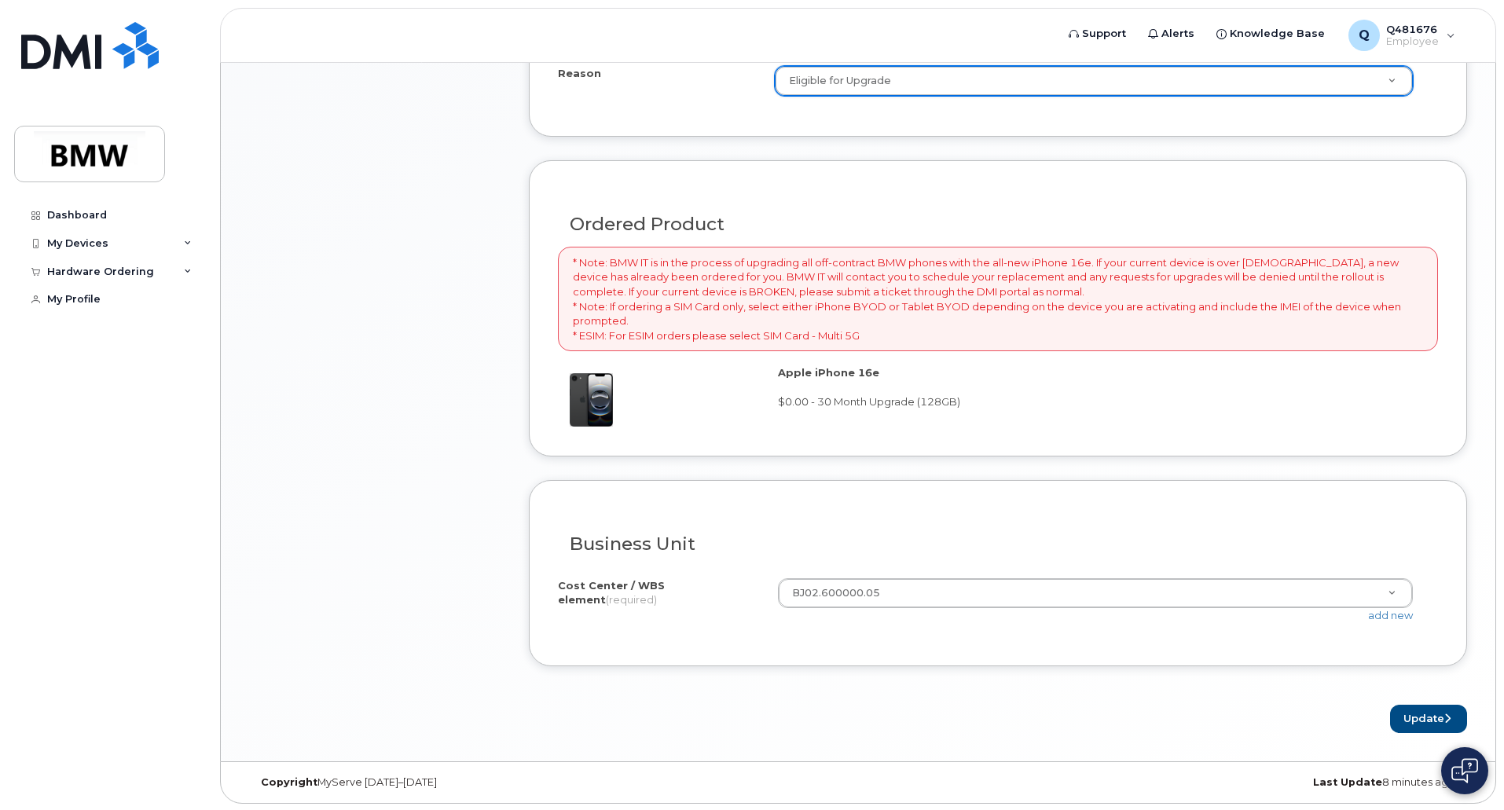
scroll to position [973, 0]
click at [1405, 713] on button "Update" at bounding box center [1429, 718] width 77 height 29
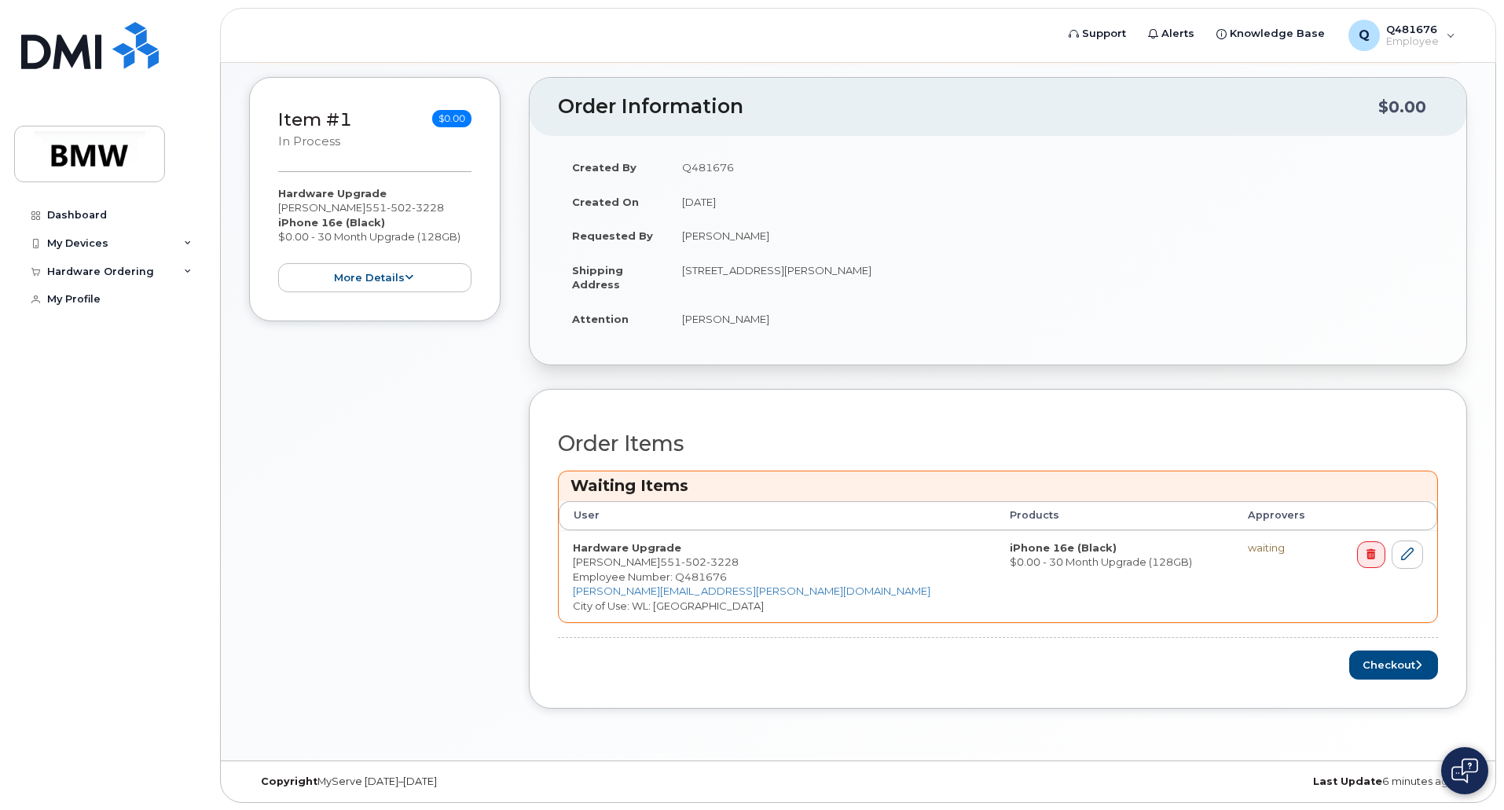
scroll to position [276, 0]
click at [1386, 669] on button "Checkout" at bounding box center [1394, 664] width 89 height 29
